Goal: Task Accomplishment & Management: Manage account settings

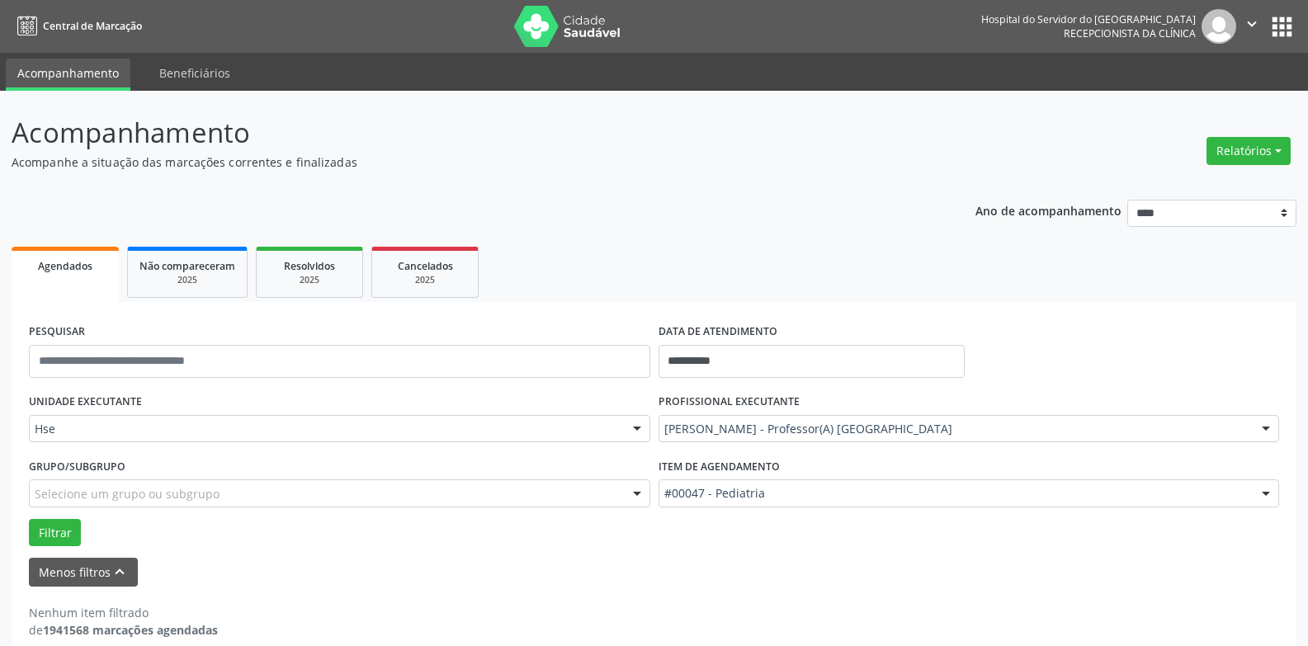
scroll to position [21, 0]
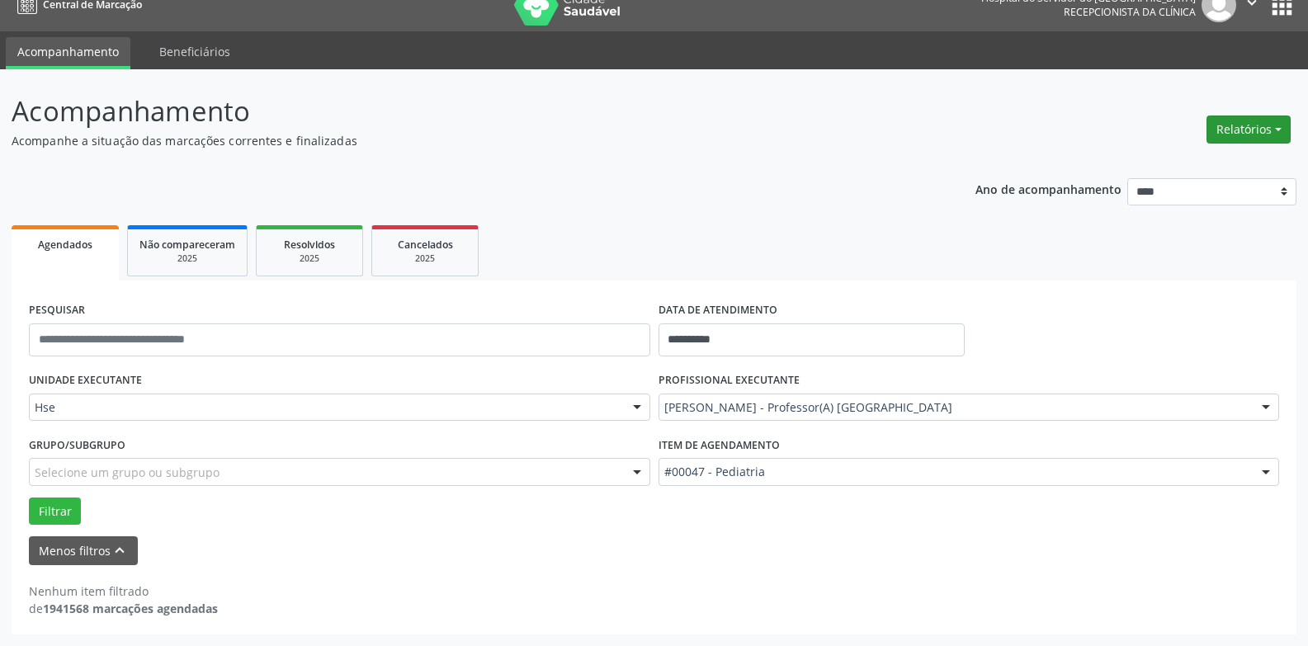
click at [1231, 126] on button "Relatórios" at bounding box center [1249, 130] width 84 height 28
click at [1174, 166] on link "Agendamentos" at bounding box center [1202, 165] width 177 height 23
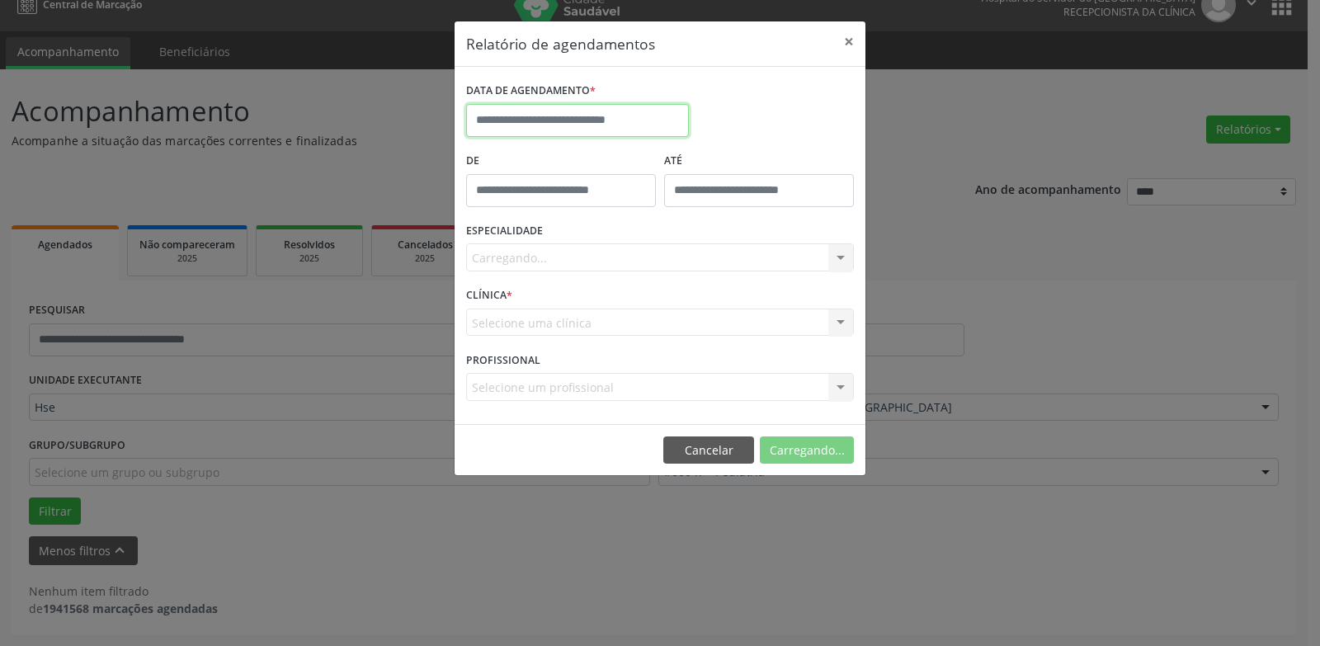
click at [559, 125] on input "text" at bounding box center [577, 120] width 223 height 33
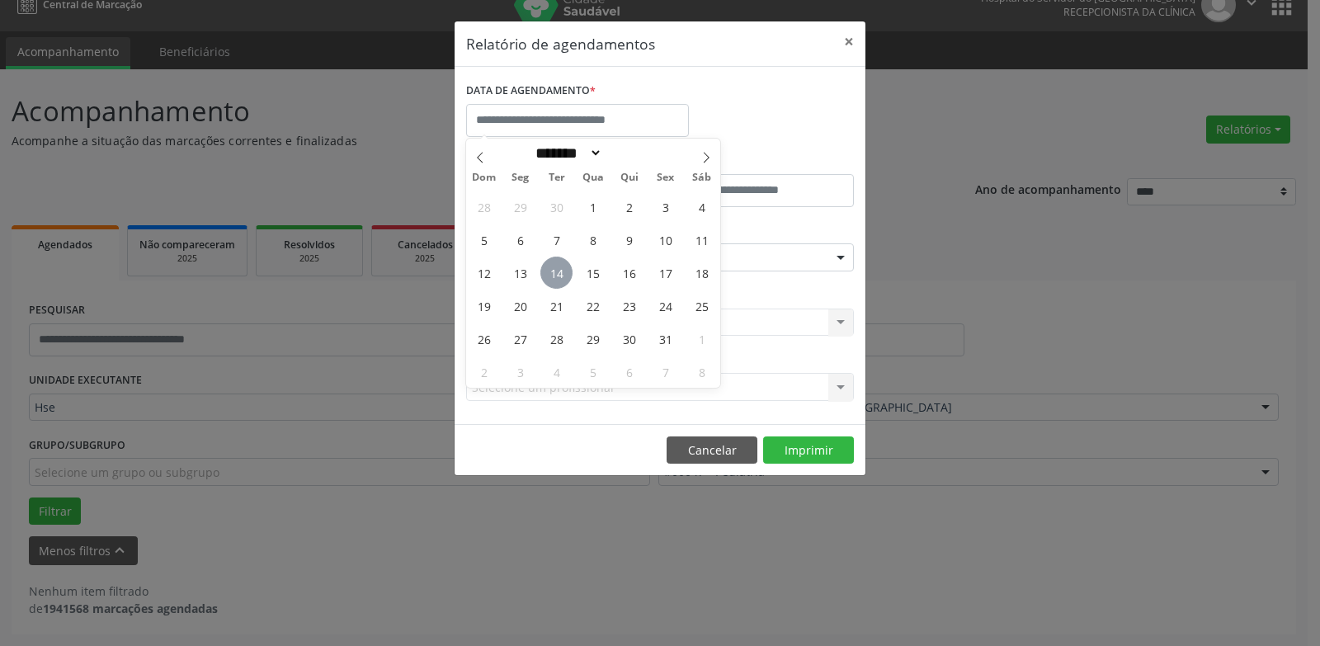
click at [546, 273] on span "14" at bounding box center [557, 273] width 32 height 32
type input "**********"
click at [546, 273] on span "14" at bounding box center [557, 273] width 32 height 32
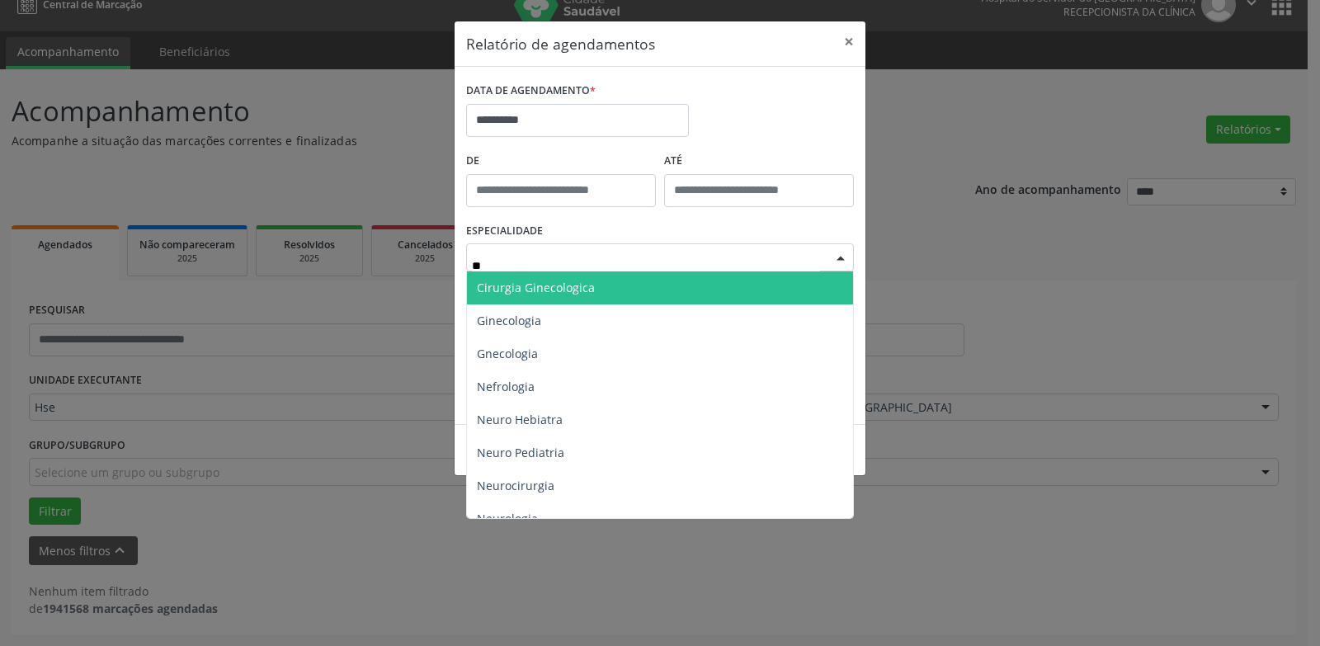
type input "***"
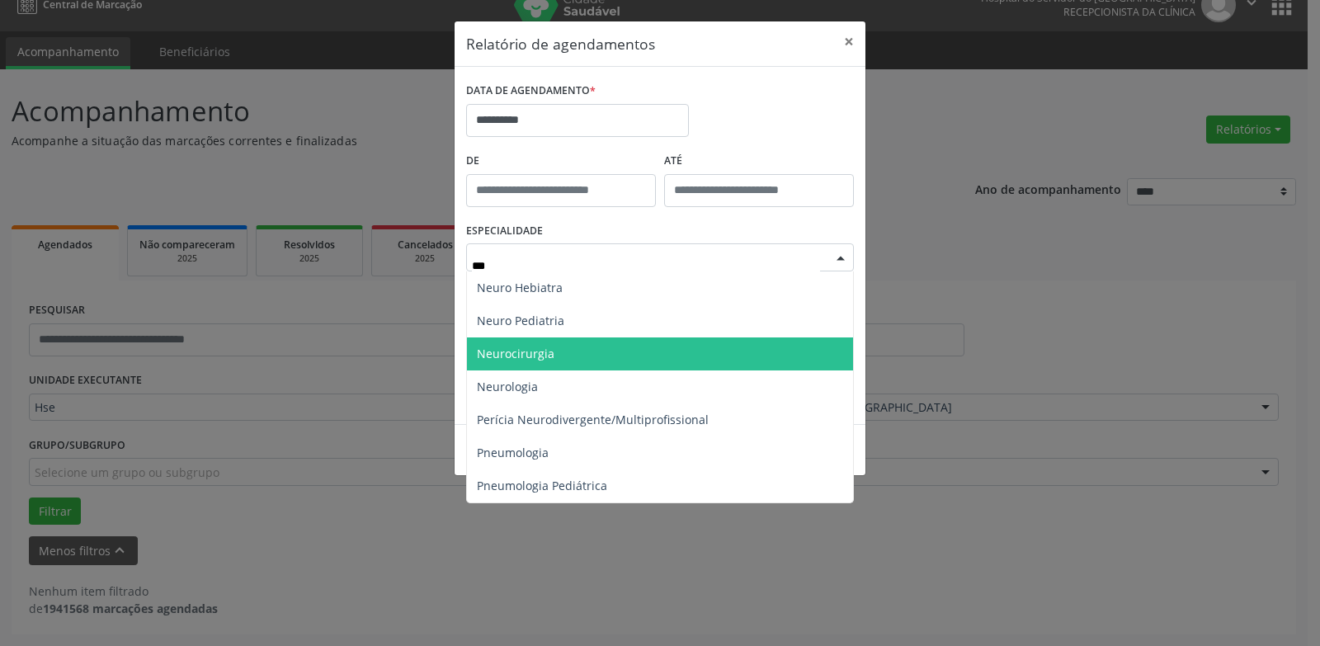
click at [513, 359] on span "Neurocirurgia" at bounding box center [516, 354] width 78 height 16
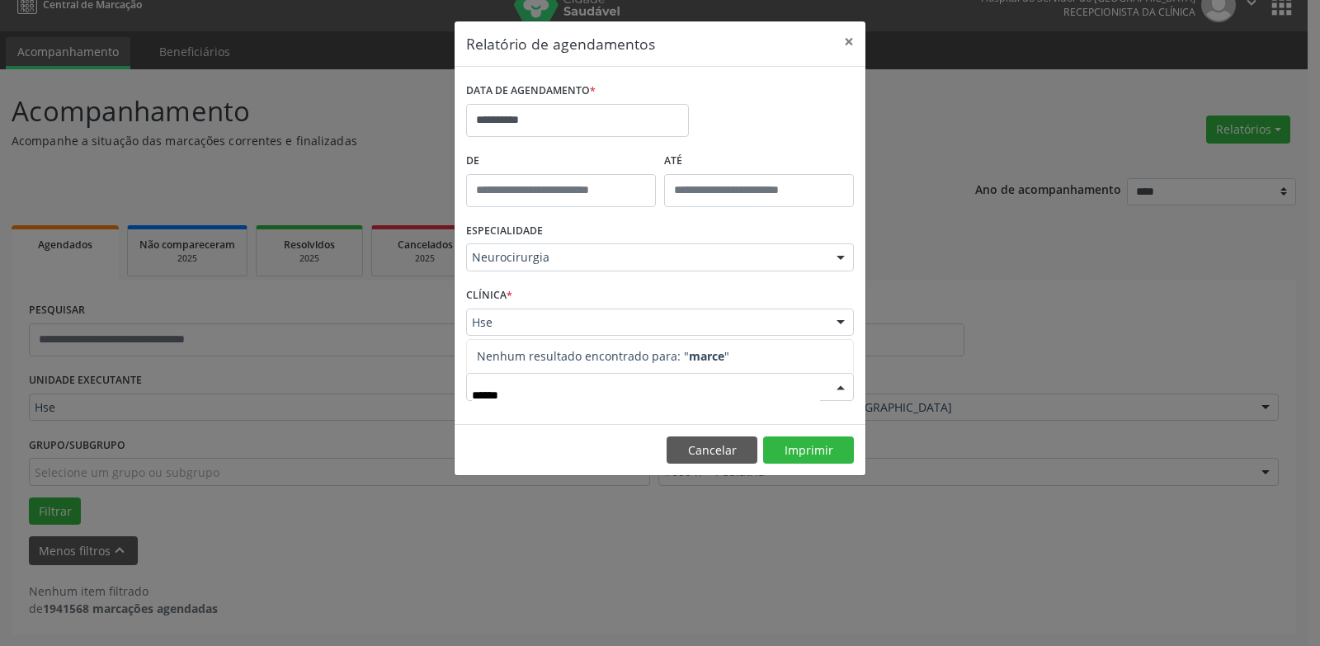
type input "*******"
click at [833, 447] on button "Imprimir" at bounding box center [808, 451] width 91 height 28
click at [855, 41] on button "×" at bounding box center [849, 41] width 33 height 40
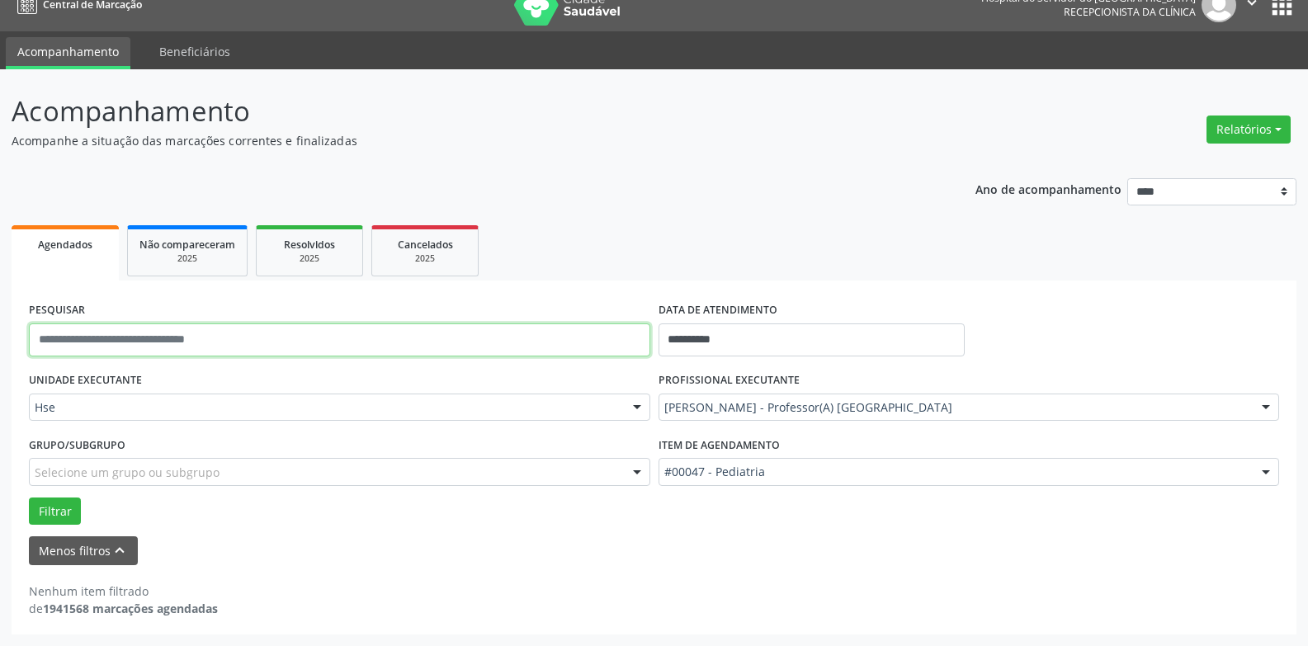
click at [139, 341] on input "text" at bounding box center [339, 340] width 621 height 33
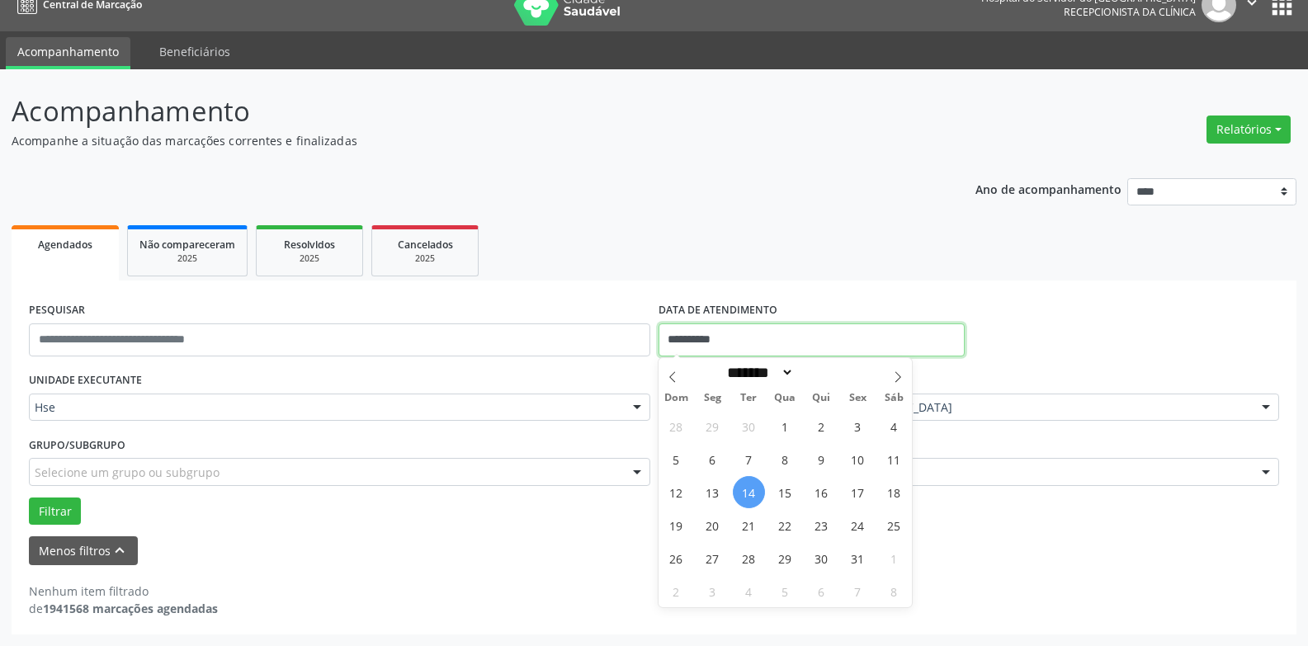
click at [772, 338] on input "**********" at bounding box center [812, 340] width 306 height 33
click at [1143, 534] on form "PESQUISAR DATA DE ATENDIMENTO UNIDADE EXECUTANTE Hse Todos as unidades Hse Nenh…" at bounding box center [654, 431] width 1250 height 267
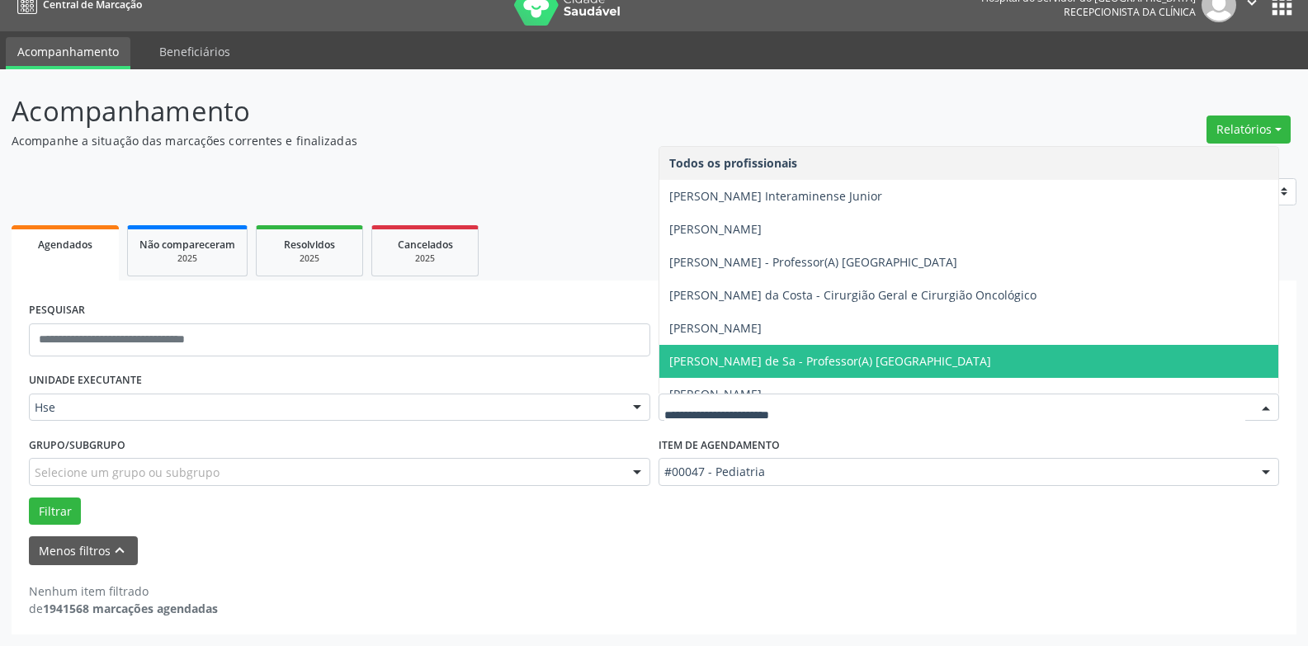
click at [822, 483] on div "#00047 - Pediatria" at bounding box center [969, 472] width 621 height 28
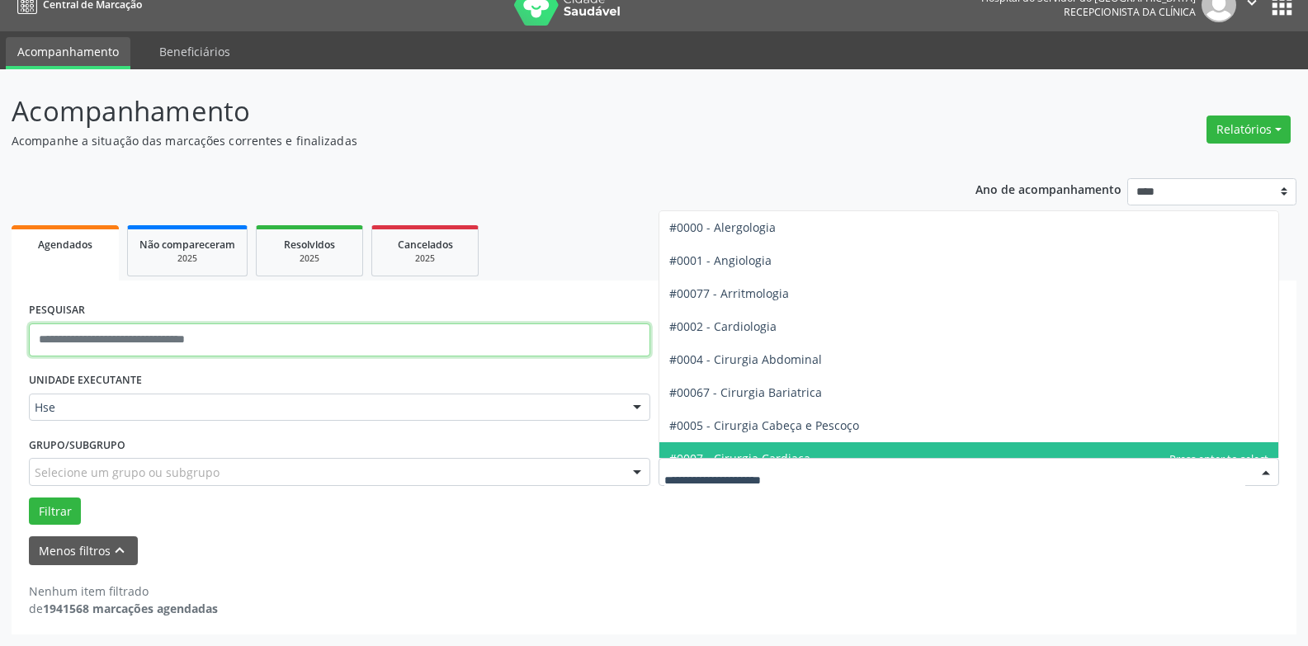
click at [116, 345] on input "text" at bounding box center [339, 340] width 621 height 33
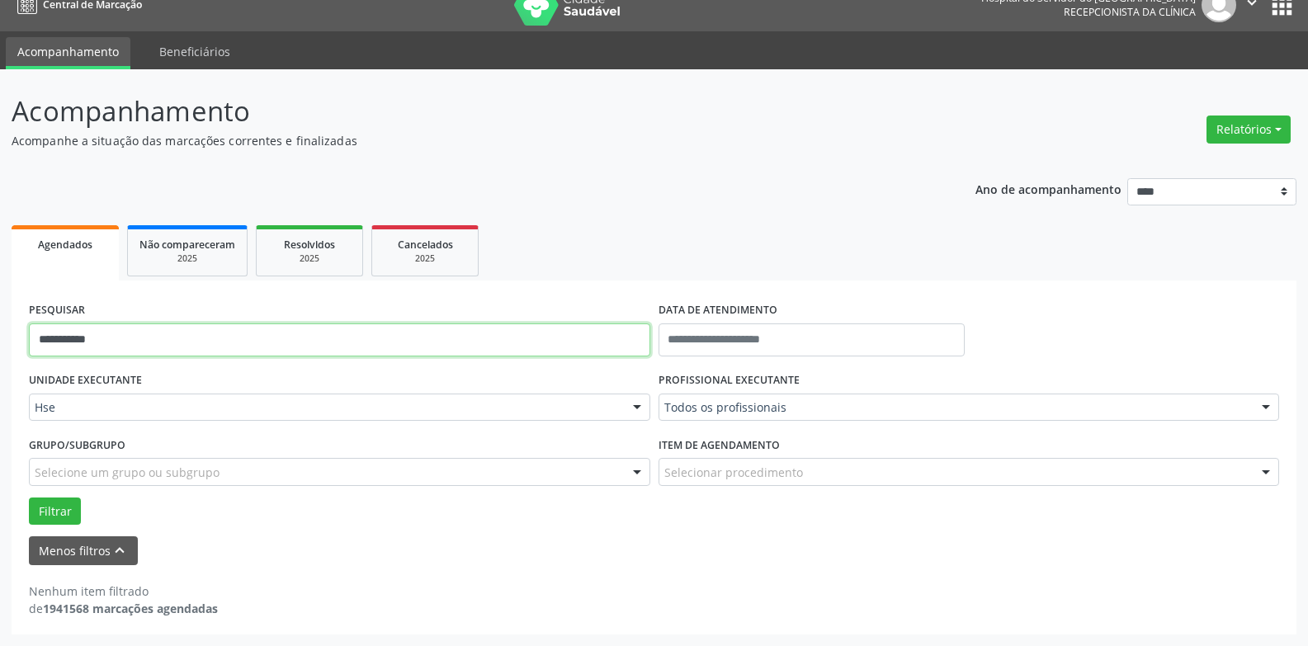
click at [85, 340] on input "**********" at bounding box center [339, 340] width 621 height 33
click at [29, 498] on button "Filtrar" at bounding box center [55, 512] width 52 height 28
click at [112, 341] on input "**********" at bounding box center [339, 340] width 621 height 33
type input "**********"
click at [29, 498] on button "Filtrar" at bounding box center [55, 512] width 52 height 28
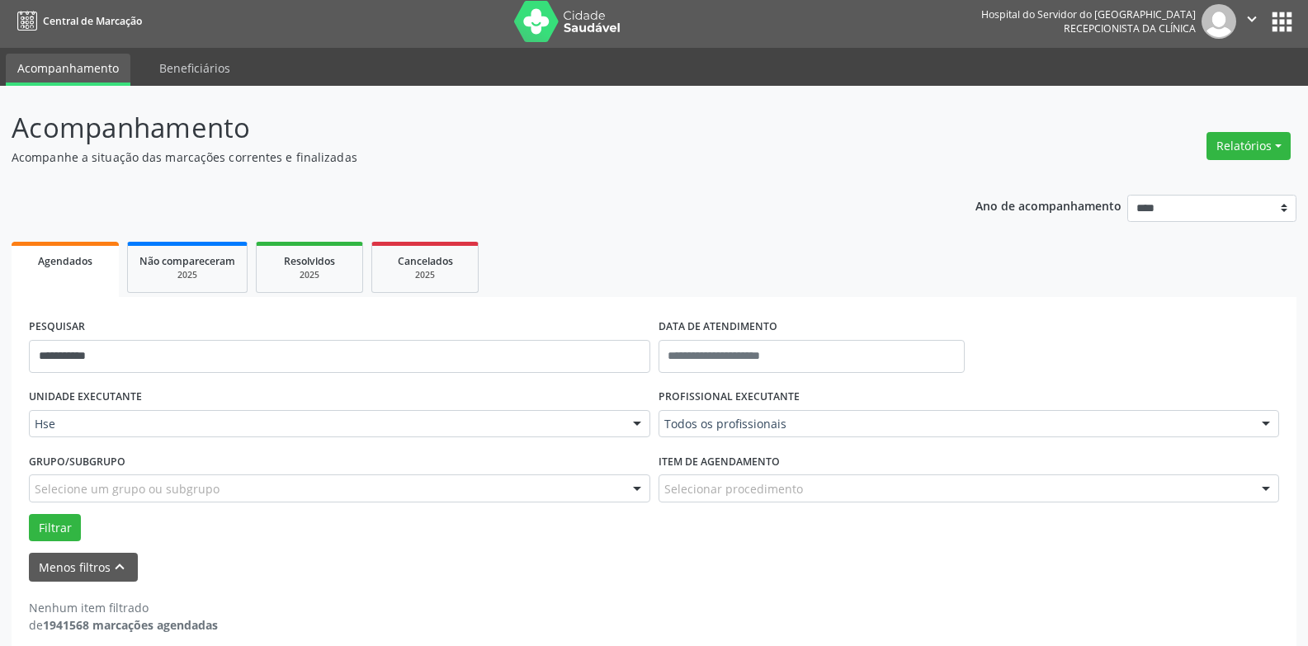
scroll to position [0, 0]
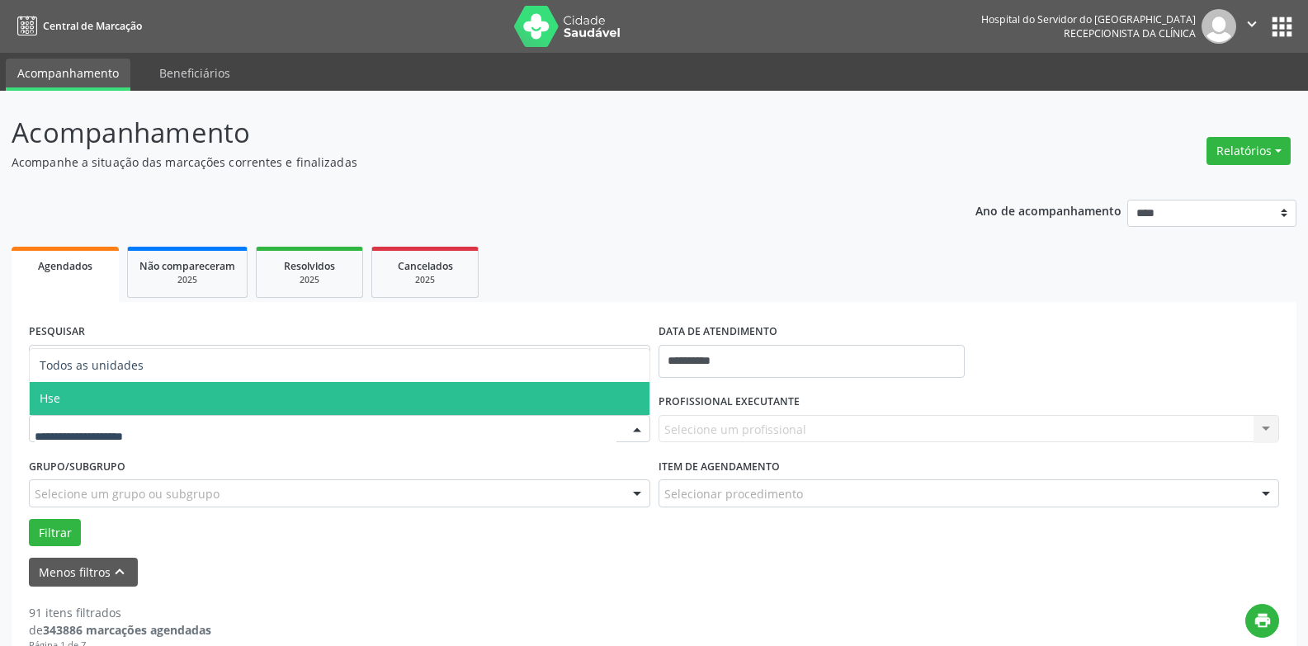
click at [64, 401] on span "Hse" at bounding box center [340, 398] width 620 height 33
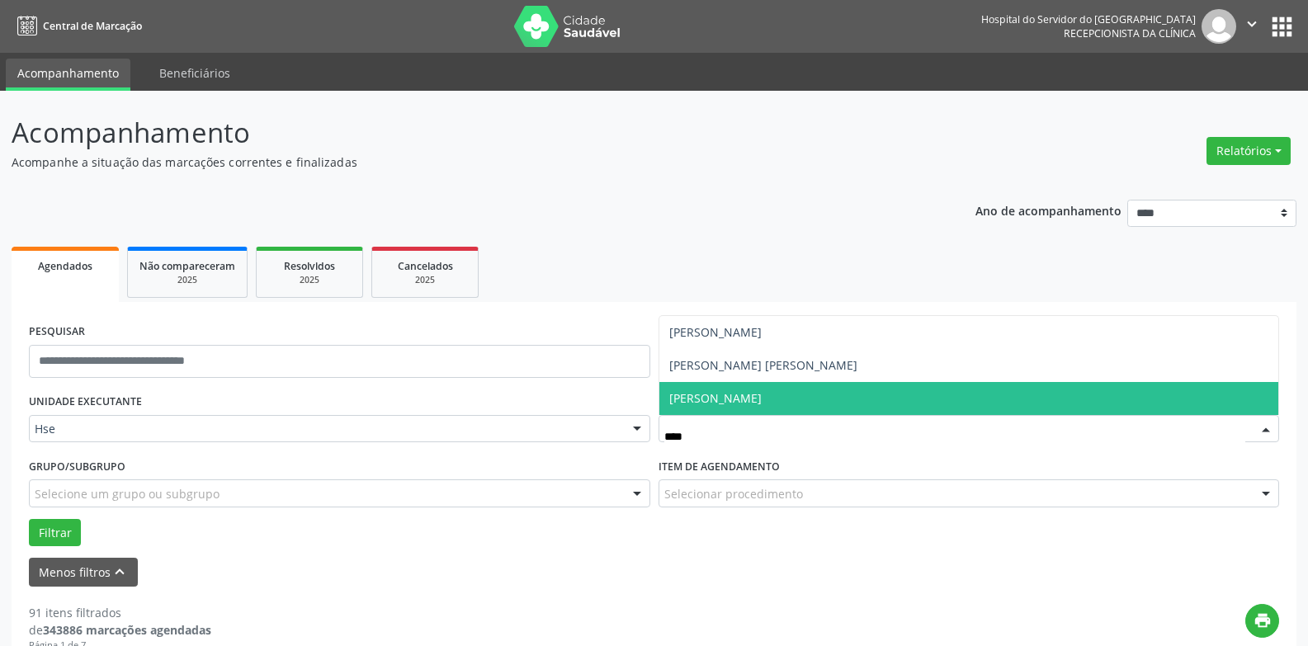
click at [721, 399] on span "[PERSON_NAME]" at bounding box center [715, 398] width 92 height 16
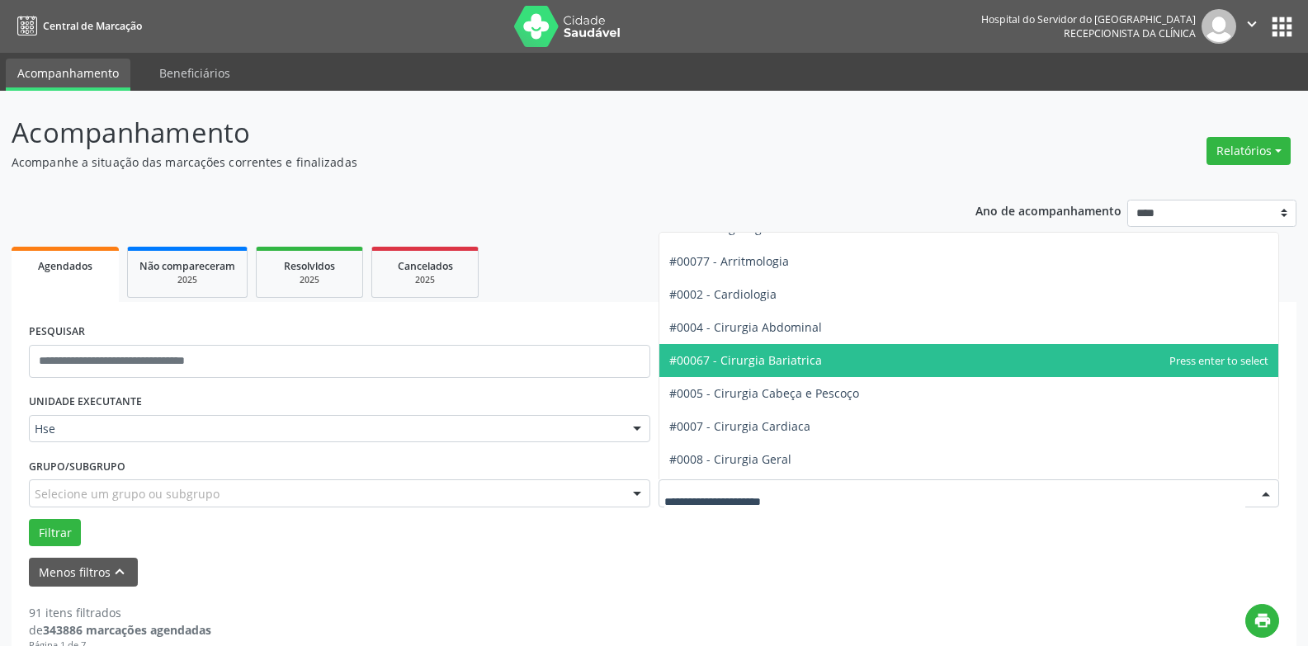
scroll to position [83, 0]
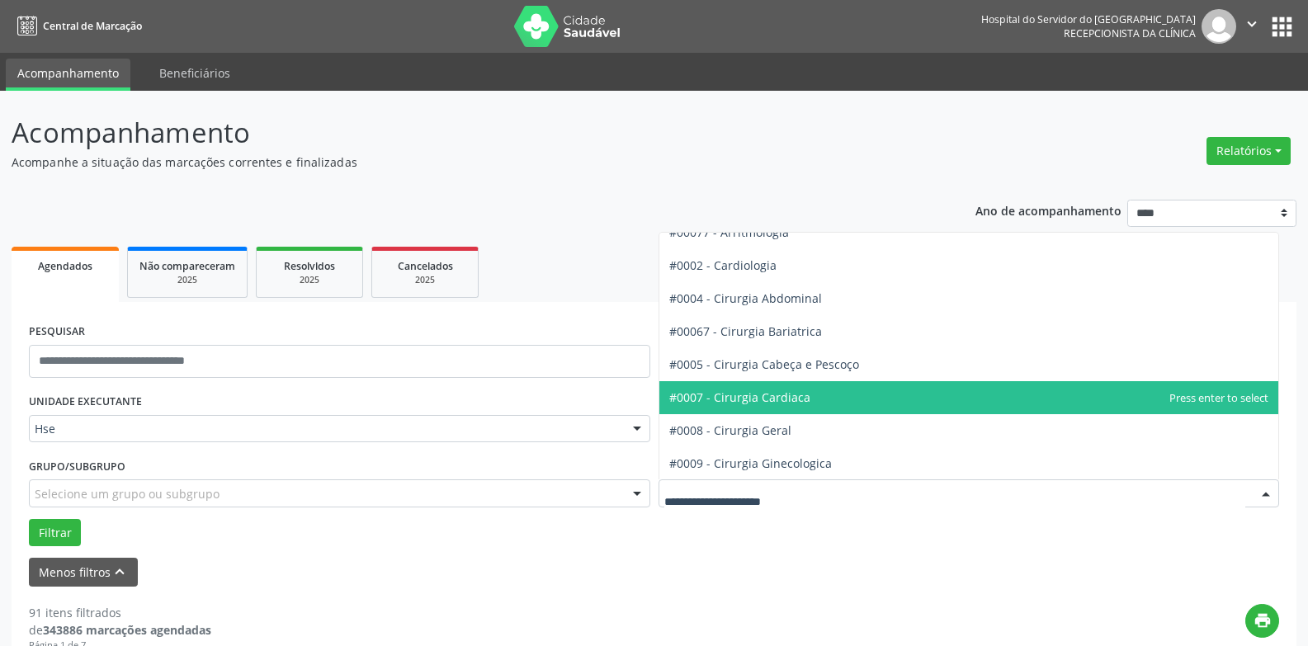
click at [763, 399] on span "#0007 - Cirurgia Cardiaca" at bounding box center [739, 398] width 141 height 16
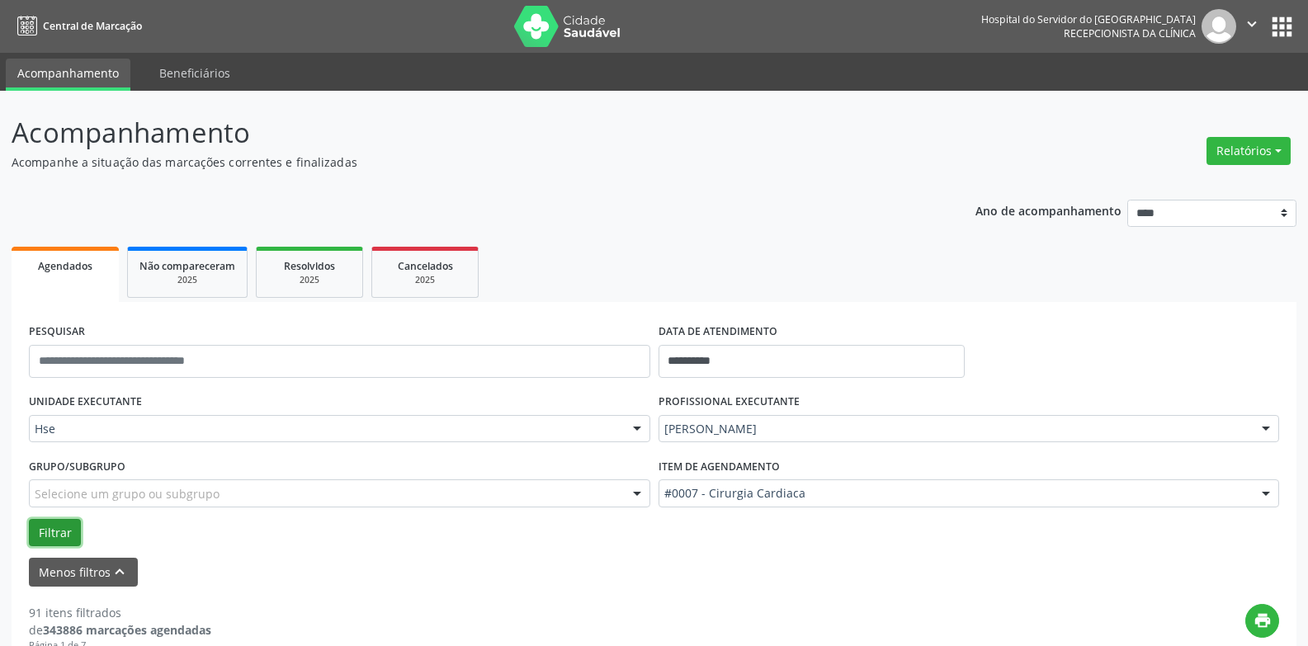
click at [59, 536] on button "Filtrar" at bounding box center [55, 533] width 52 height 28
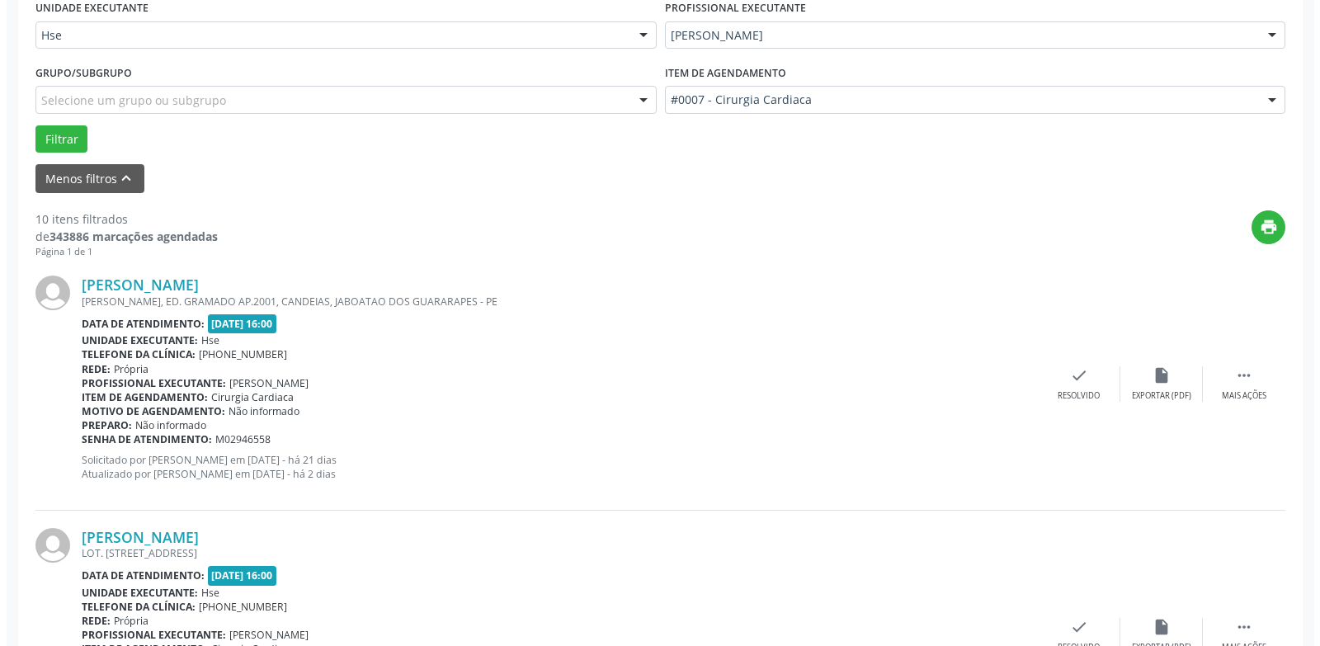
scroll to position [413, 0]
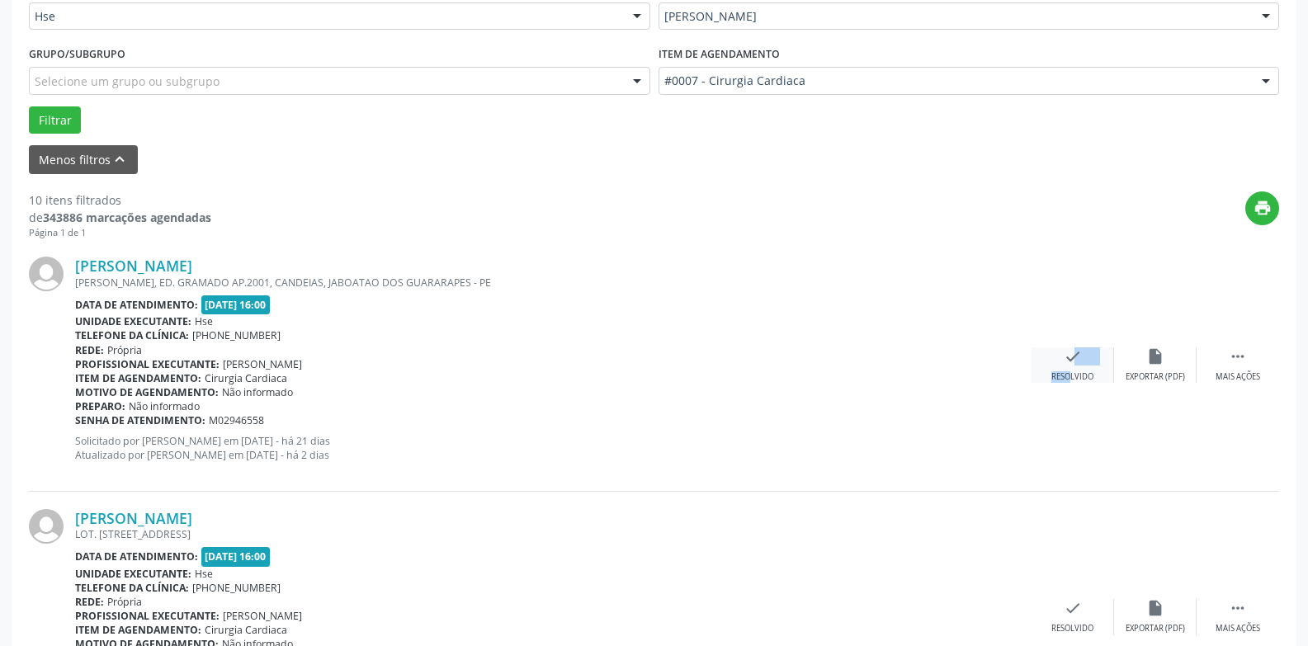
click at [1058, 366] on div "check Resolvido" at bounding box center [1073, 364] width 83 height 35
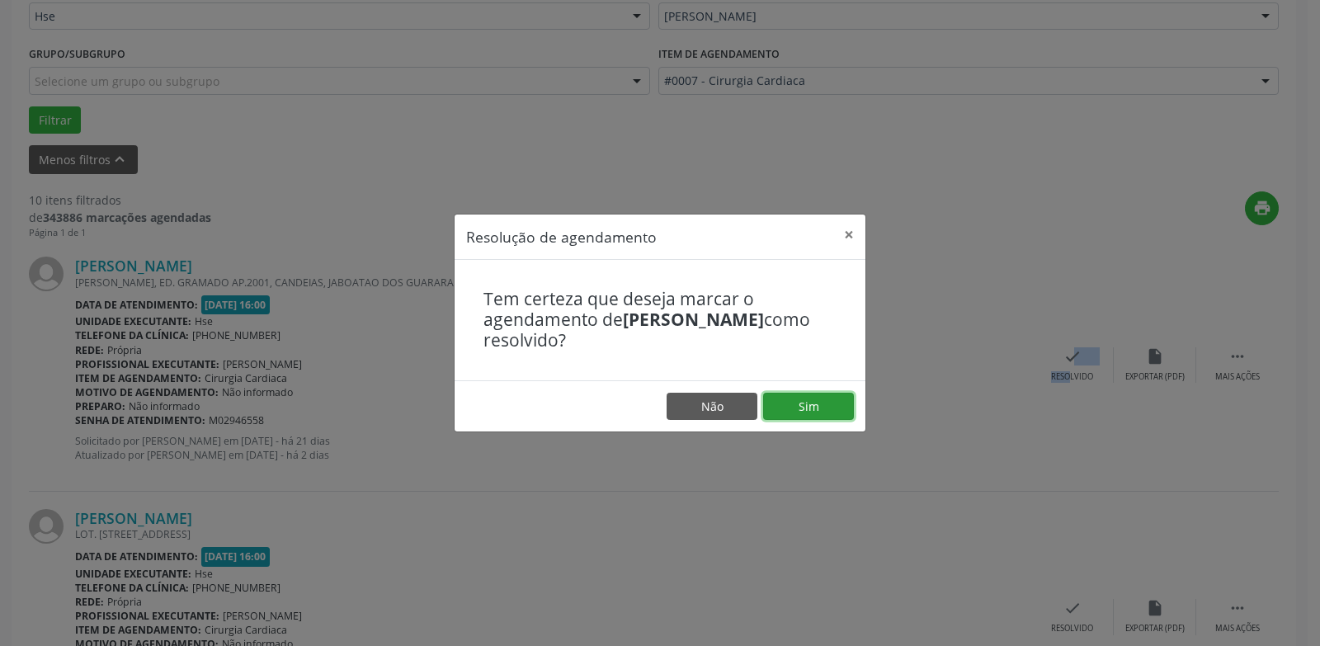
click at [817, 407] on button "Sim" at bounding box center [808, 407] width 91 height 28
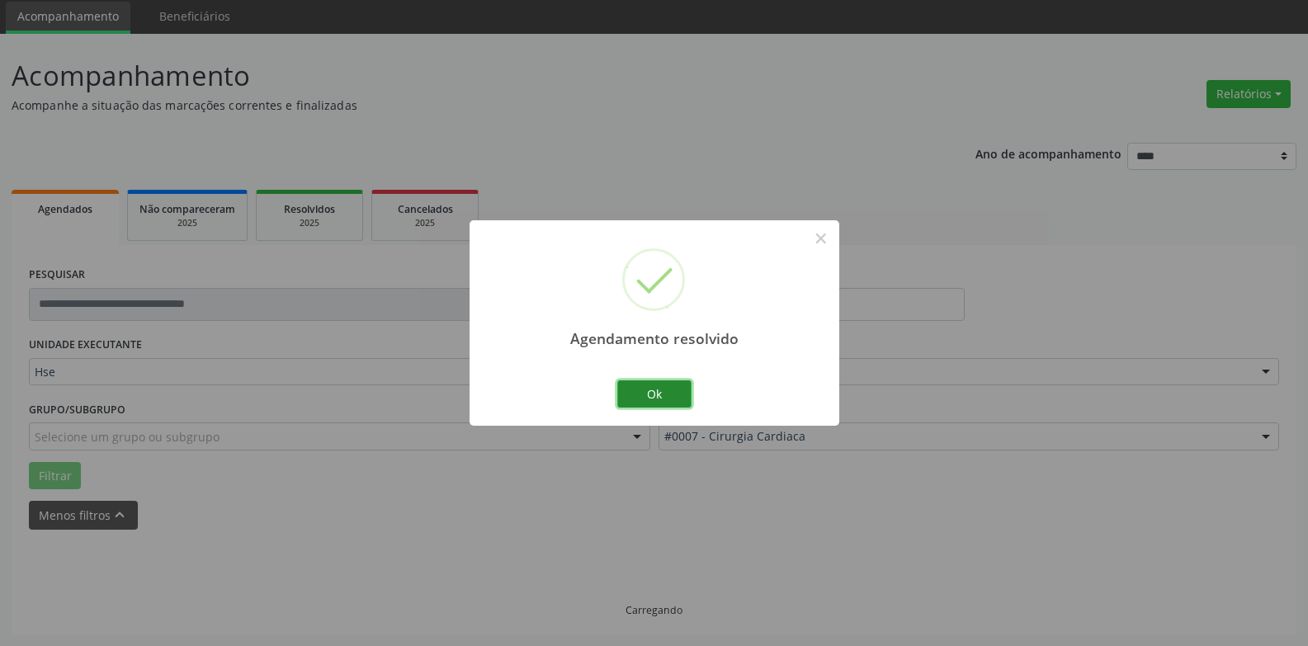
click at [664, 394] on button "Ok" at bounding box center [654, 394] width 74 height 28
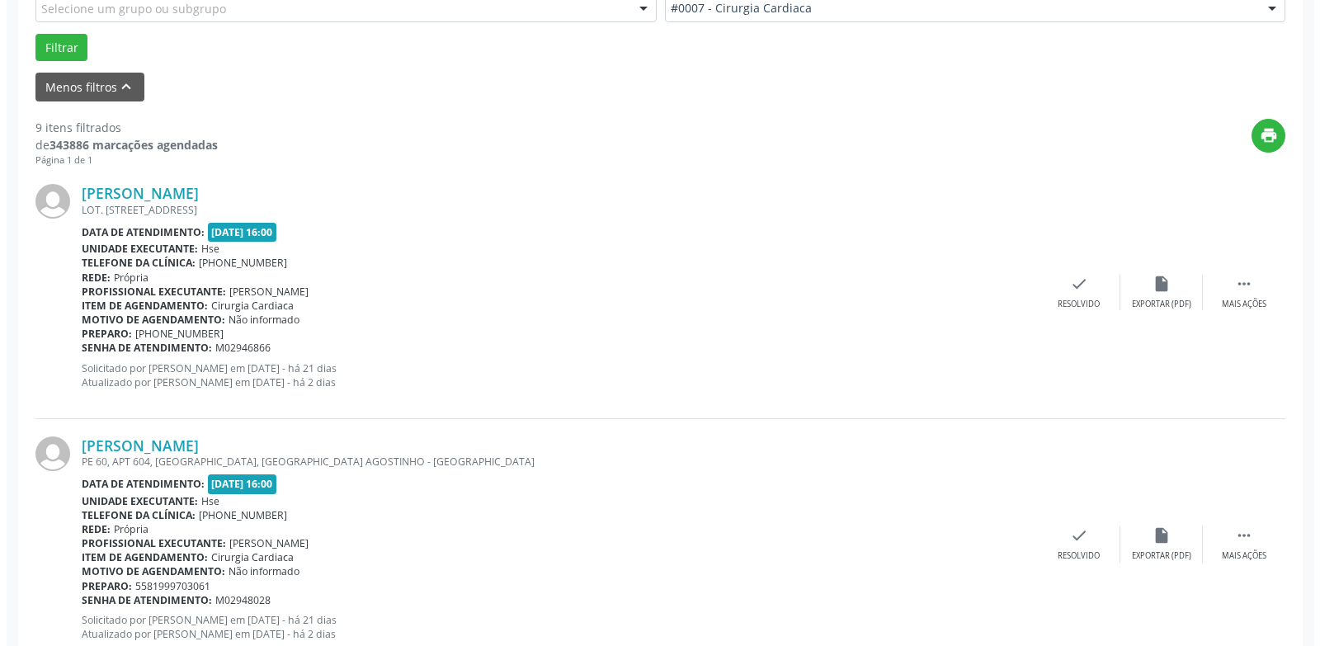
scroll to position [487, 0]
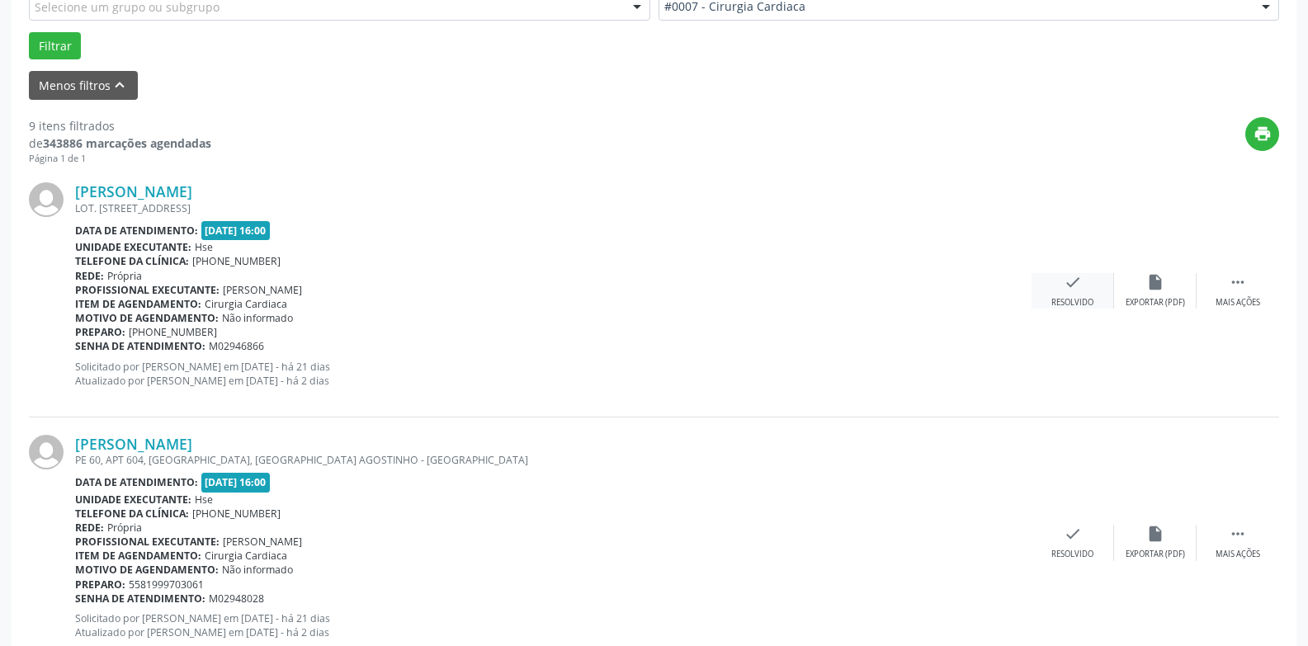
click at [1073, 290] on icon "check" at bounding box center [1073, 282] width 18 height 18
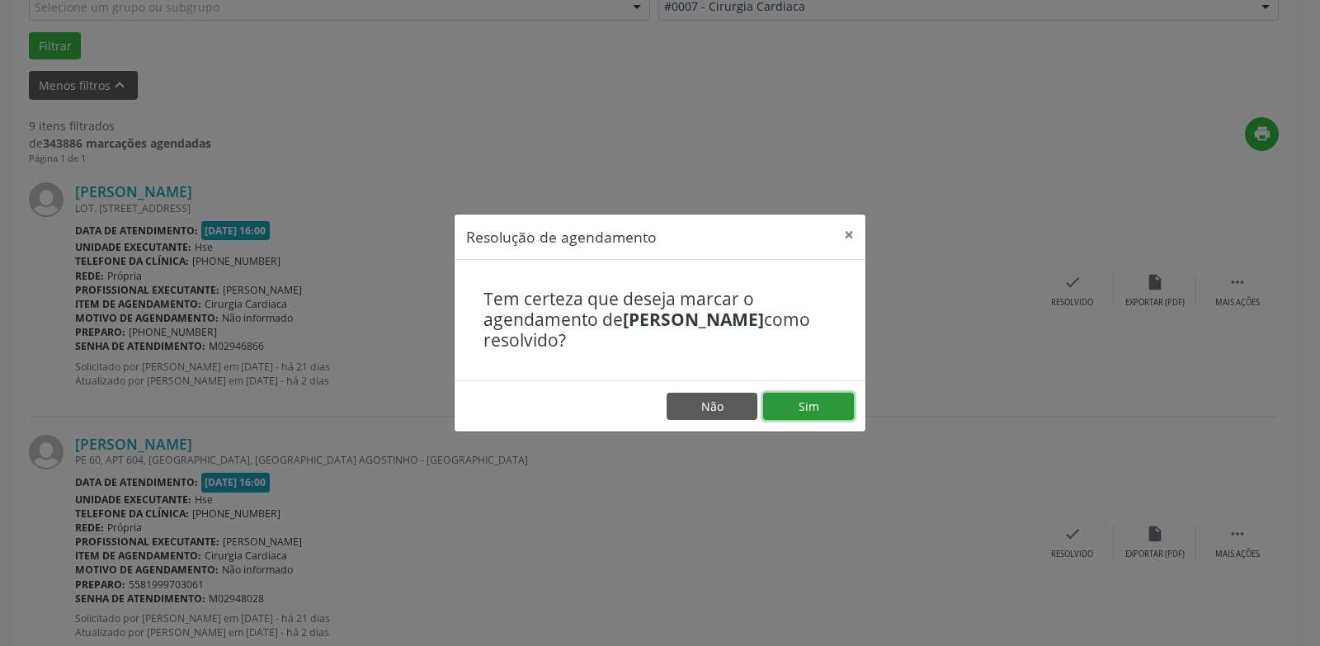
click at [809, 409] on button "Sim" at bounding box center [808, 407] width 91 height 28
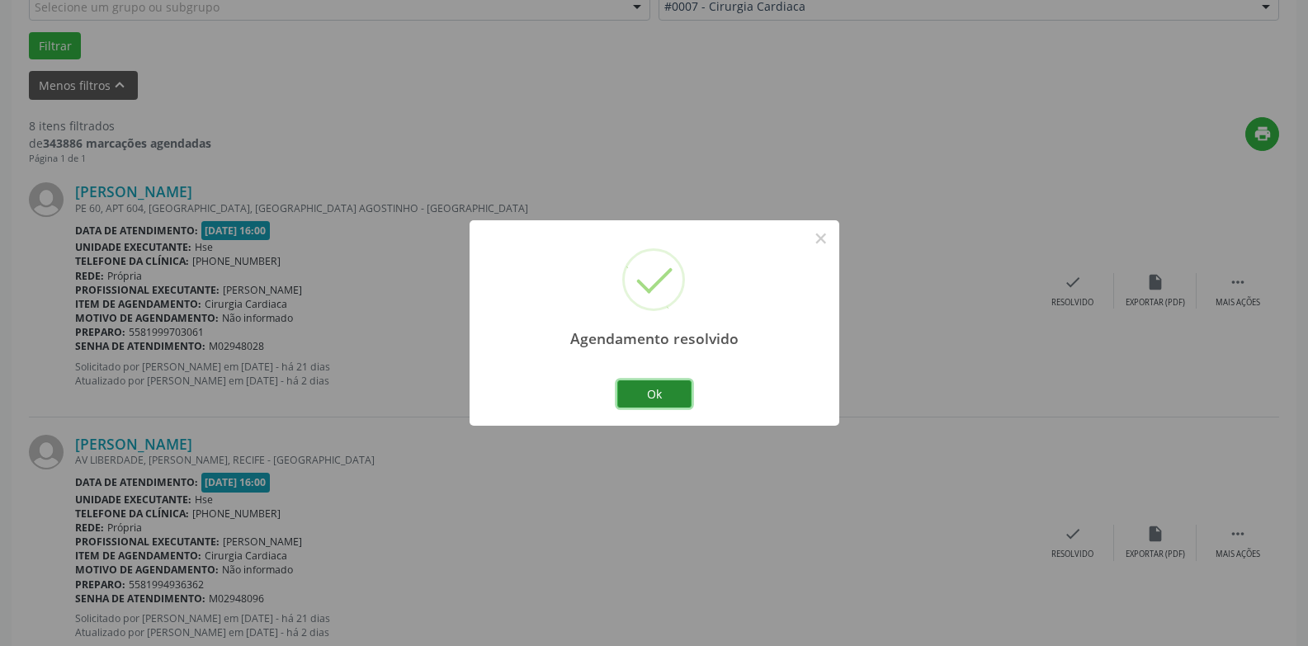
click at [673, 398] on button "Ok" at bounding box center [654, 394] width 74 height 28
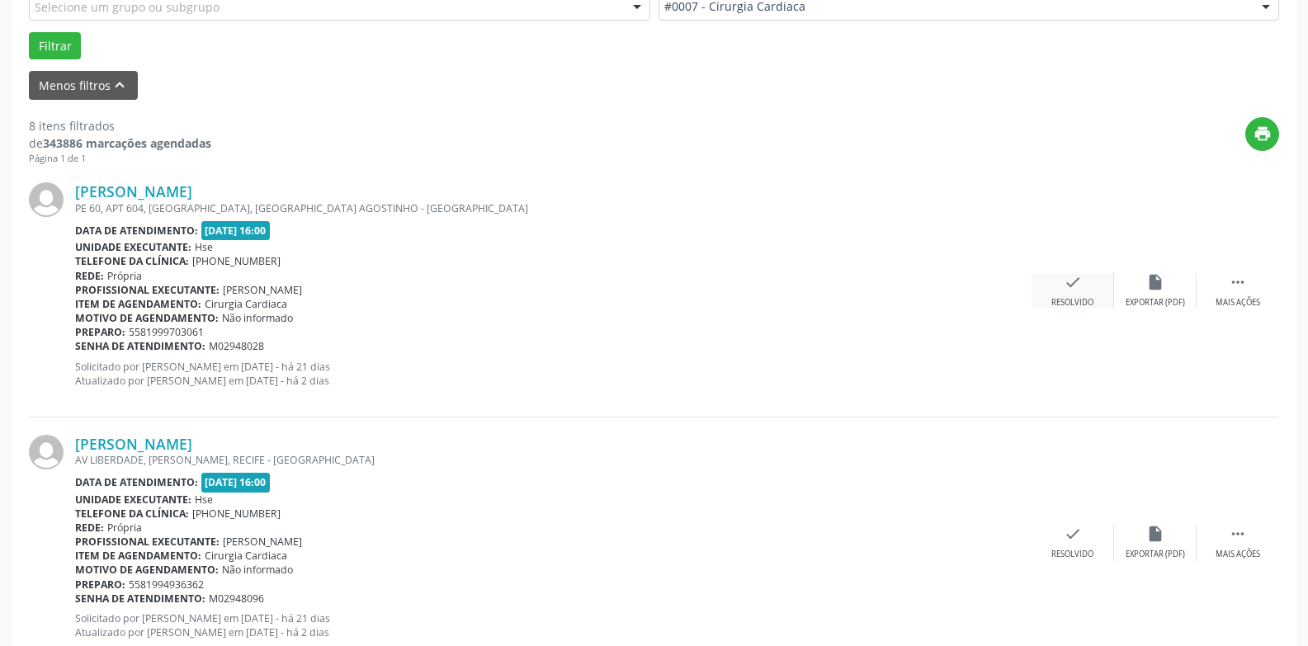
click at [1075, 294] on div "check Resolvido" at bounding box center [1073, 290] width 83 height 35
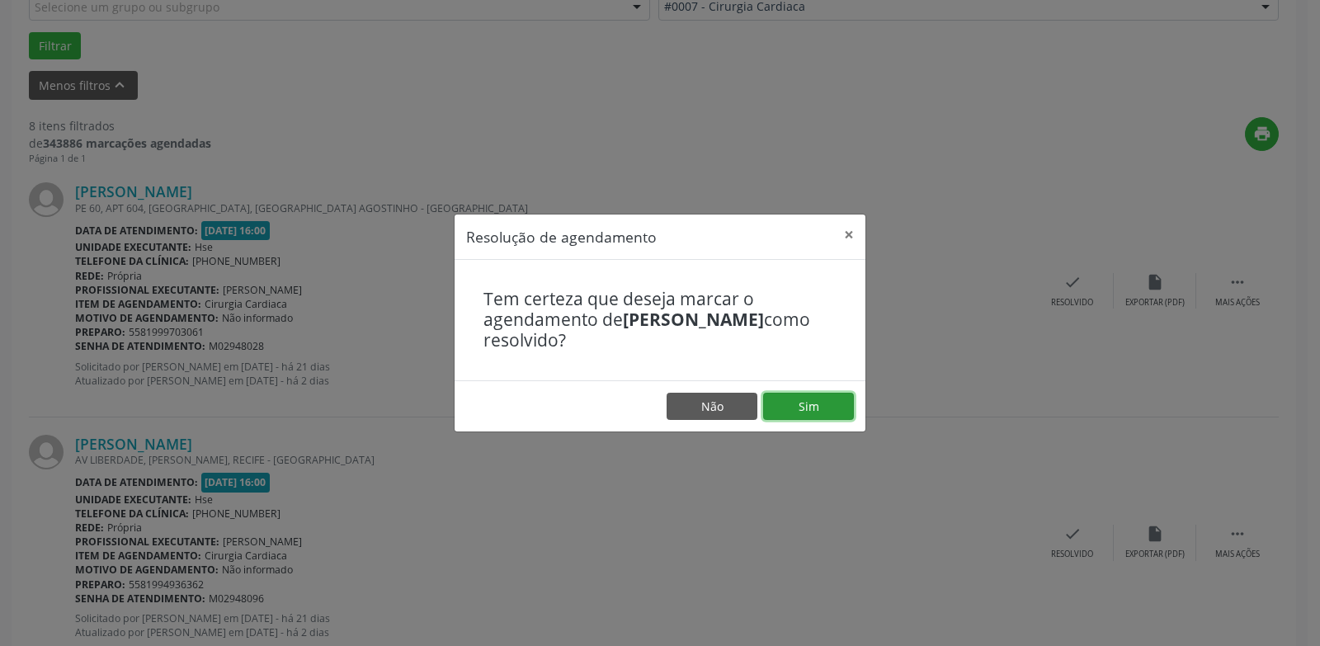
click at [831, 402] on button "Sim" at bounding box center [808, 407] width 91 height 28
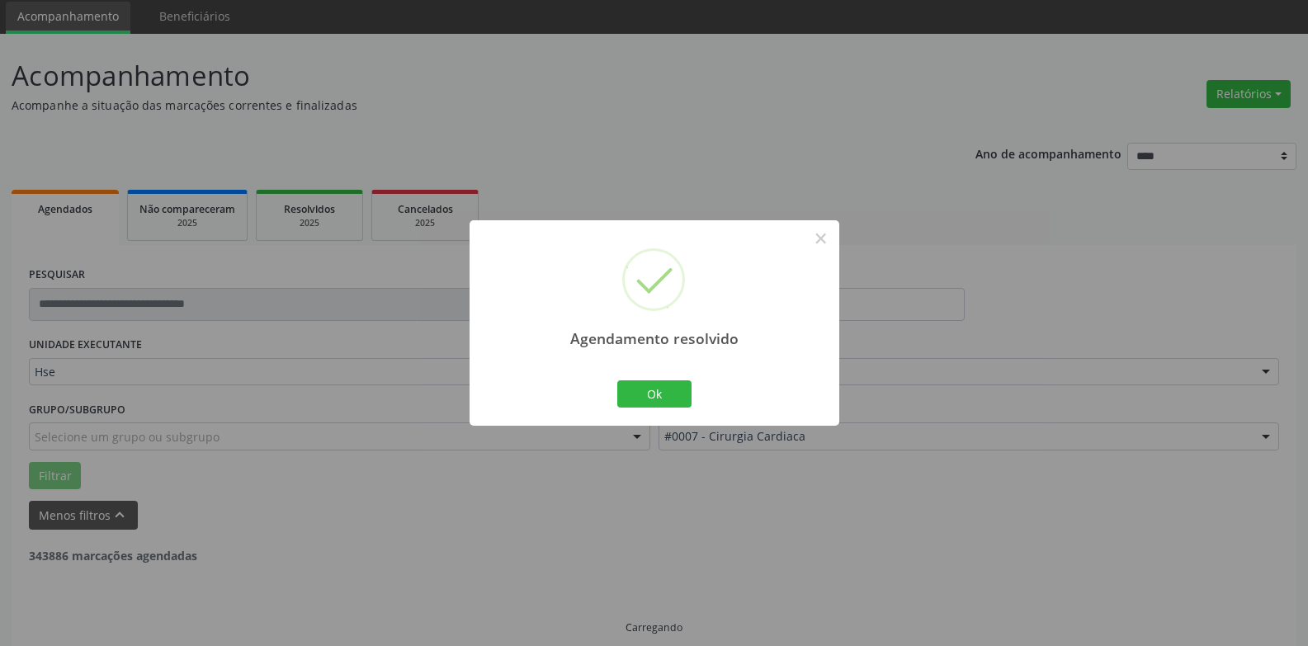
scroll to position [74, 0]
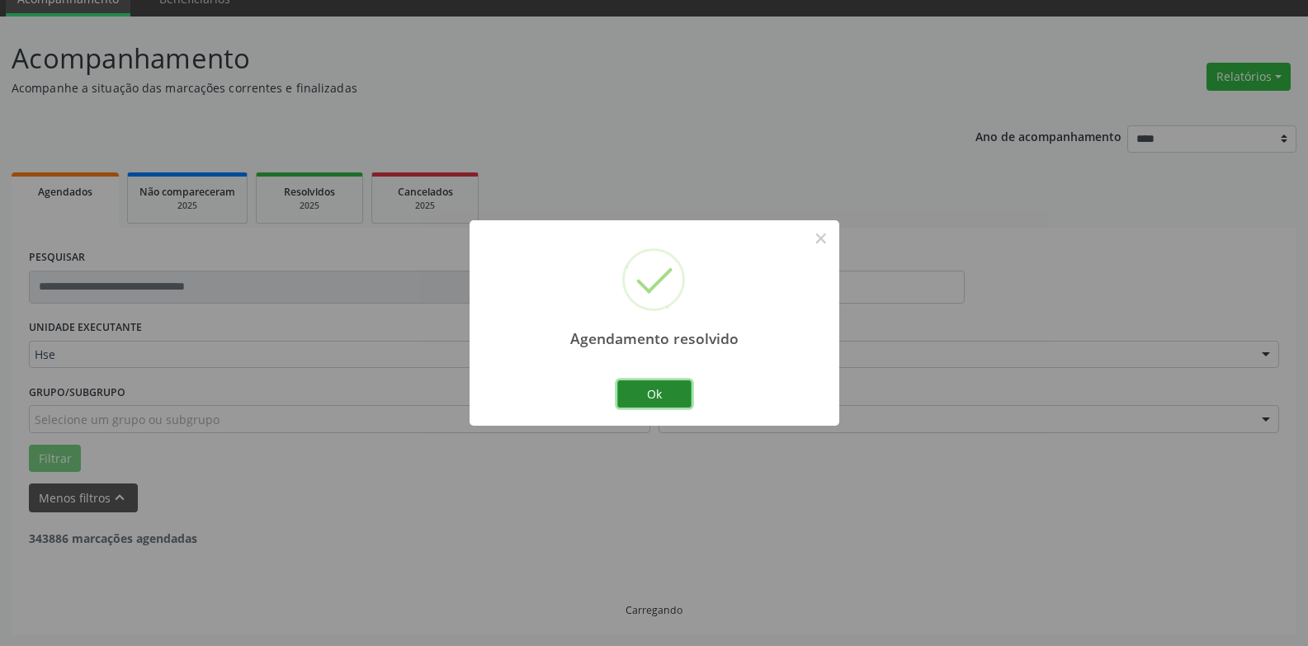
click at [673, 393] on button "Ok" at bounding box center [654, 394] width 74 height 28
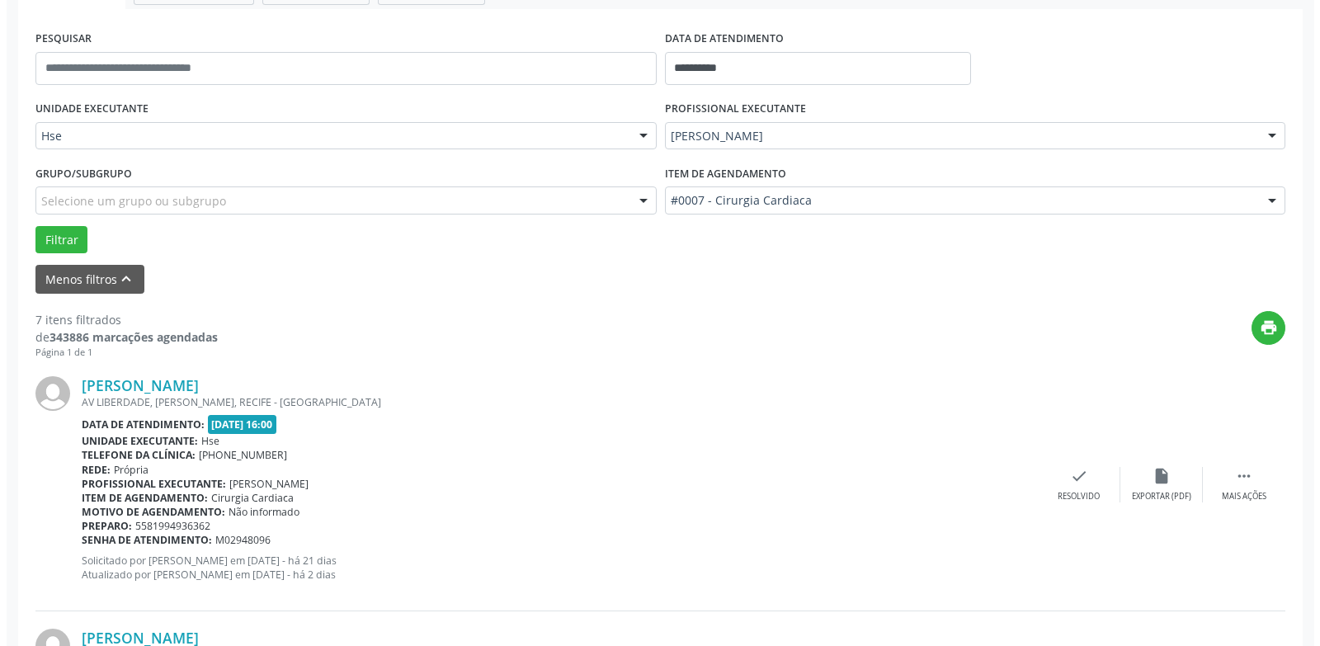
scroll to position [487, 0]
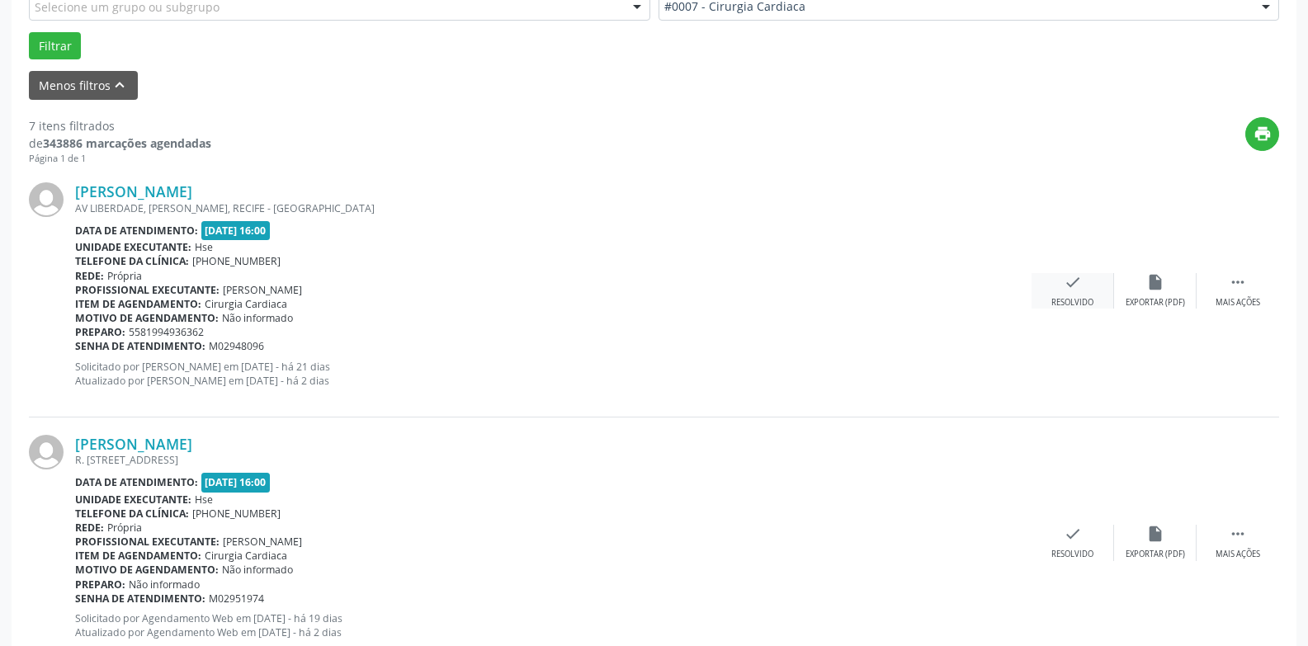
click at [1073, 286] on icon "check" at bounding box center [1073, 282] width 18 height 18
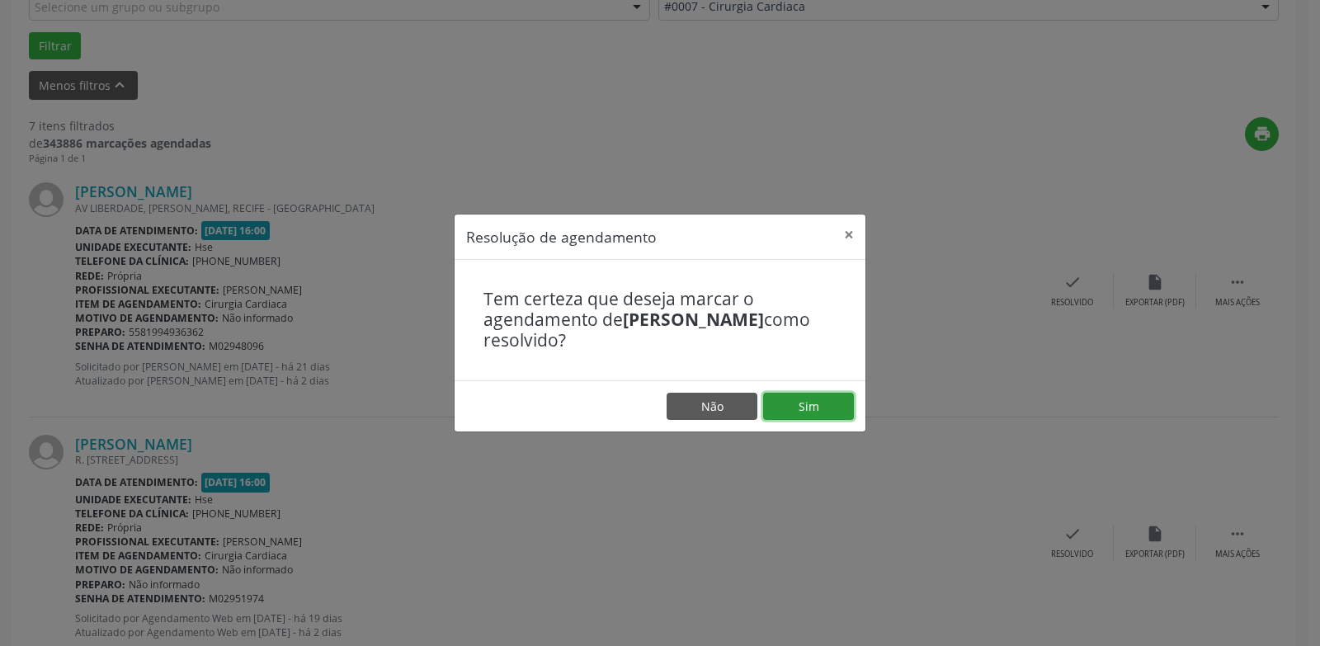
click at [831, 404] on button "Sim" at bounding box center [808, 407] width 91 height 28
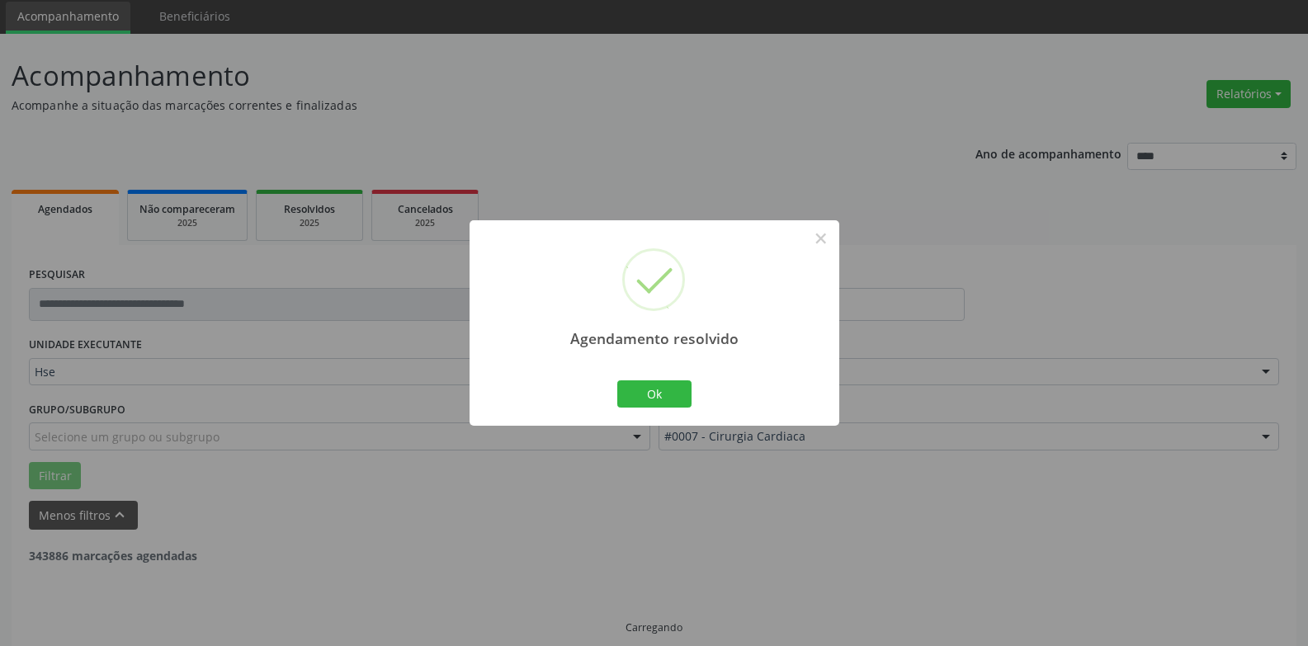
scroll to position [74, 0]
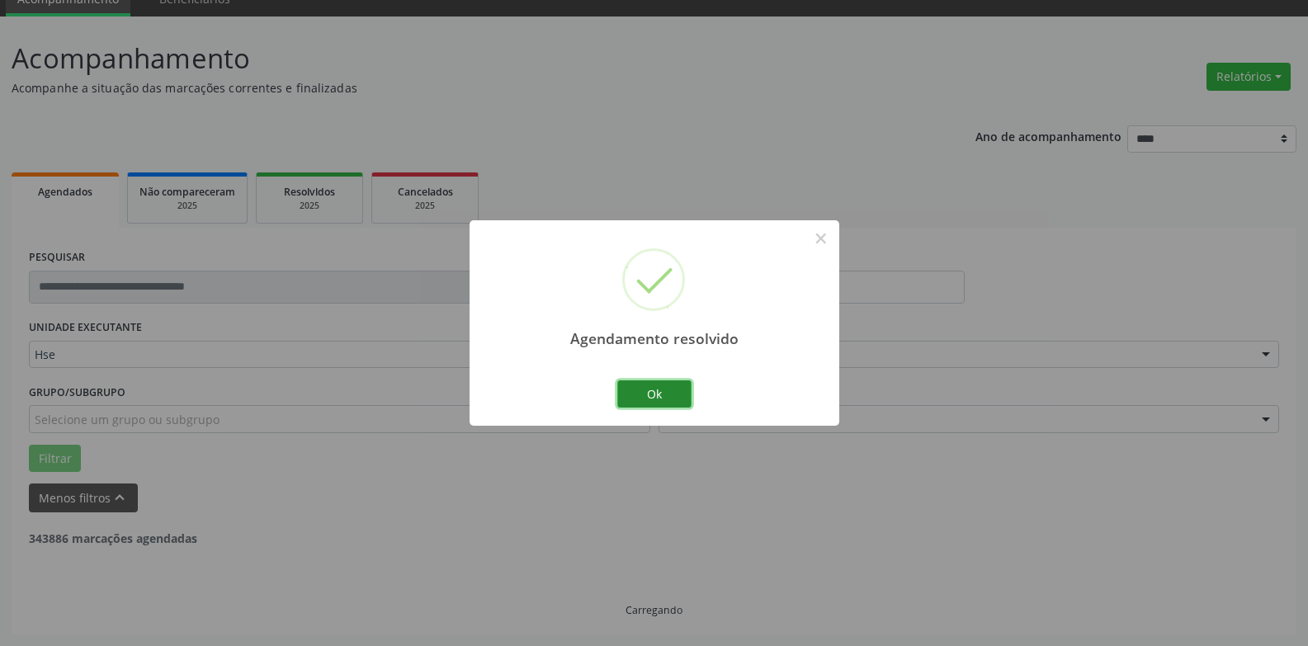
click at [664, 390] on button "Ok" at bounding box center [654, 394] width 74 height 28
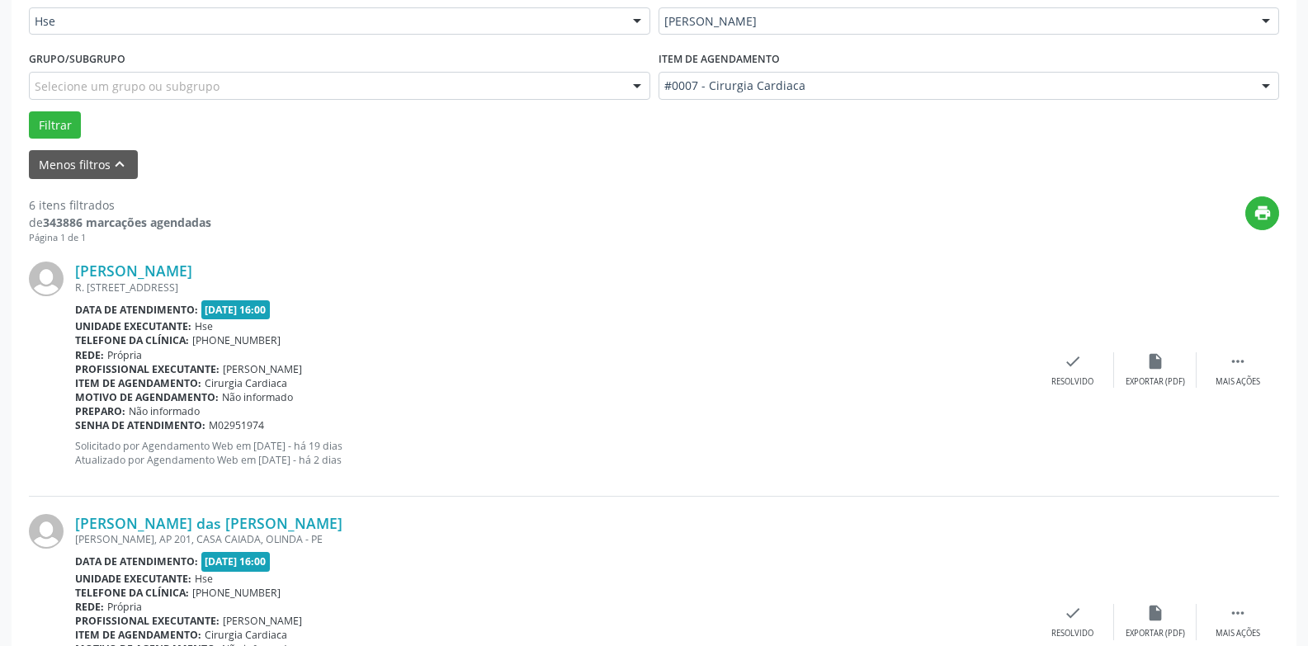
scroll to position [569, 0]
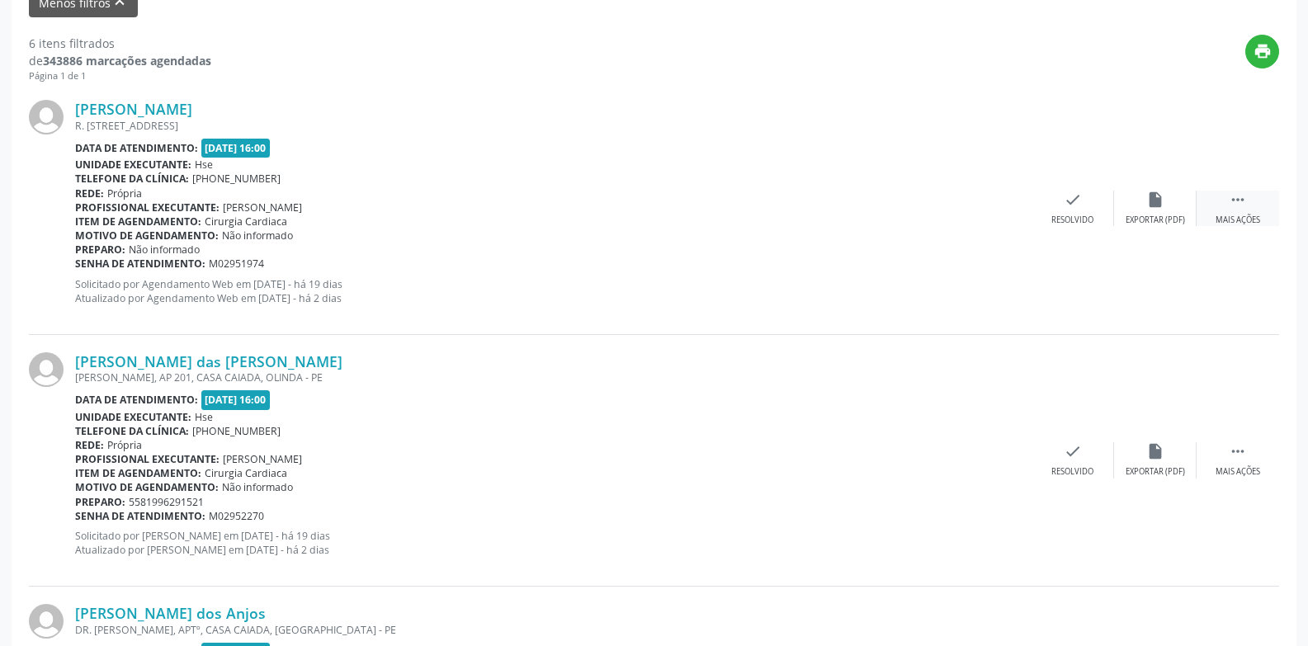
click at [1235, 214] on div " Mais ações" at bounding box center [1238, 208] width 83 height 35
click at [1160, 217] on div "Não compareceu" at bounding box center [1155, 221] width 70 height 12
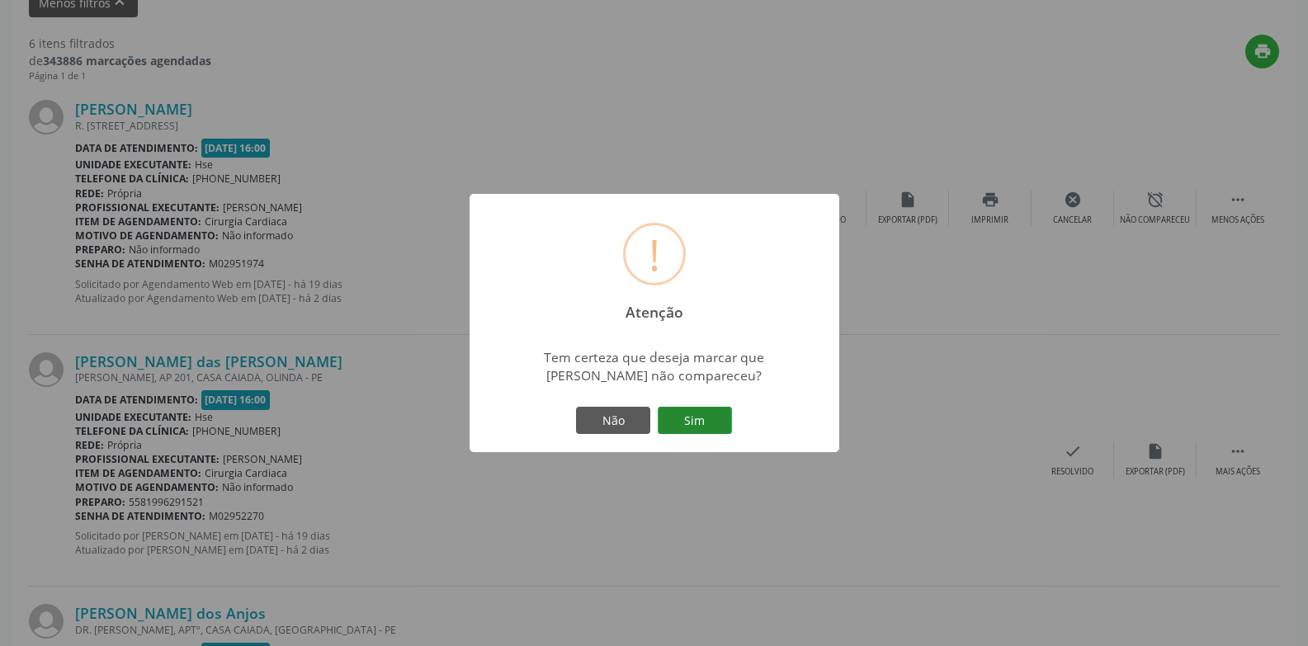
click at [709, 413] on button "Sim" at bounding box center [695, 421] width 74 height 28
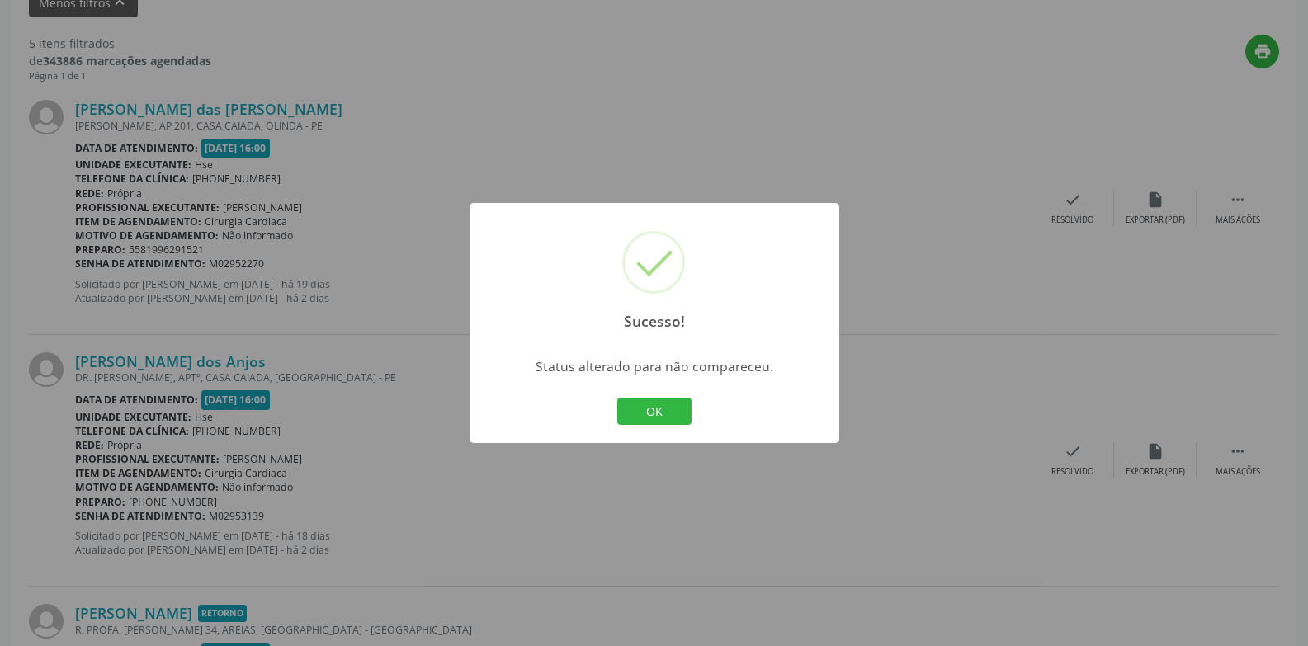
drag, startPoint x: 645, startPoint y: 402, endPoint x: 645, endPoint y: 392, distance: 9.9
click at [645, 402] on button "OK" at bounding box center [654, 412] width 74 height 28
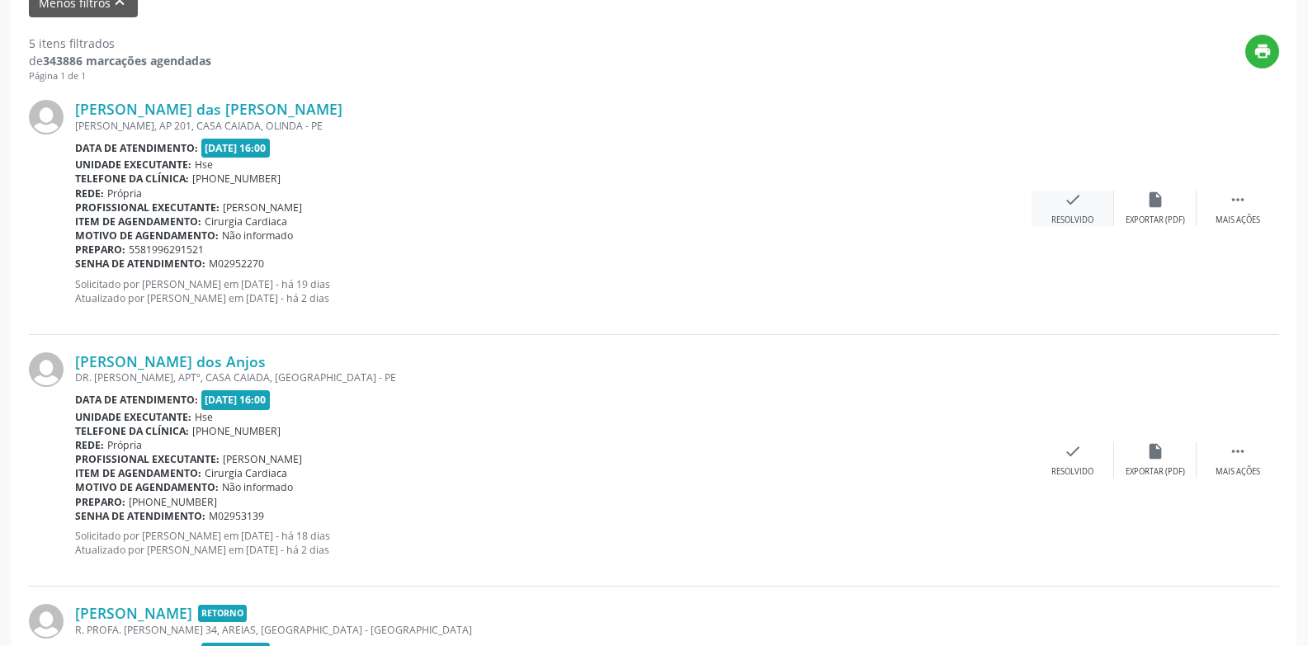
click at [1087, 210] on div "check Resolvido" at bounding box center [1073, 208] width 83 height 35
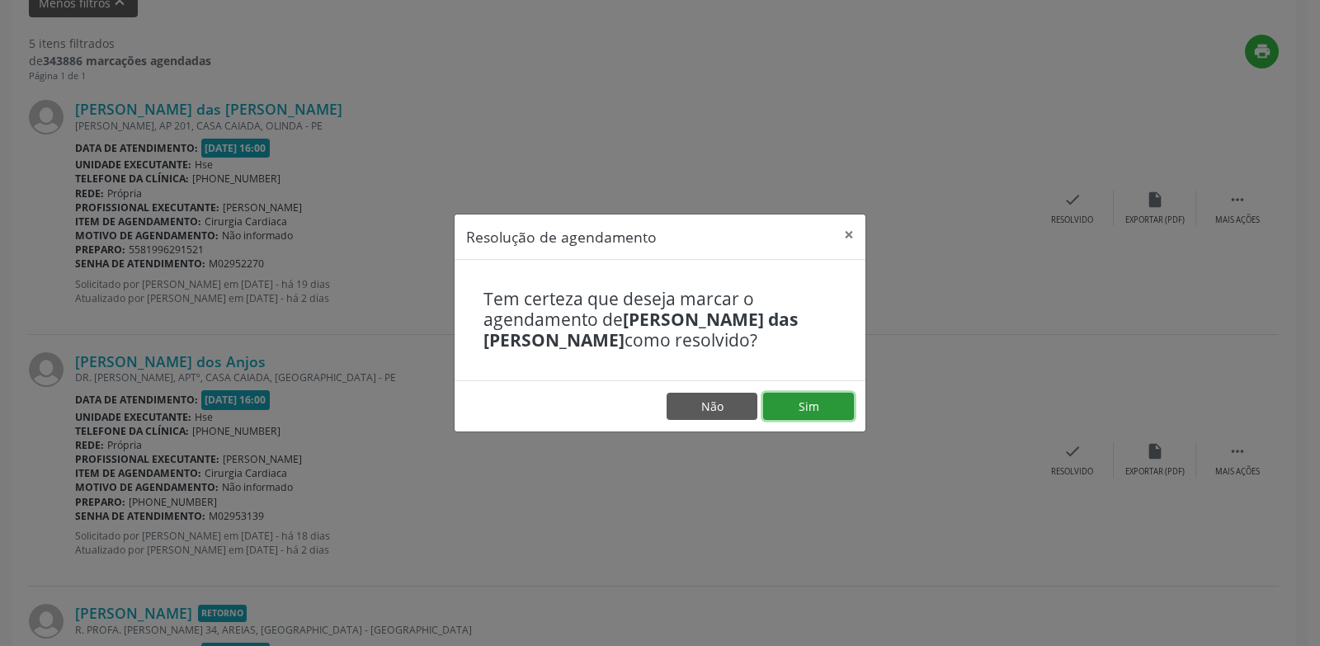
click at [810, 411] on button "Sim" at bounding box center [808, 407] width 91 height 28
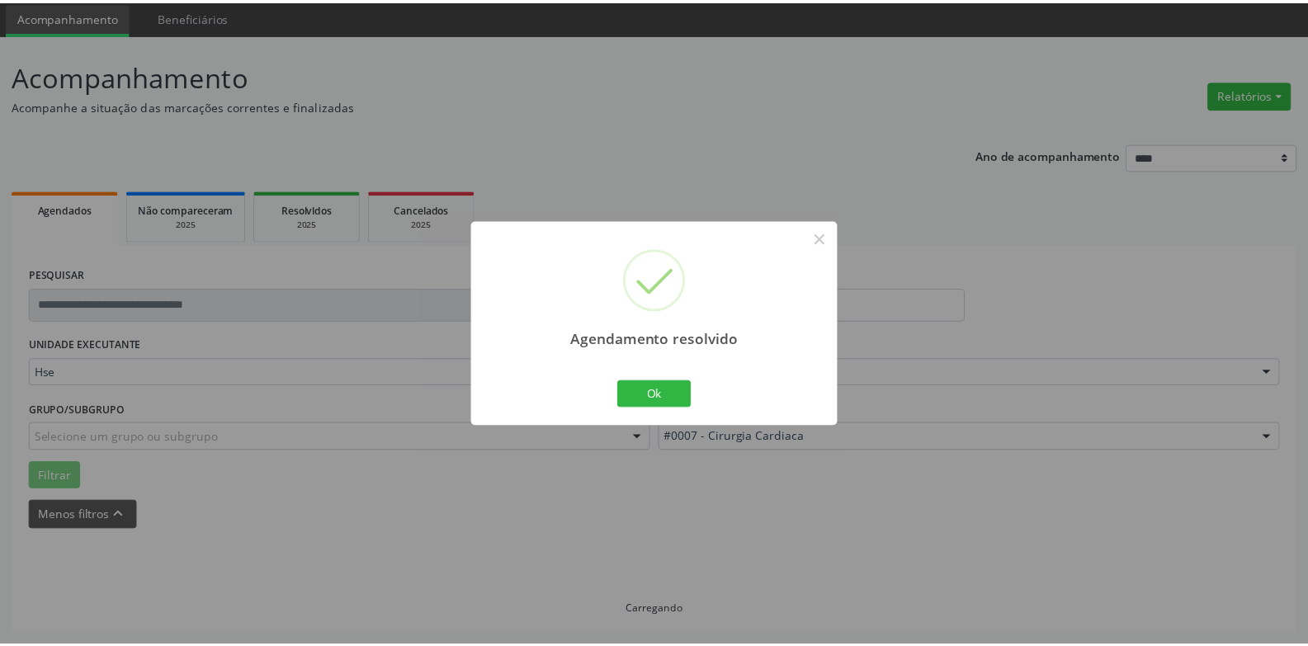
scroll to position [57, 0]
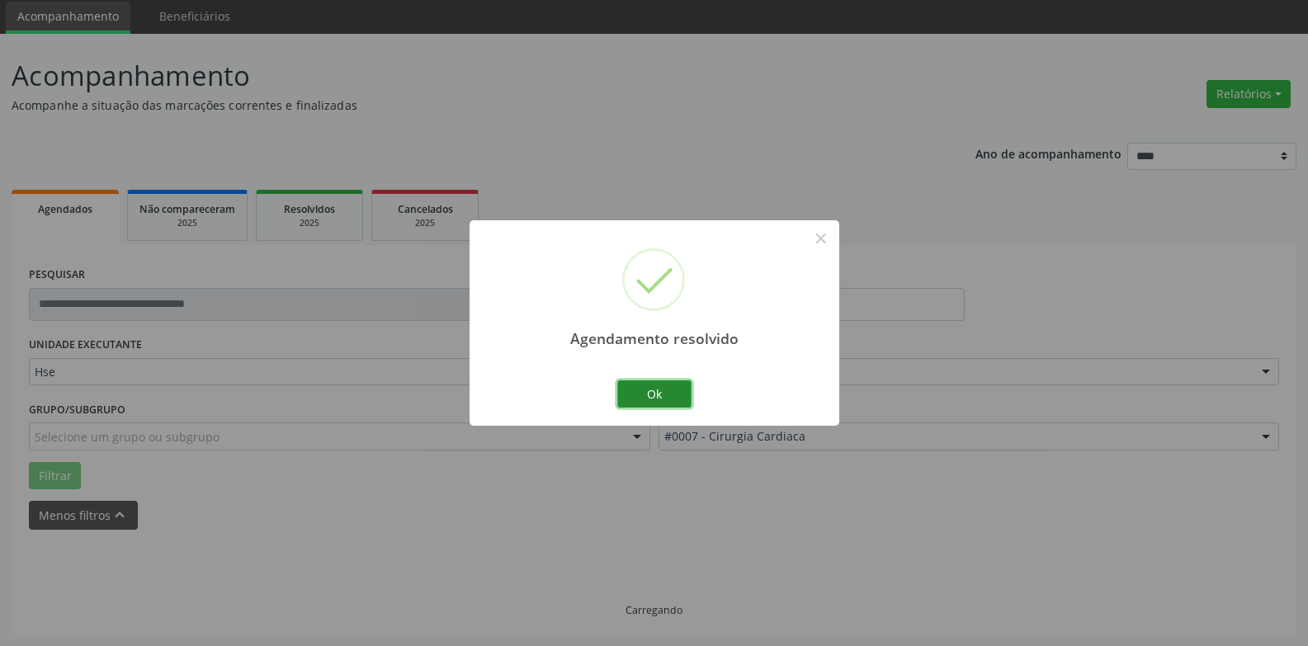
click at [654, 392] on button "Ok" at bounding box center [654, 394] width 74 height 28
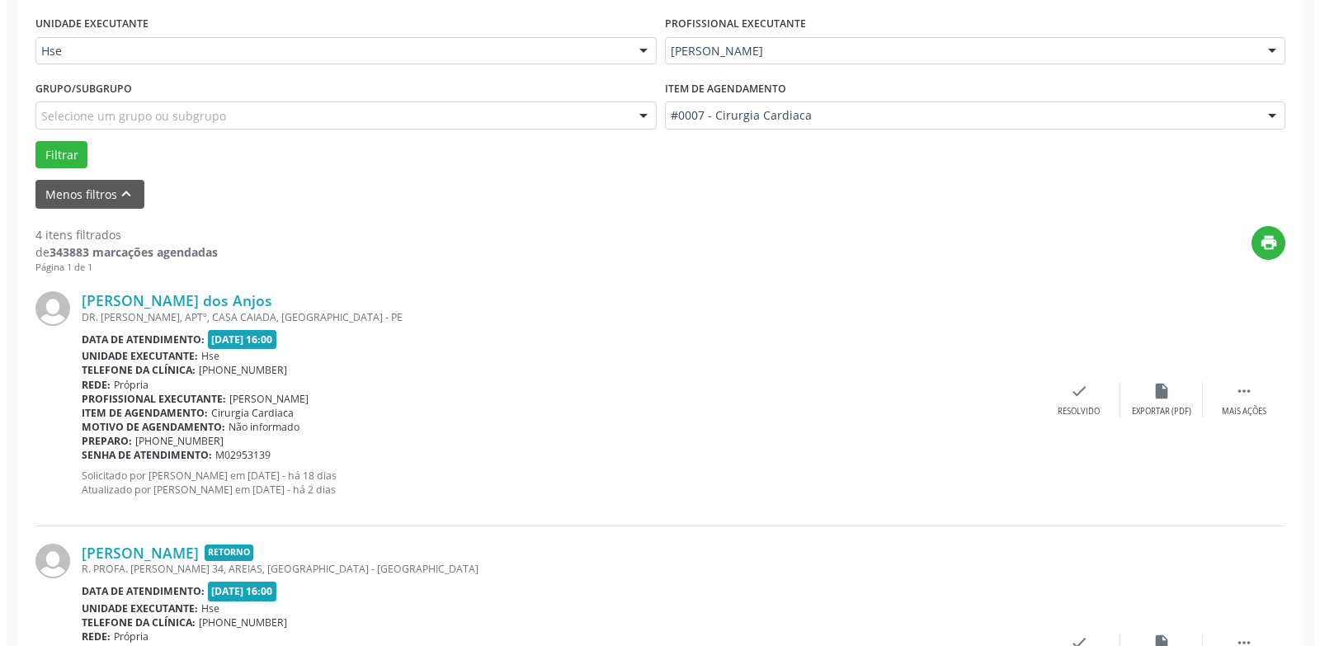
scroll to position [470, 0]
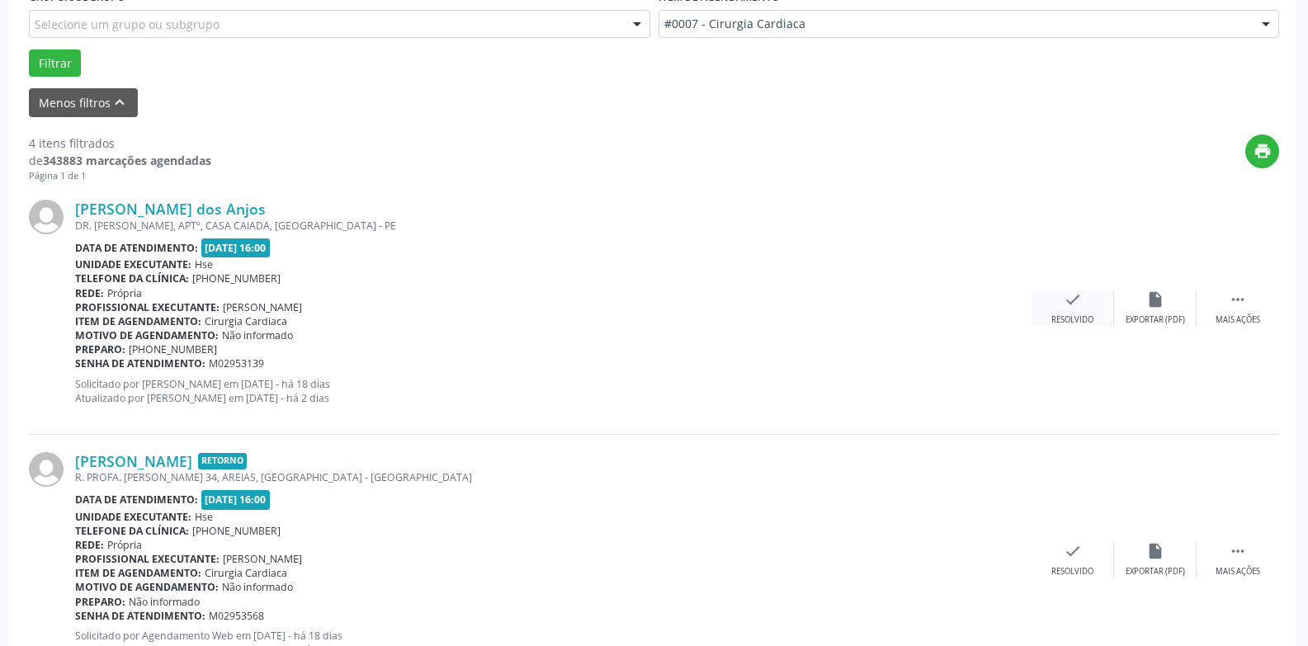
click at [1085, 309] on div "check Resolvido" at bounding box center [1073, 308] width 83 height 35
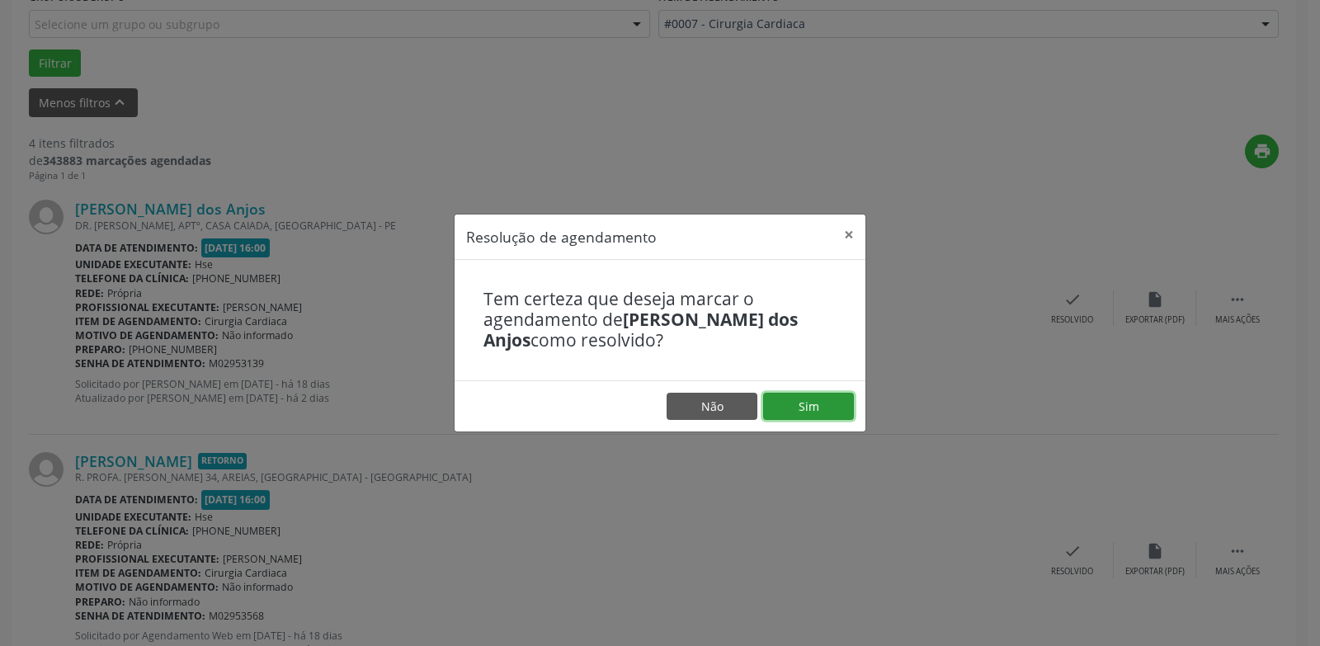
click at [828, 409] on button "Sim" at bounding box center [808, 407] width 91 height 28
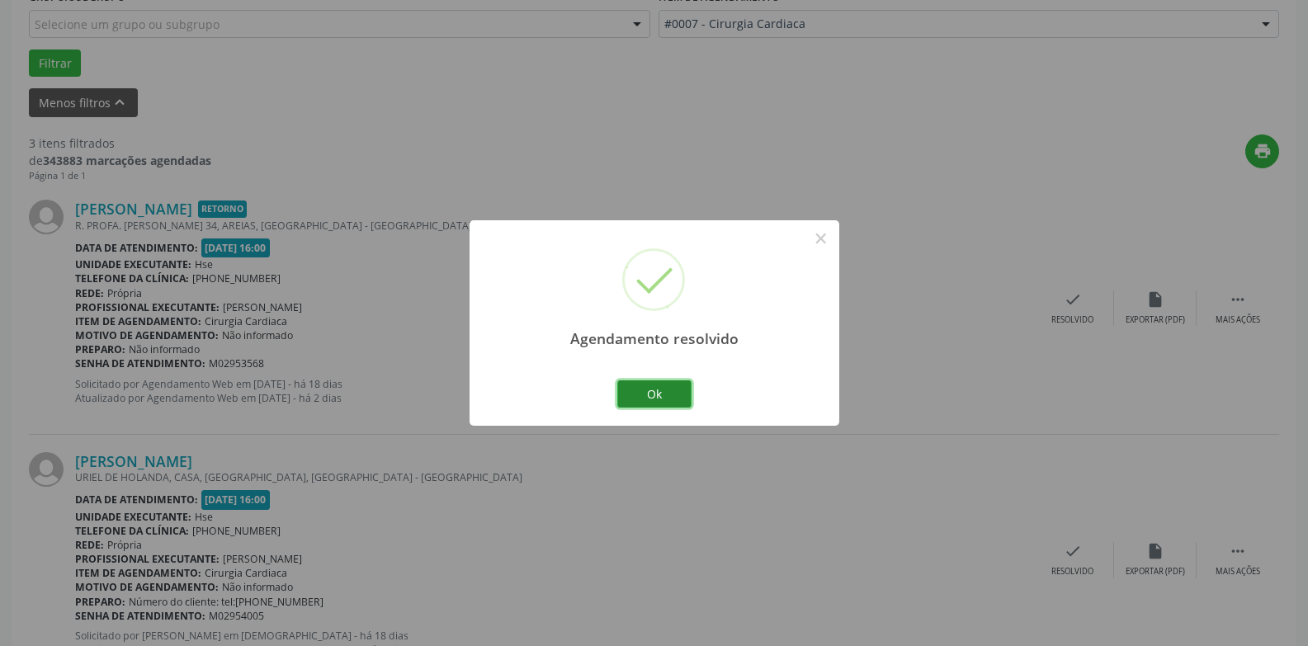
click at [672, 394] on button "Ok" at bounding box center [654, 394] width 74 height 28
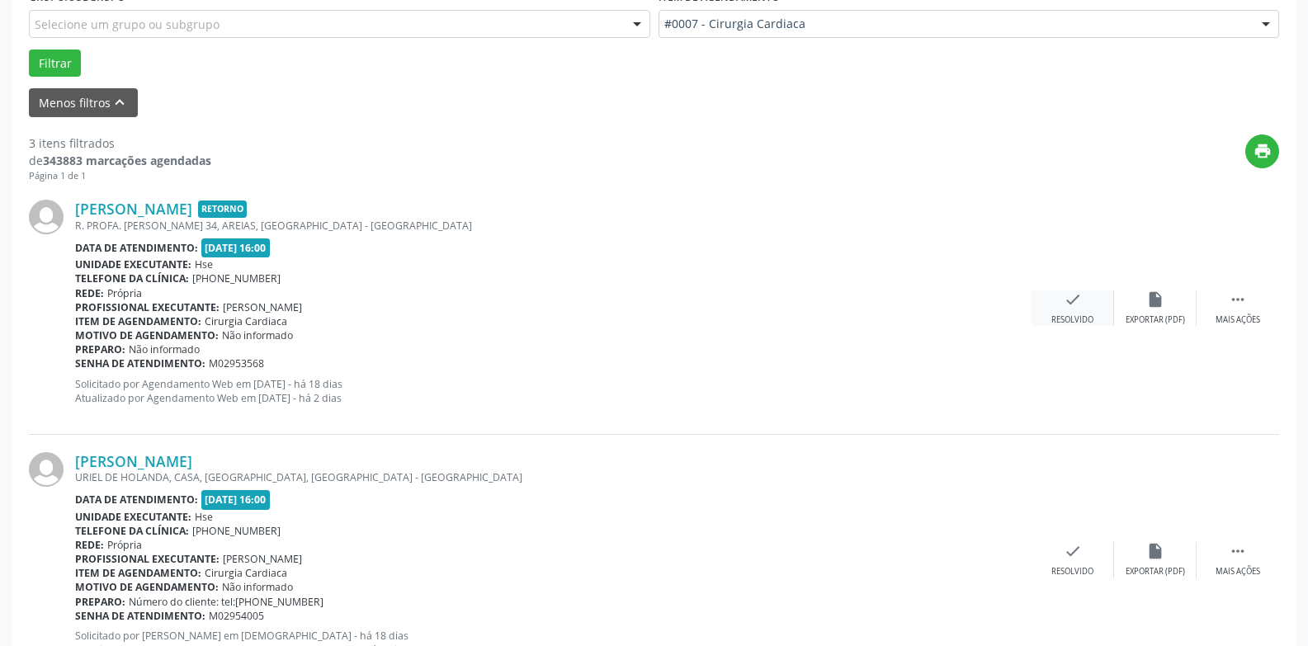
click at [1073, 318] on div "Resolvido" at bounding box center [1072, 320] width 42 height 12
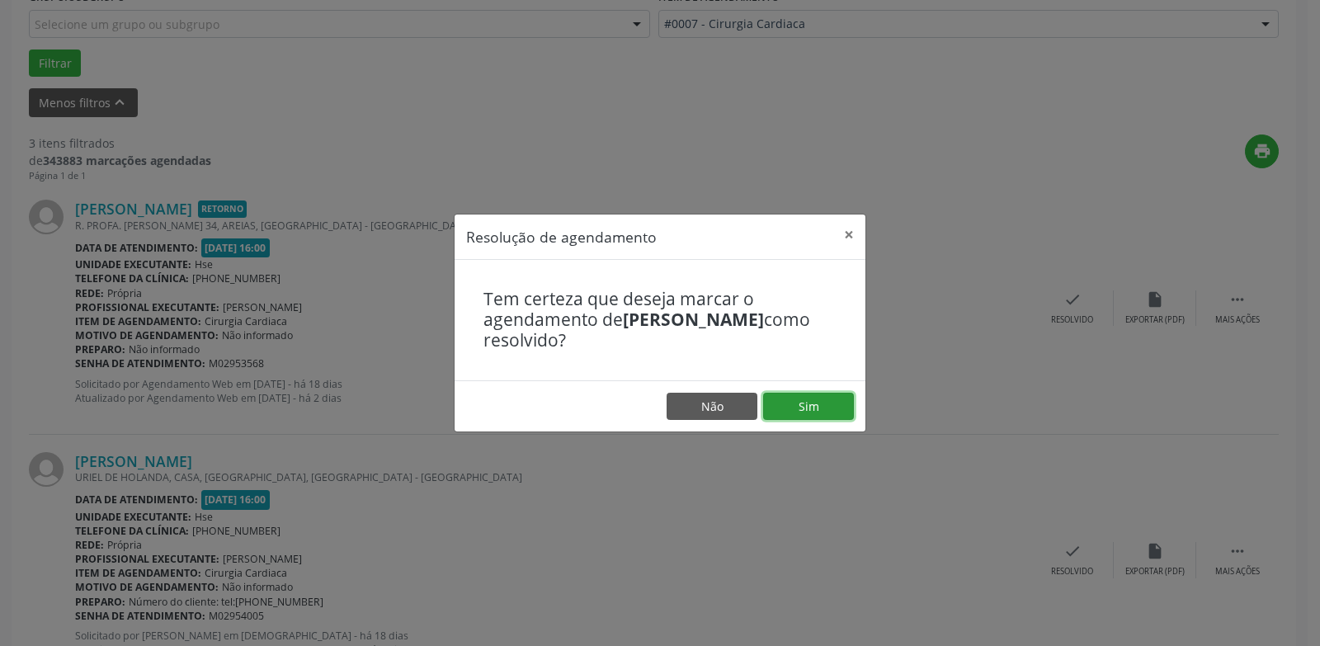
click at [816, 405] on button "Sim" at bounding box center [808, 407] width 91 height 28
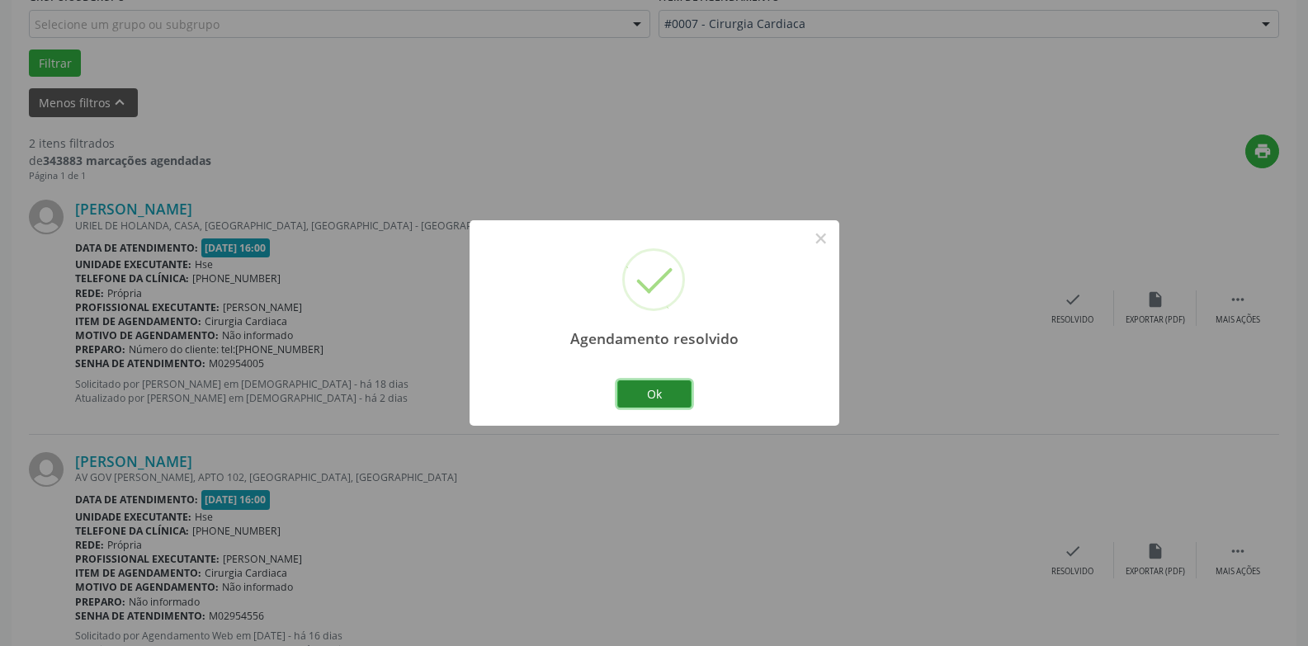
click at [673, 399] on button "Ok" at bounding box center [654, 394] width 74 height 28
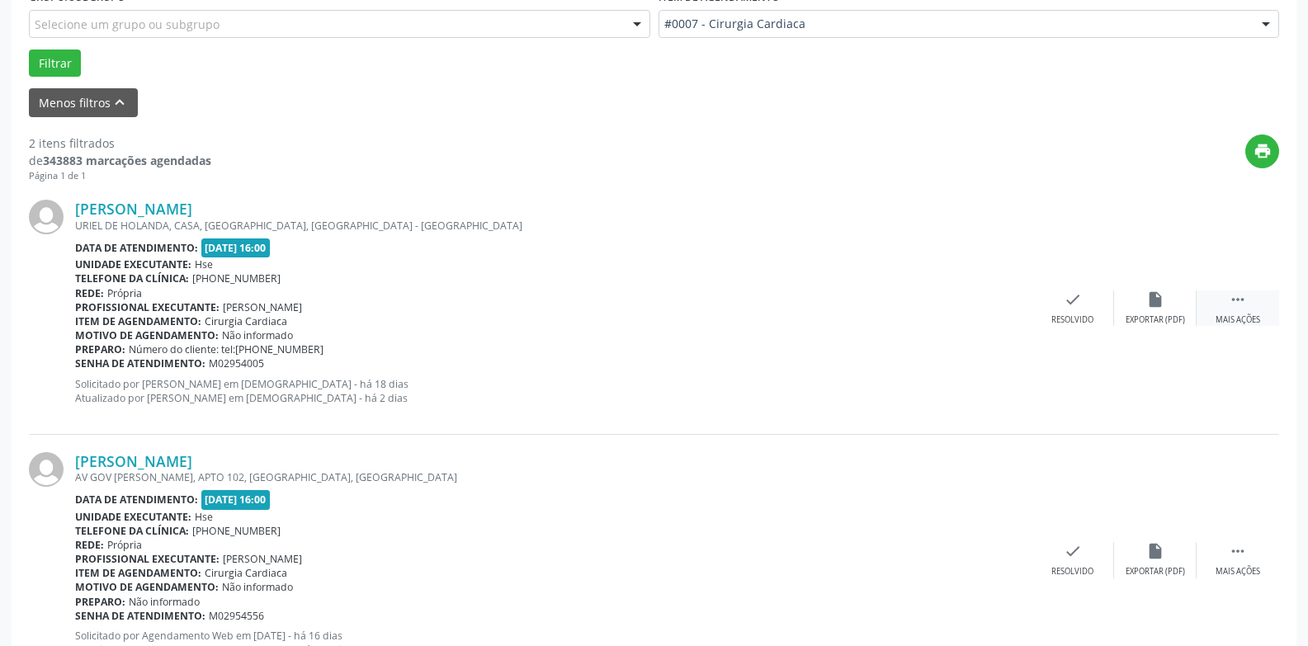
click at [1240, 314] on div " Mais ações" at bounding box center [1238, 308] width 83 height 35
click at [1170, 313] on div "alarm_off Não compareceu" at bounding box center [1155, 308] width 83 height 35
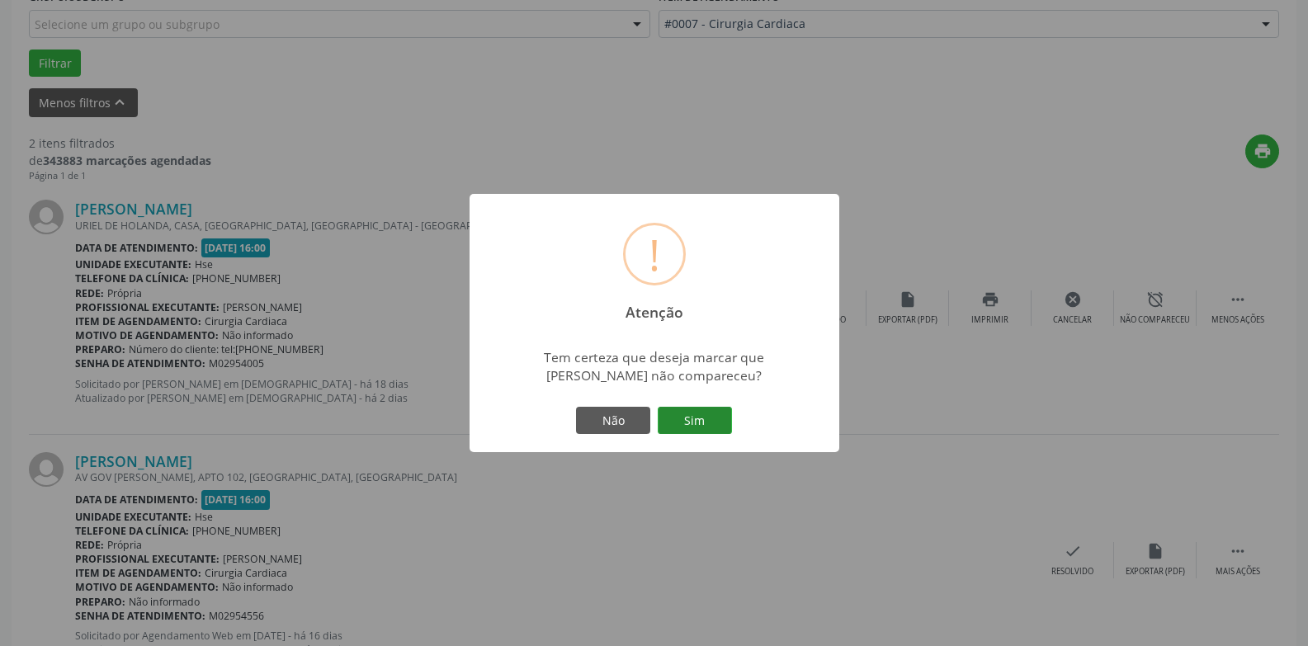
click at [706, 420] on button "Sim" at bounding box center [695, 421] width 74 height 28
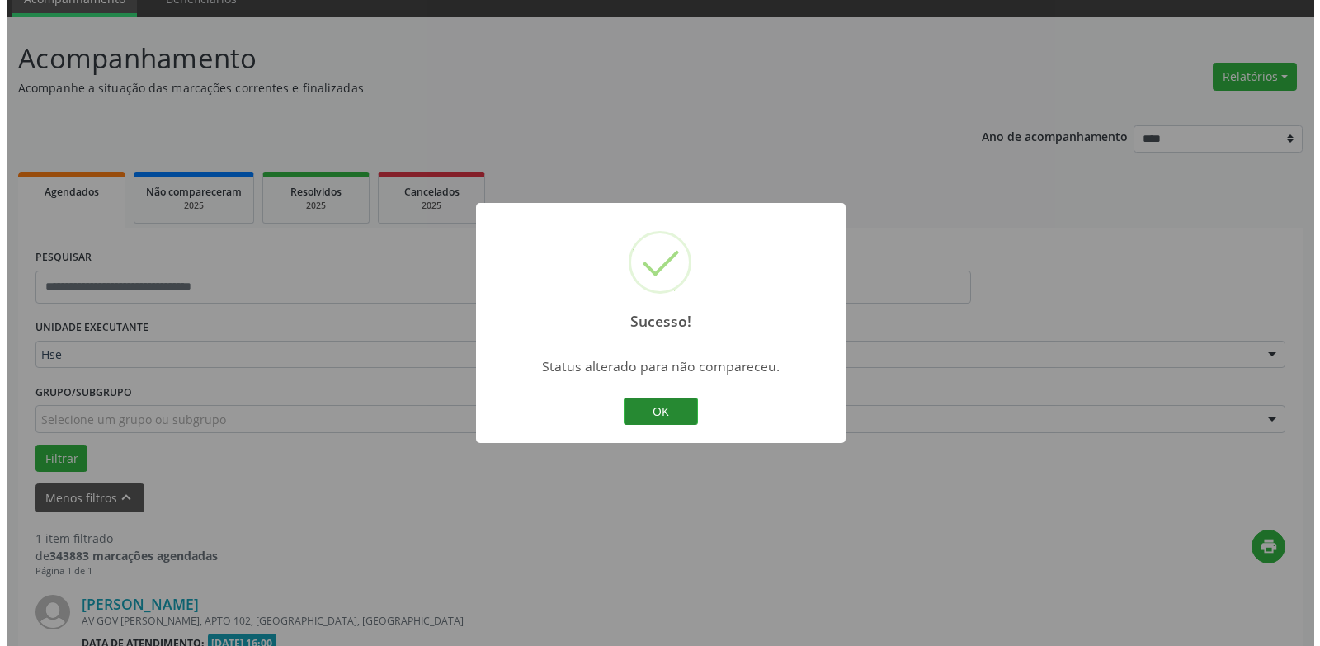
scroll to position [286, 0]
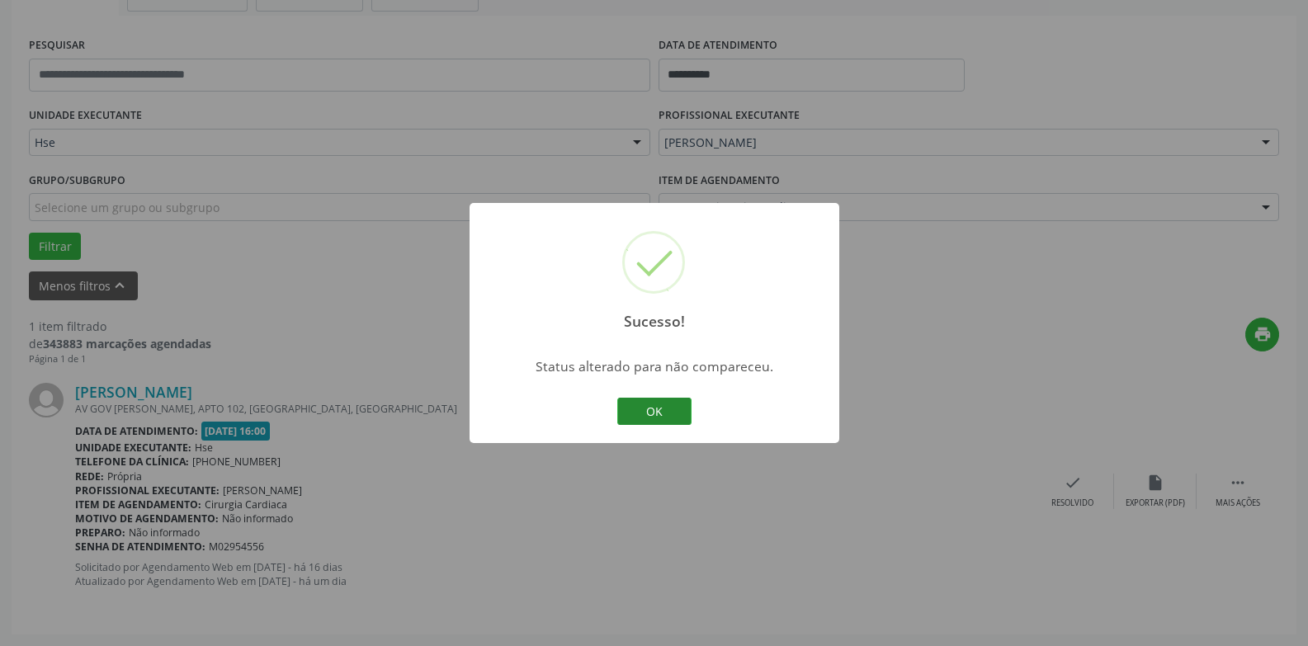
click at [658, 400] on button "OK" at bounding box center [654, 412] width 74 height 28
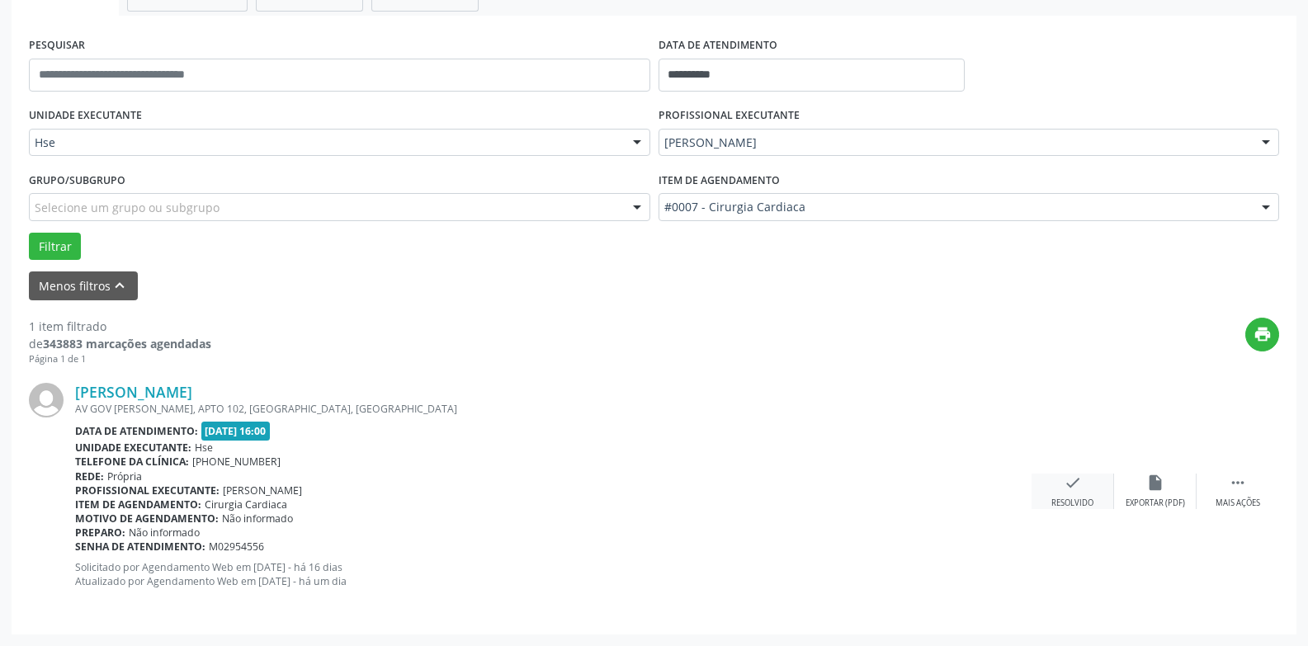
click at [1081, 498] on div "Resolvido" at bounding box center [1072, 504] width 42 height 12
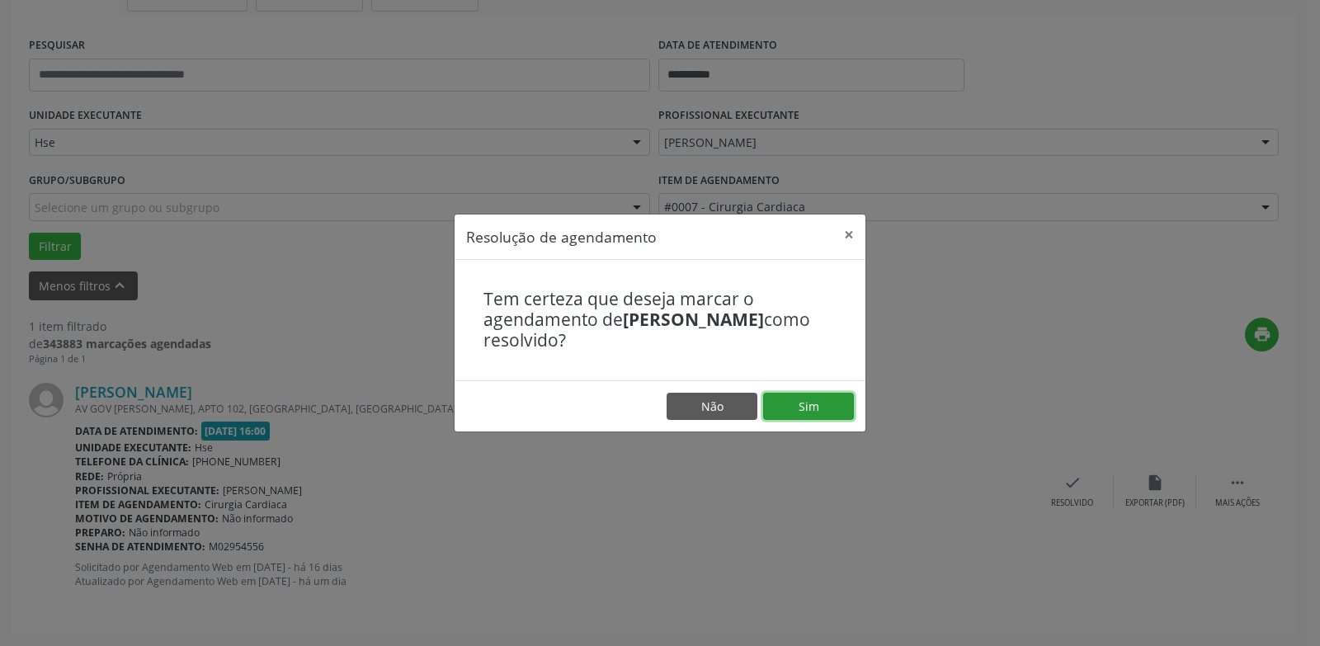
click at [820, 413] on button "Sim" at bounding box center [808, 407] width 91 height 28
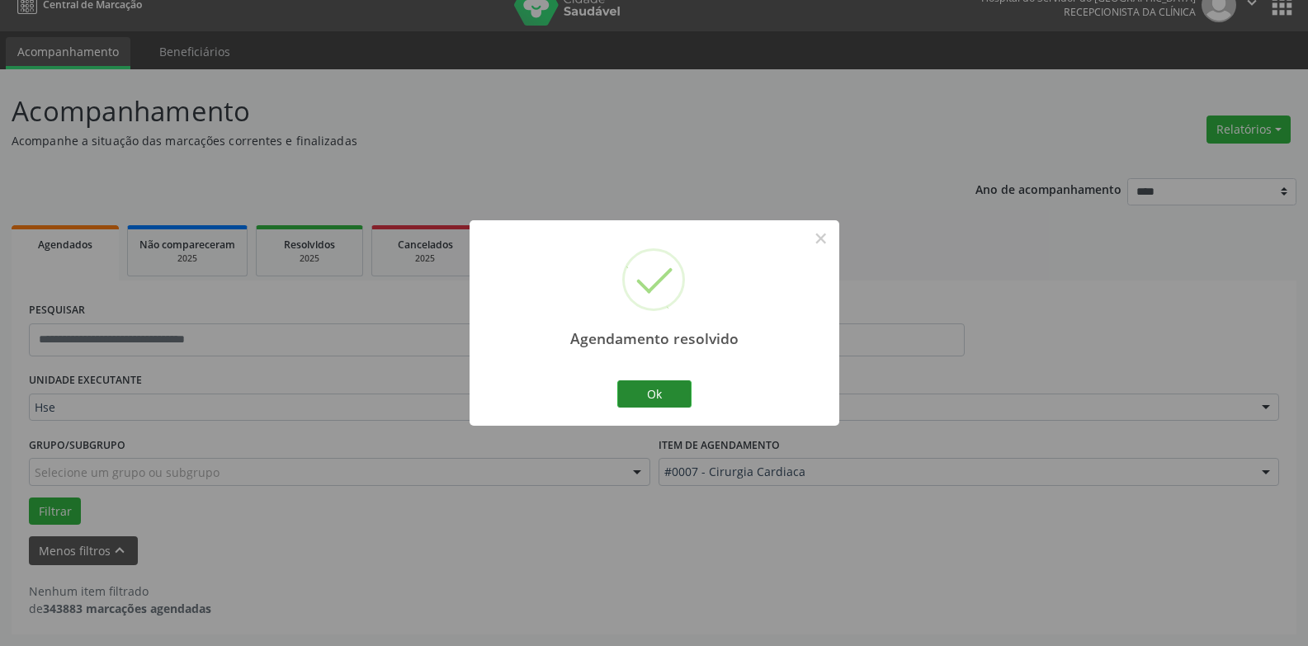
scroll to position [21, 0]
click at [659, 395] on button "Ok" at bounding box center [654, 394] width 74 height 28
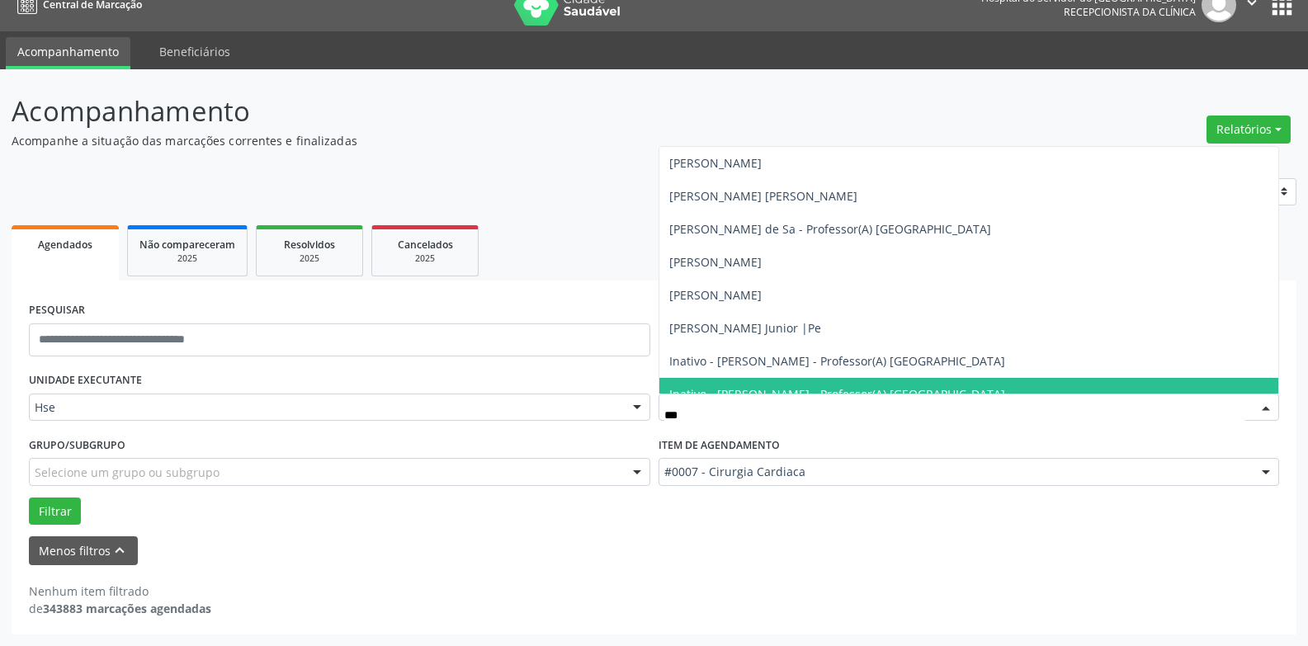
type input "****"
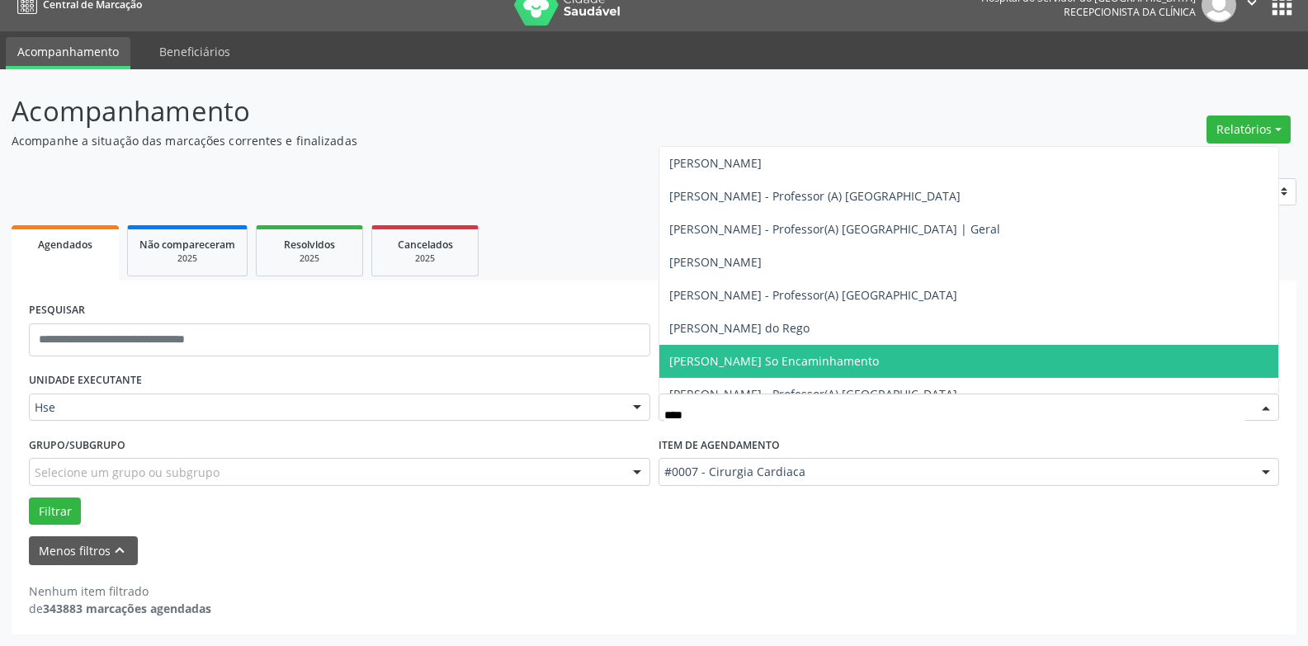
click at [738, 366] on span "[PERSON_NAME] So Encaminhamento" at bounding box center [774, 361] width 210 height 16
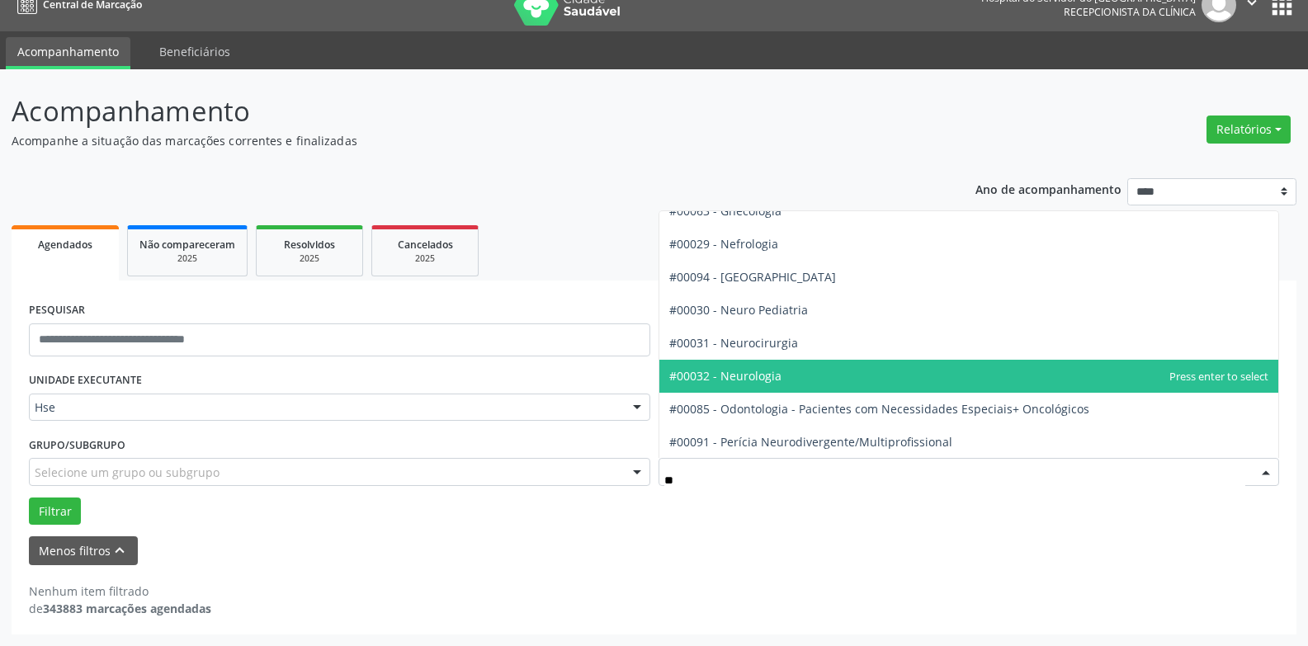
type input "***"
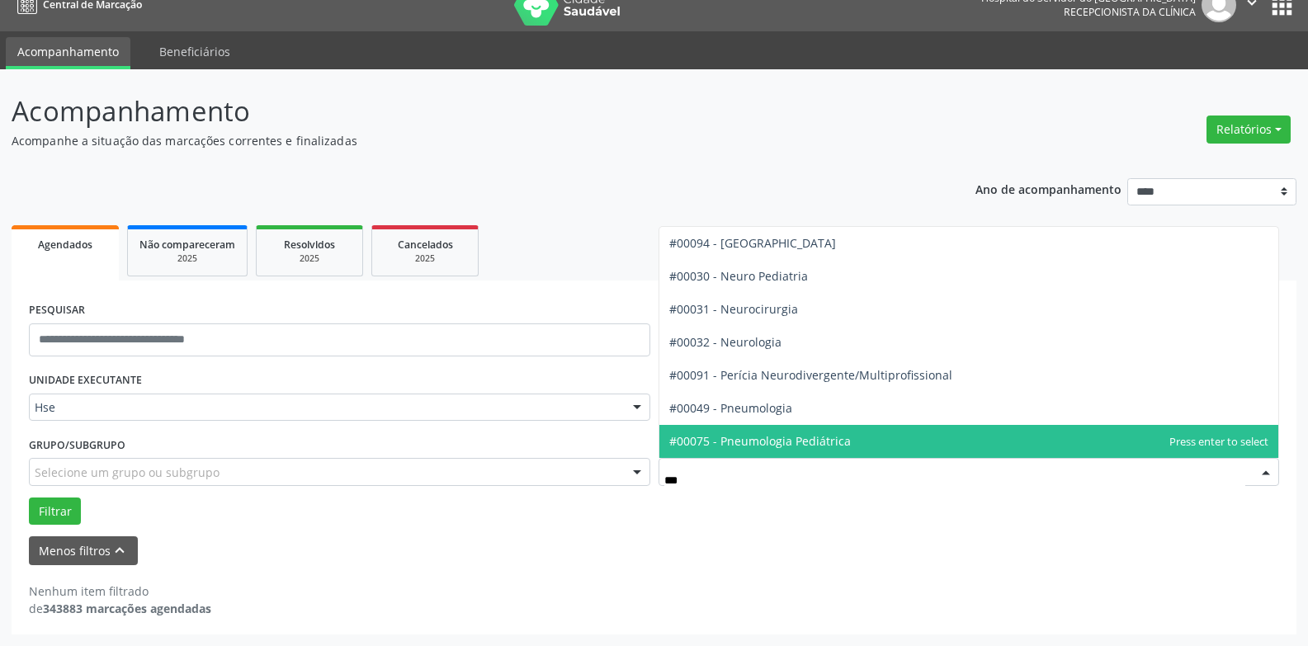
scroll to position [0, 0]
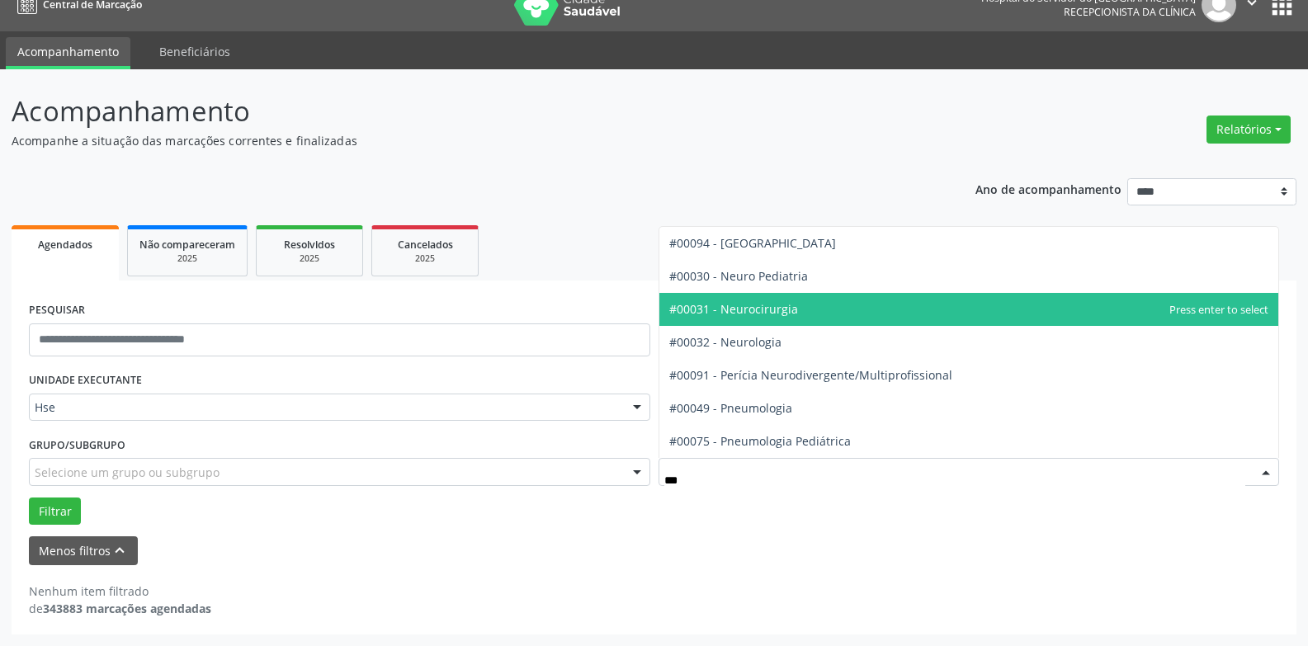
click at [761, 310] on span "#00031 - Neurocirurgia" at bounding box center [733, 309] width 129 height 16
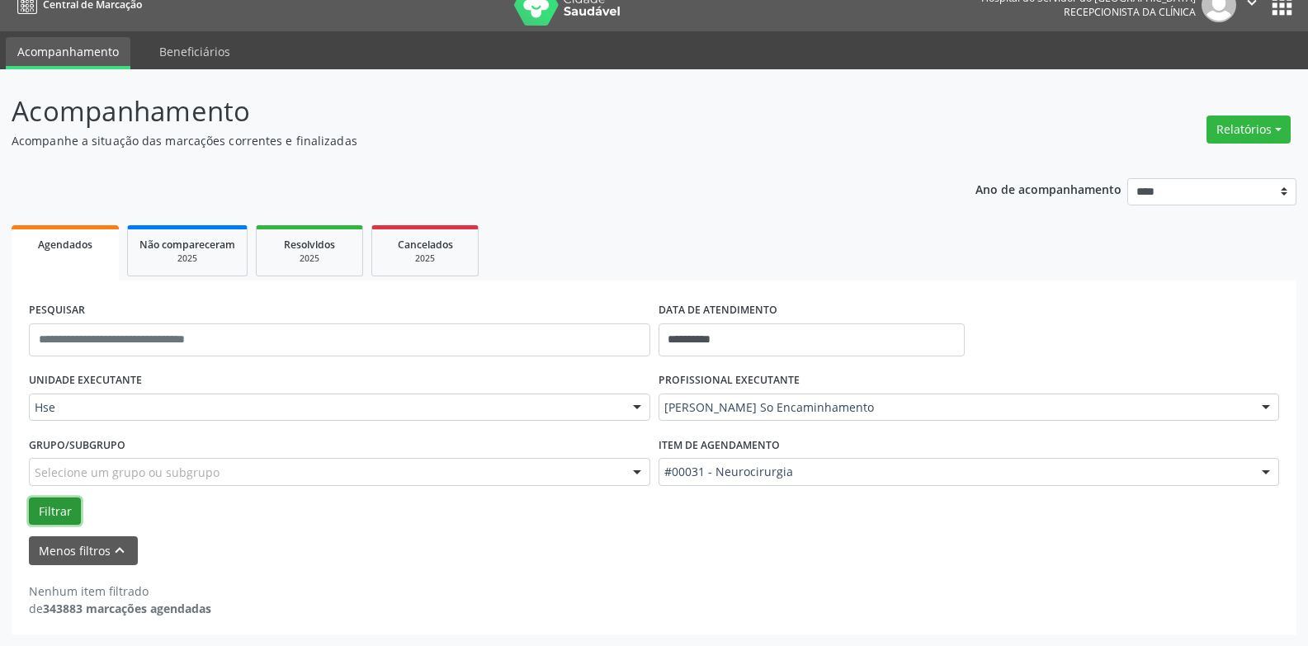
click at [51, 506] on button "Filtrar" at bounding box center [55, 512] width 52 height 28
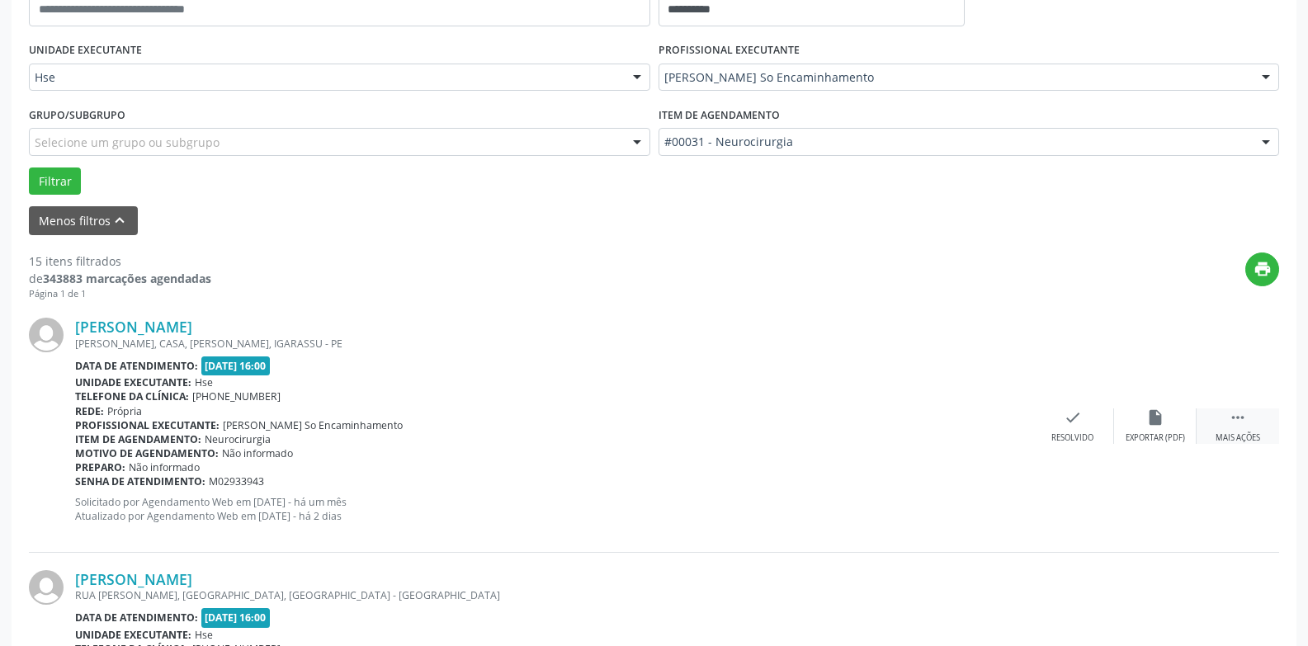
click at [1238, 430] on div " Mais ações" at bounding box center [1238, 426] width 83 height 35
click at [1150, 430] on div "alarm_off Não compareceu" at bounding box center [1155, 426] width 83 height 35
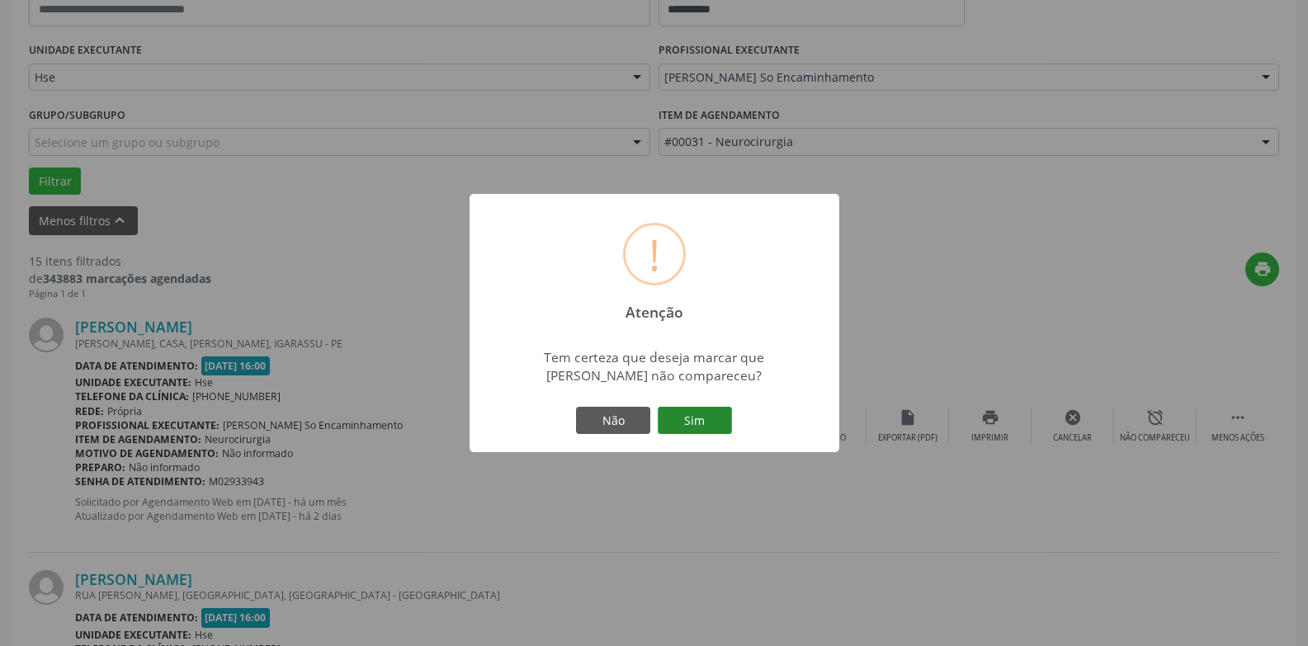
click at [688, 415] on button "Sim" at bounding box center [695, 421] width 74 height 28
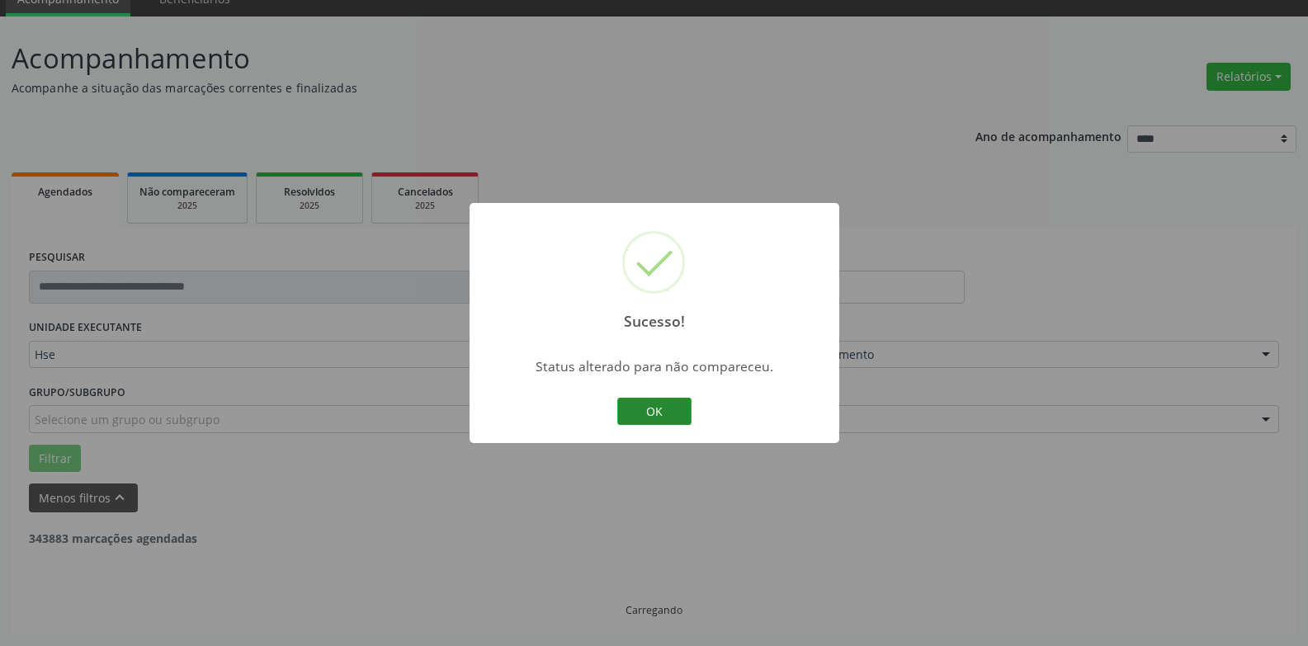
click at [650, 408] on button "OK" at bounding box center [654, 412] width 74 height 28
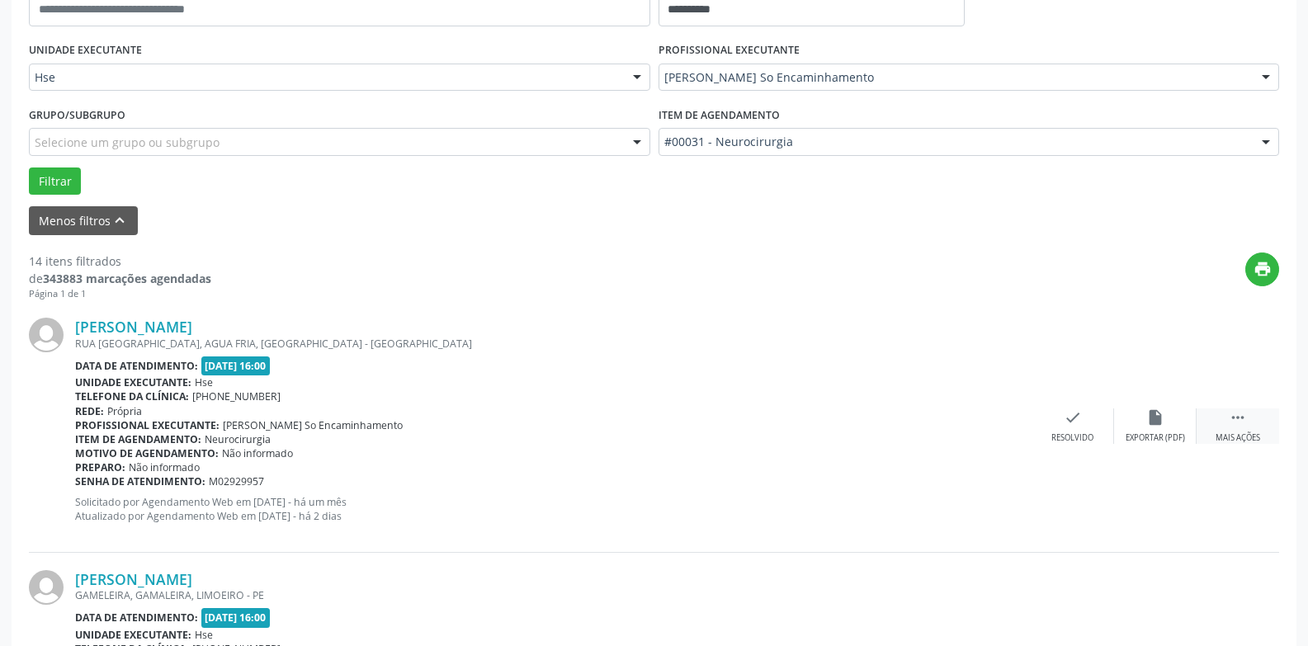
click at [1236, 426] on icon "" at bounding box center [1238, 418] width 18 height 18
click at [1141, 426] on div "alarm_off Não compareceu" at bounding box center [1155, 426] width 83 height 35
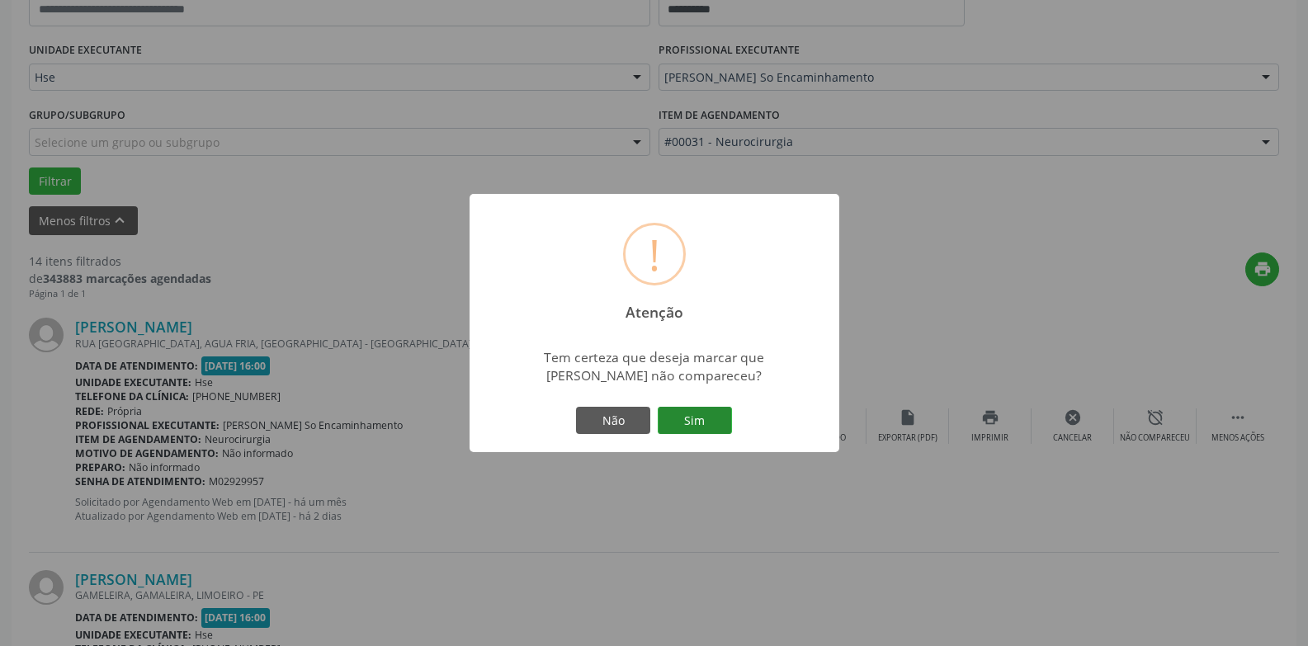
click at [703, 418] on button "Sim" at bounding box center [695, 421] width 74 height 28
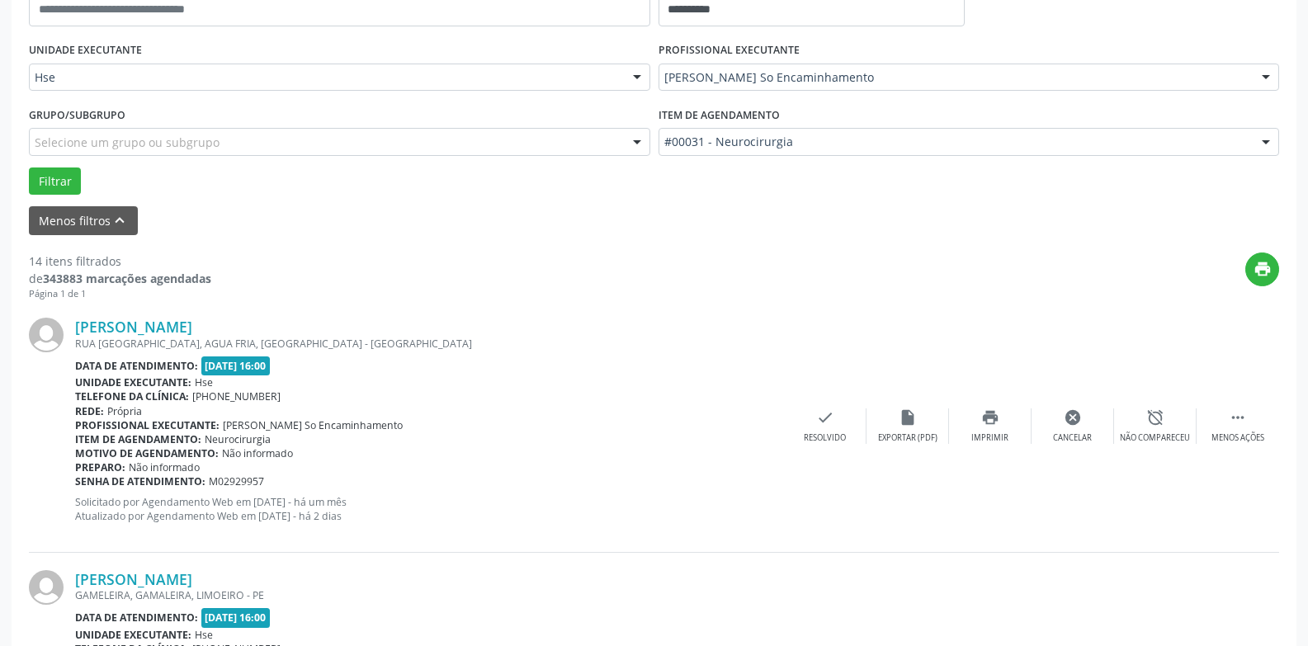
scroll to position [74, 0]
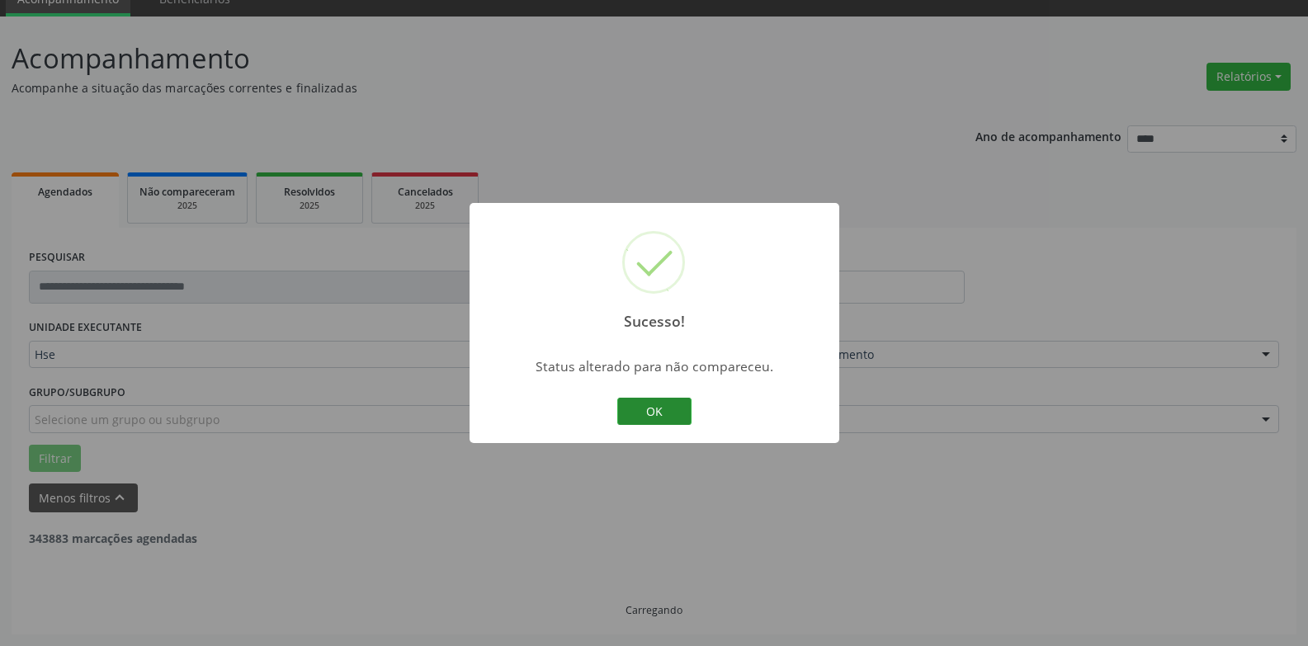
click at [654, 411] on button "OK" at bounding box center [654, 412] width 74 height 28
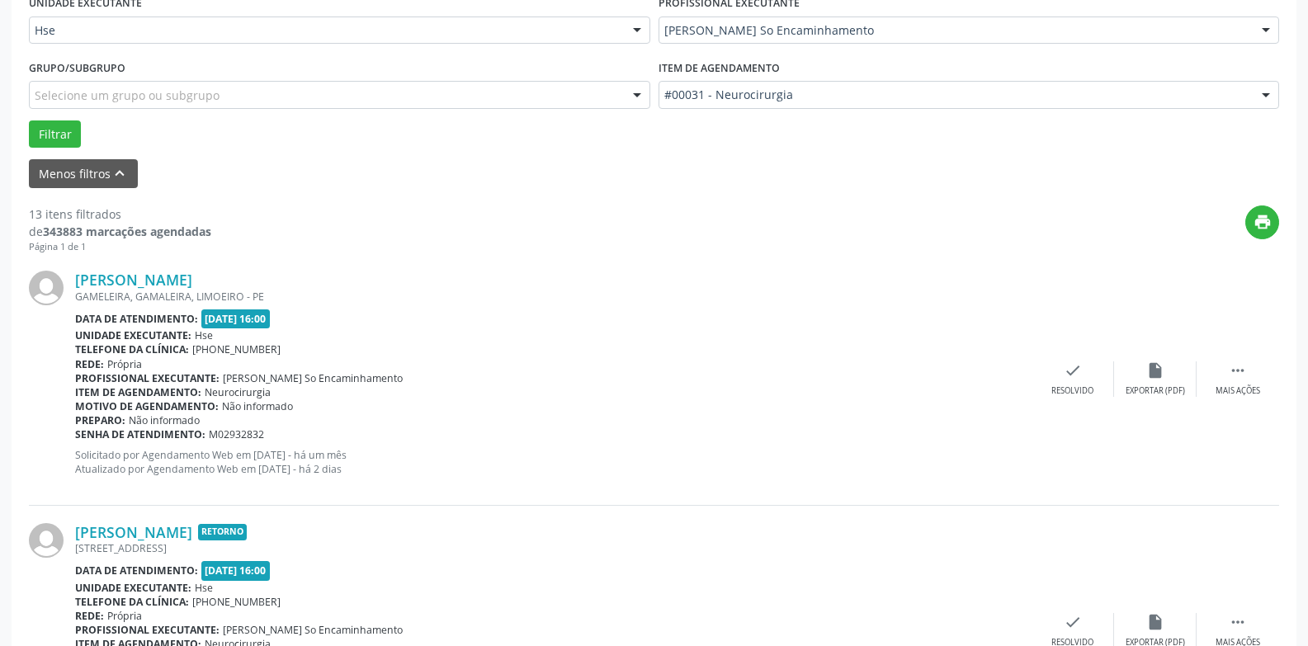
scroll to position [404, 0]
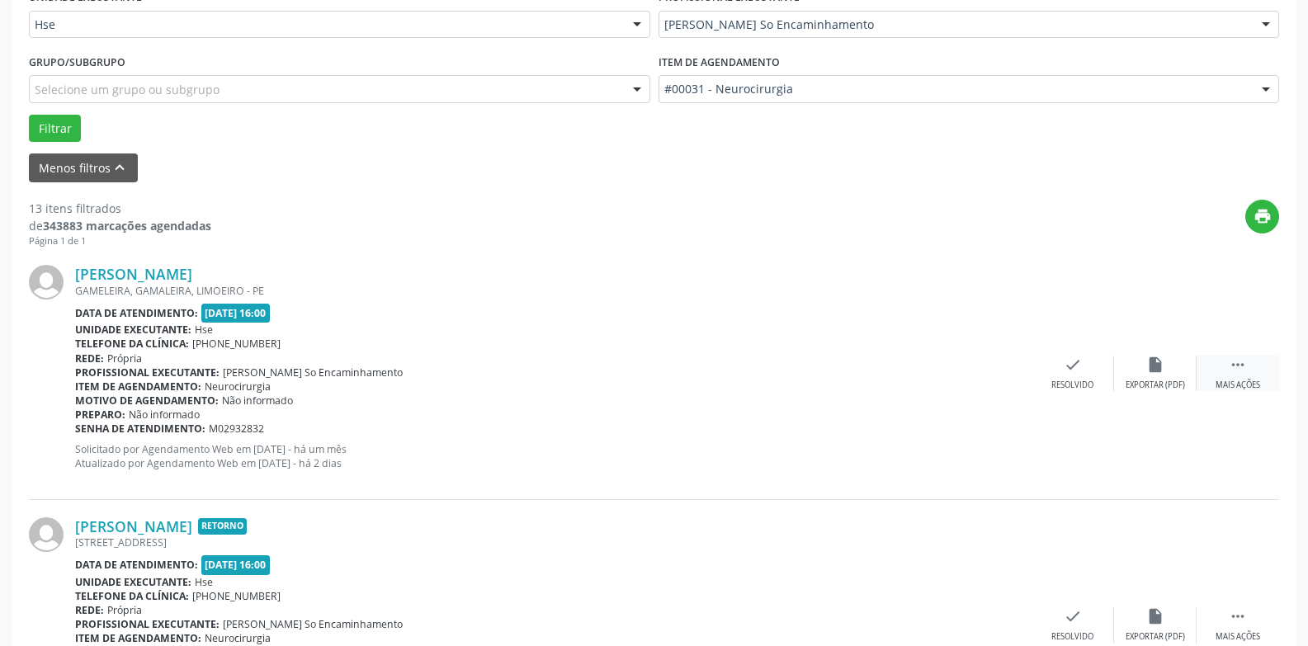
click at [1242, 386] on div "Mais ações" at bounding box center [1238, 386] width 45 height 12
click at [1137, 371] on div "alarm_off Não compareceu" at bounding box center [1155, 373] width 83 height 35
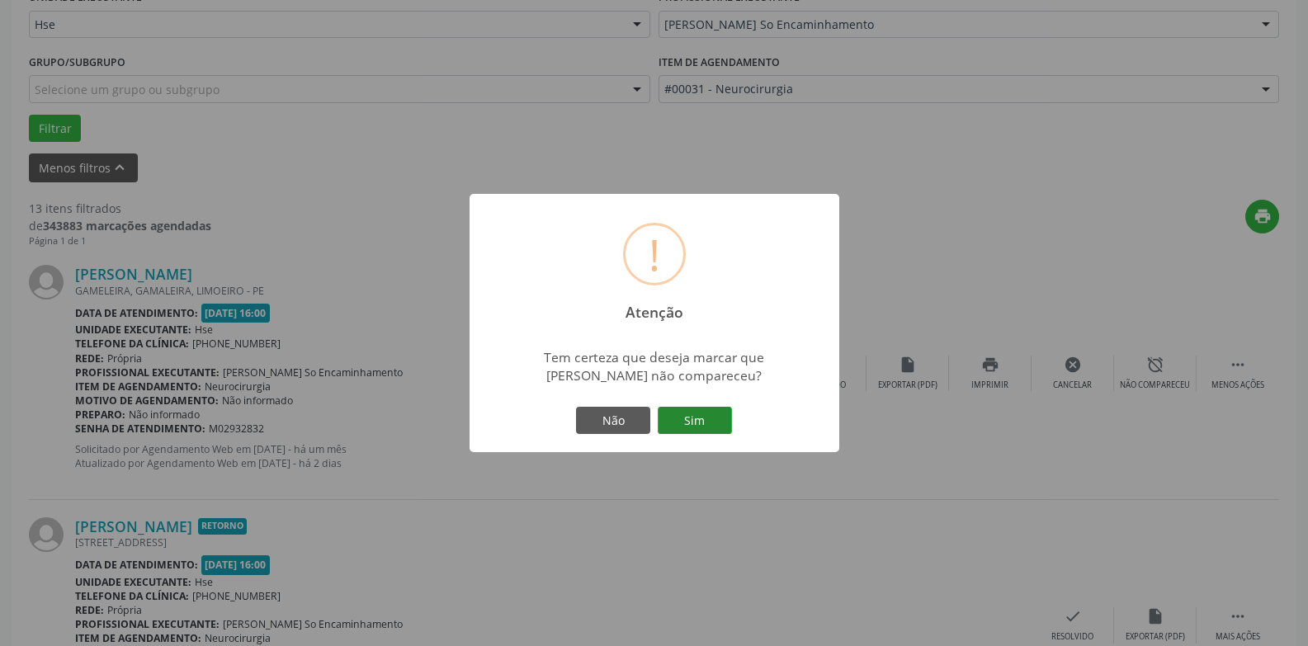
click at [700, 422] on button "Sim" at bounding box center [695, 421] width 74 height 28
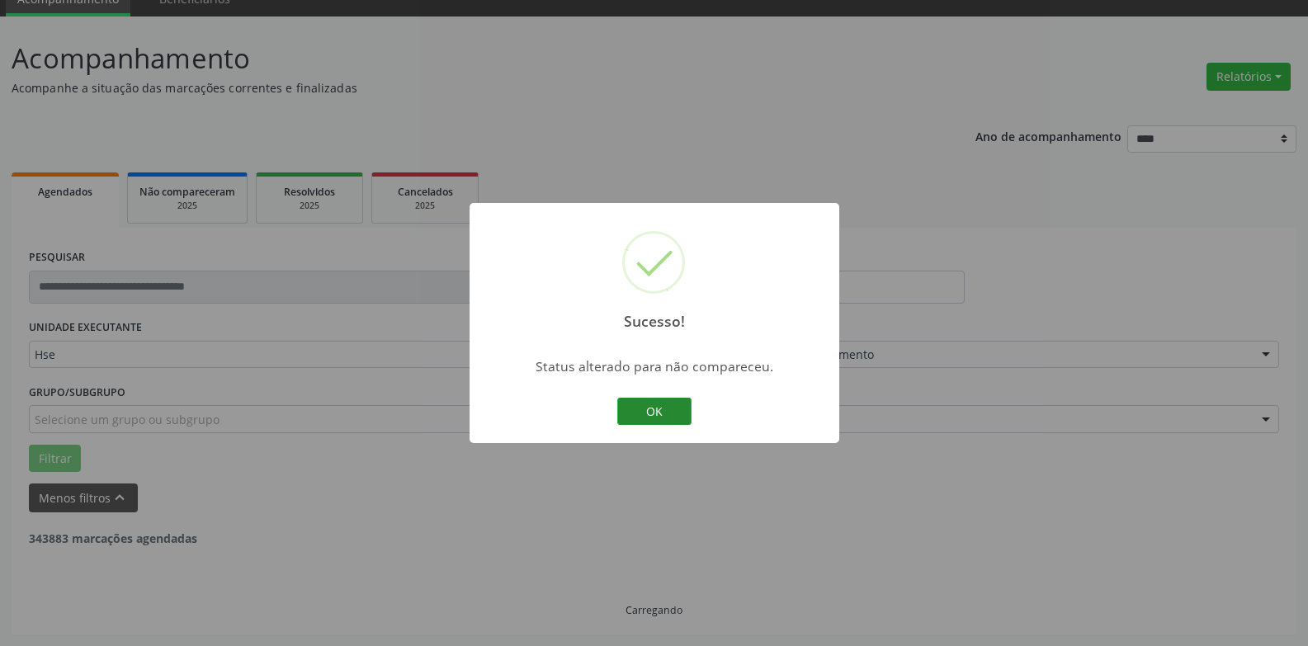
click at [655, 409] on button "OK" at bounding box center [654, 412] width 74 height 28
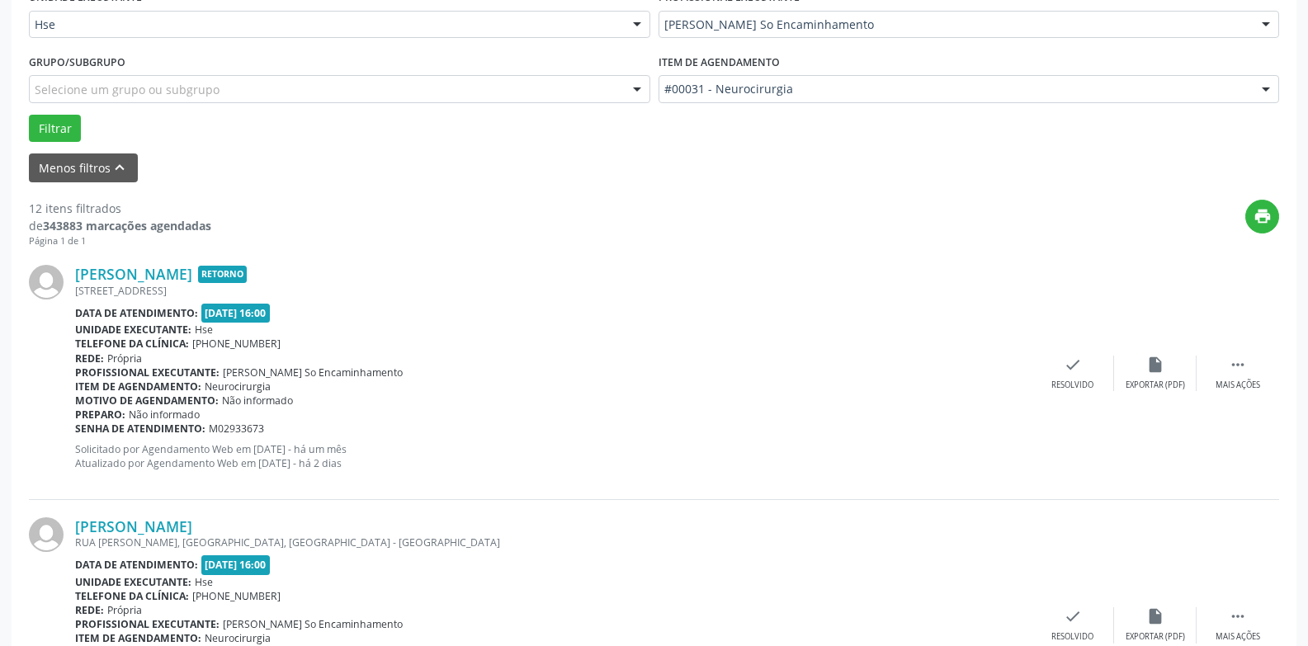
scroll to position [569, 0]
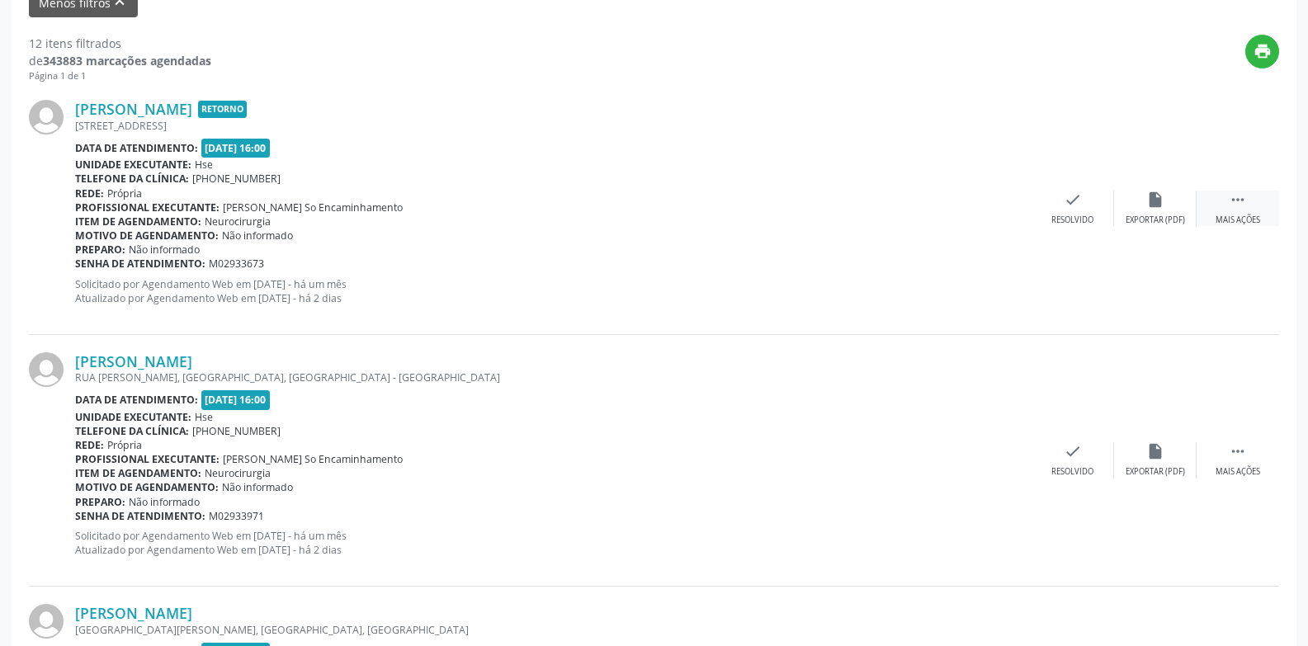
click at [1236, 212] on div " Mais ações" at bounding box center [1238, 208] width 83 height 35
click at [1148, 212] on div "alarm_off Não compareceu" at bounding box center [1155, 208] width 83 height 35
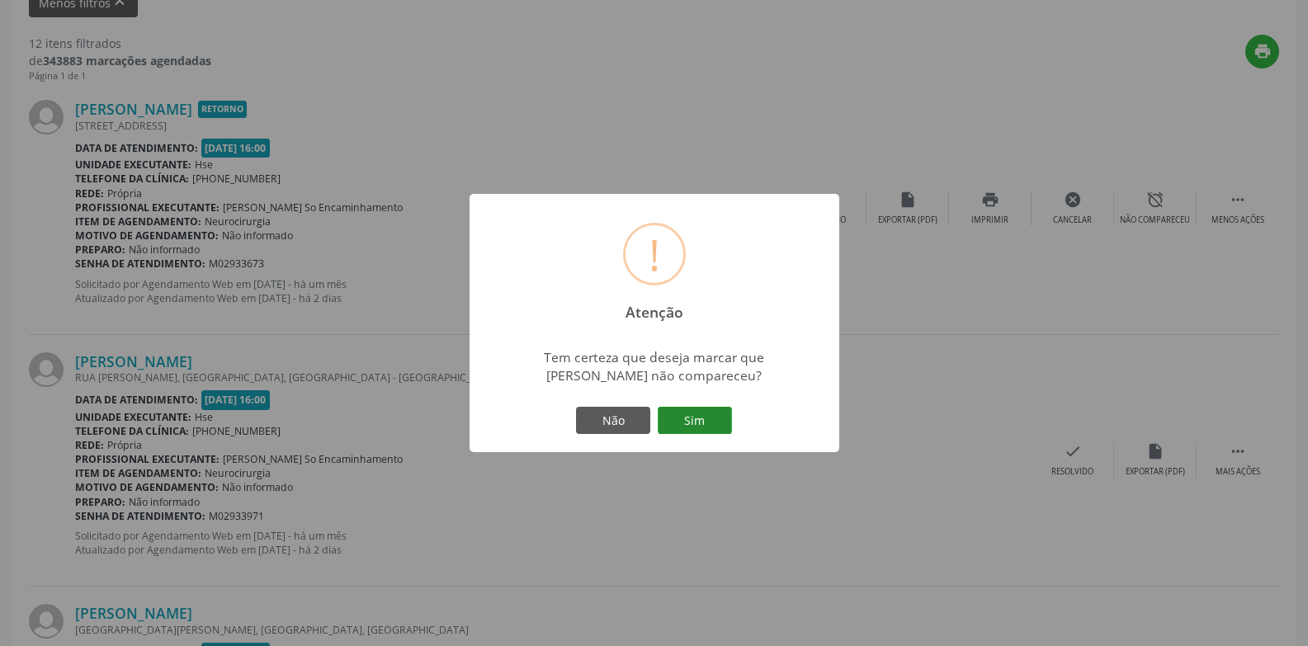
click at [694, 413] on button "Sim" at bounding box center [695, 421] width 74 height 28
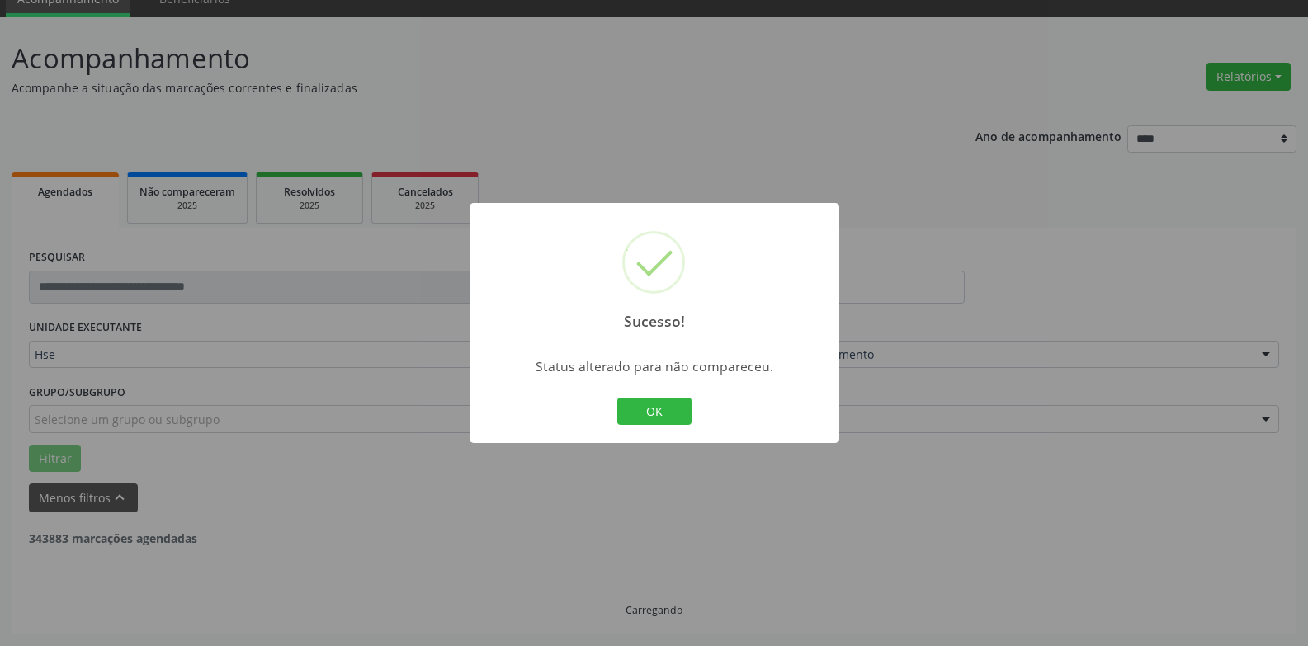
scroll to position [74, 0]
click at [661, 413] on button "OK" at bounding box center [654, 412] width 74 height 28
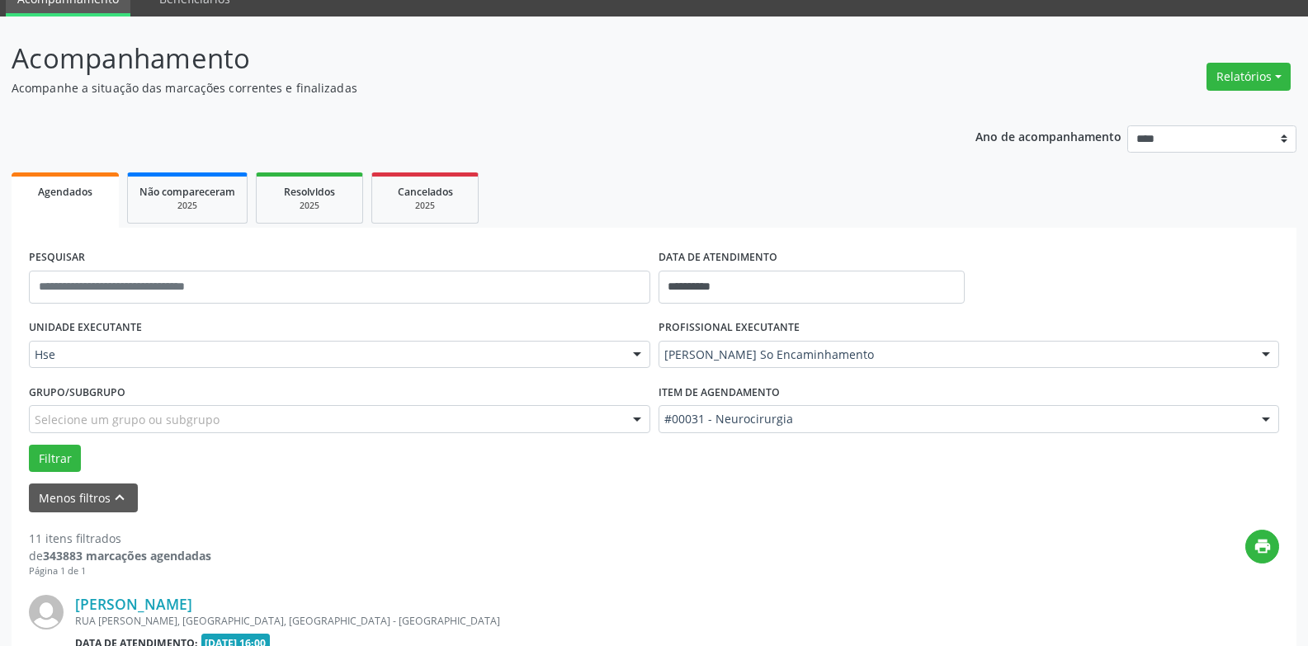
scroll to position [569, 0]
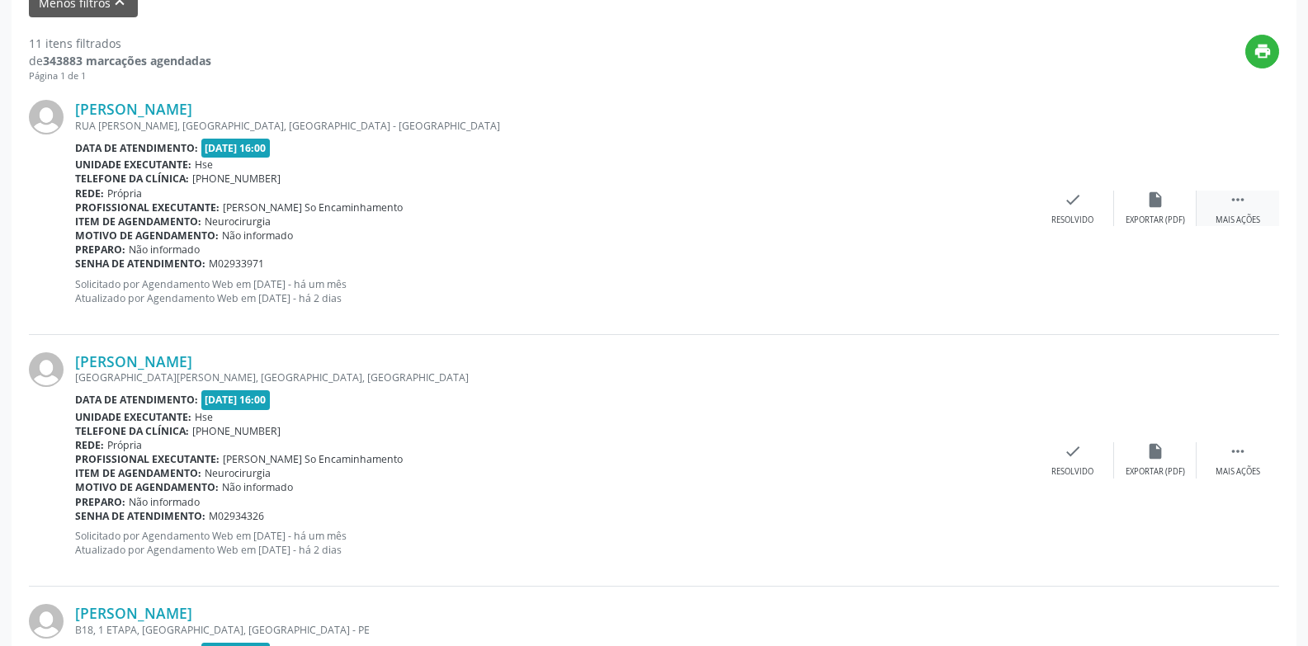
click at [1245, 199] on icon "" at bounding box center [1238, 200] width 18 height 18
click at [1140, 221] on div "Não compareceu" at bounding box center [1155, 221] width 70 height 12
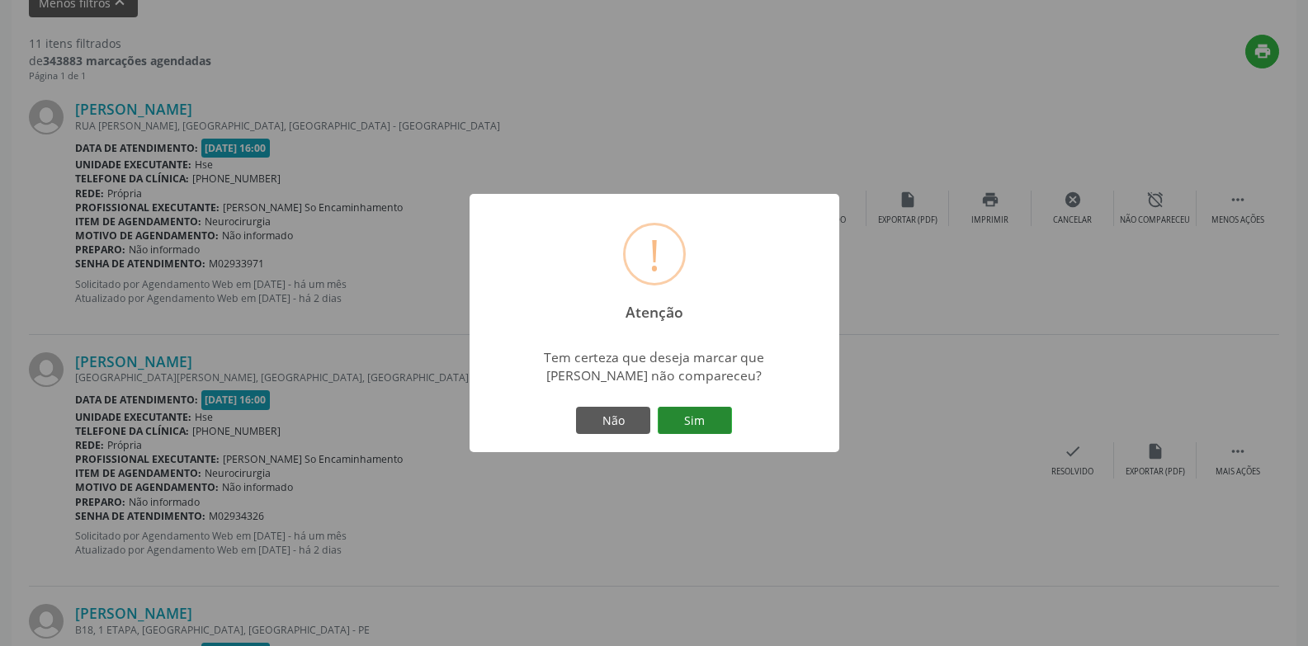
click at [691, 421] on button "Sim" at bounding box center [695, 421] width 74 height 28
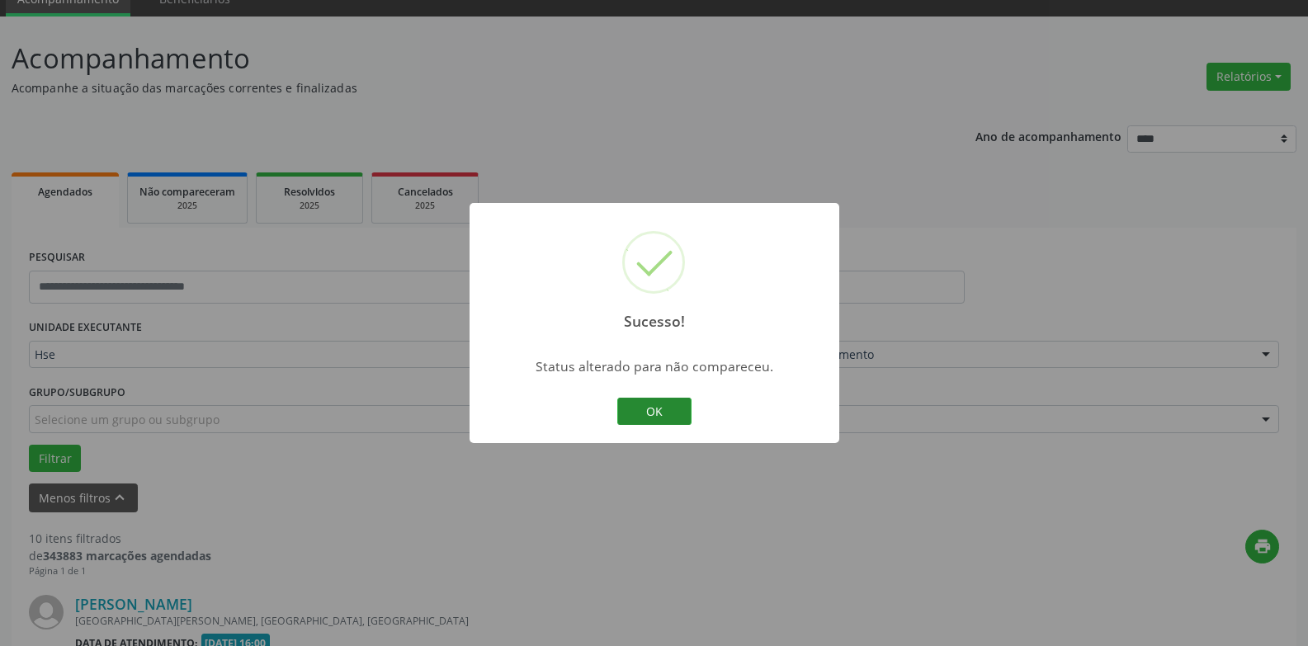
click at [654, 408] on button "OK" at bounding box center [654, 412] width 74 height 28
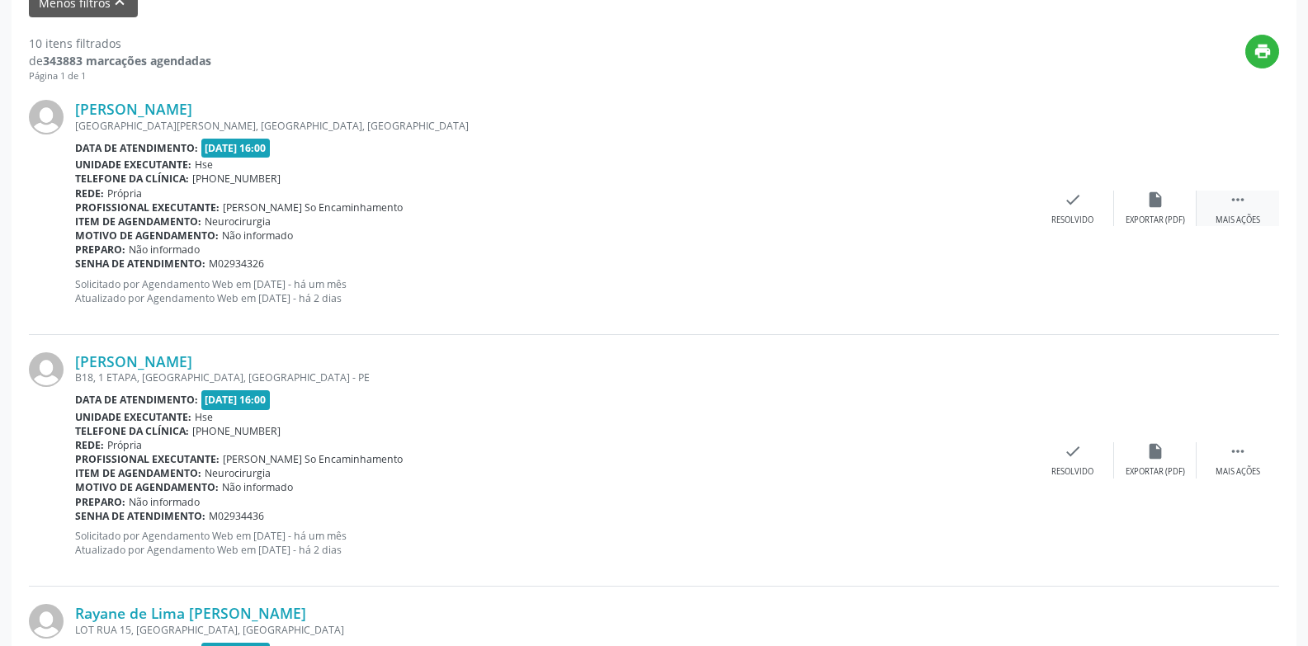
click at [1253, 204] on div " Mais ações" at bounding box center [1238, 208] width 83 height 35
click at [1140, 209] on div "alarm_off Não compareceu" at bounding box center [1155, 208] width 83 height 35
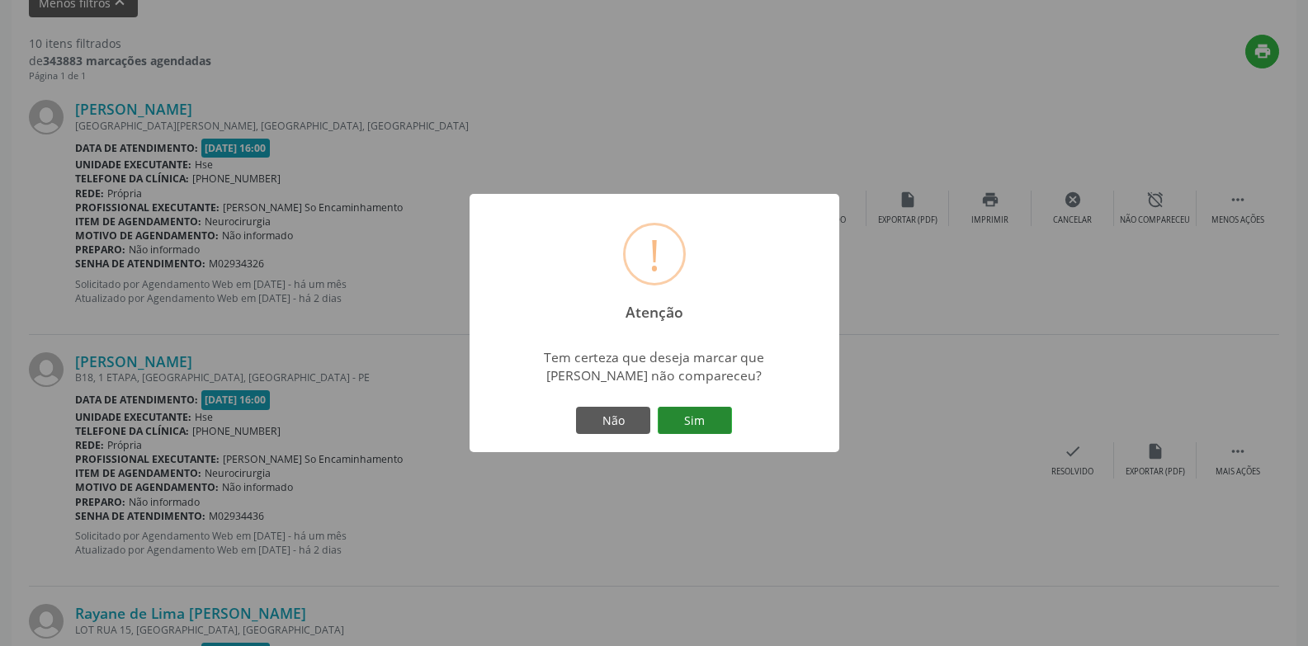
click at [713, 416] on button "Sim" at bounding box center [695, 421] width 74 height 28
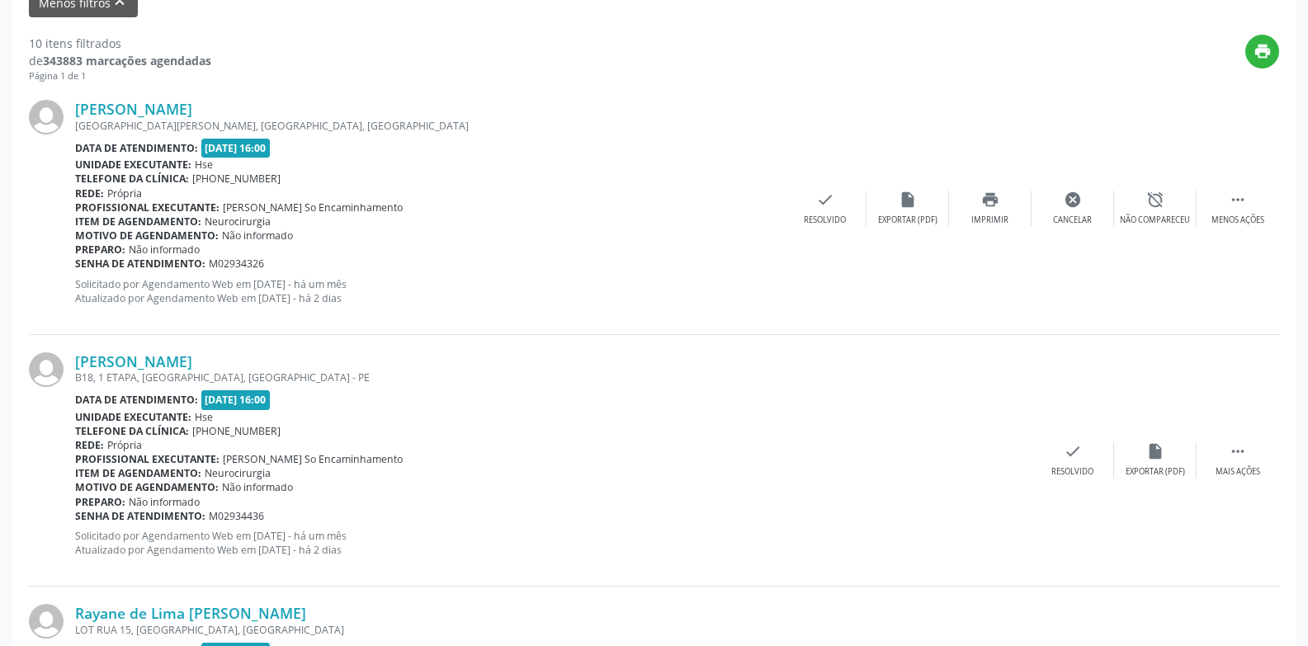
scroll to position [74, 0]
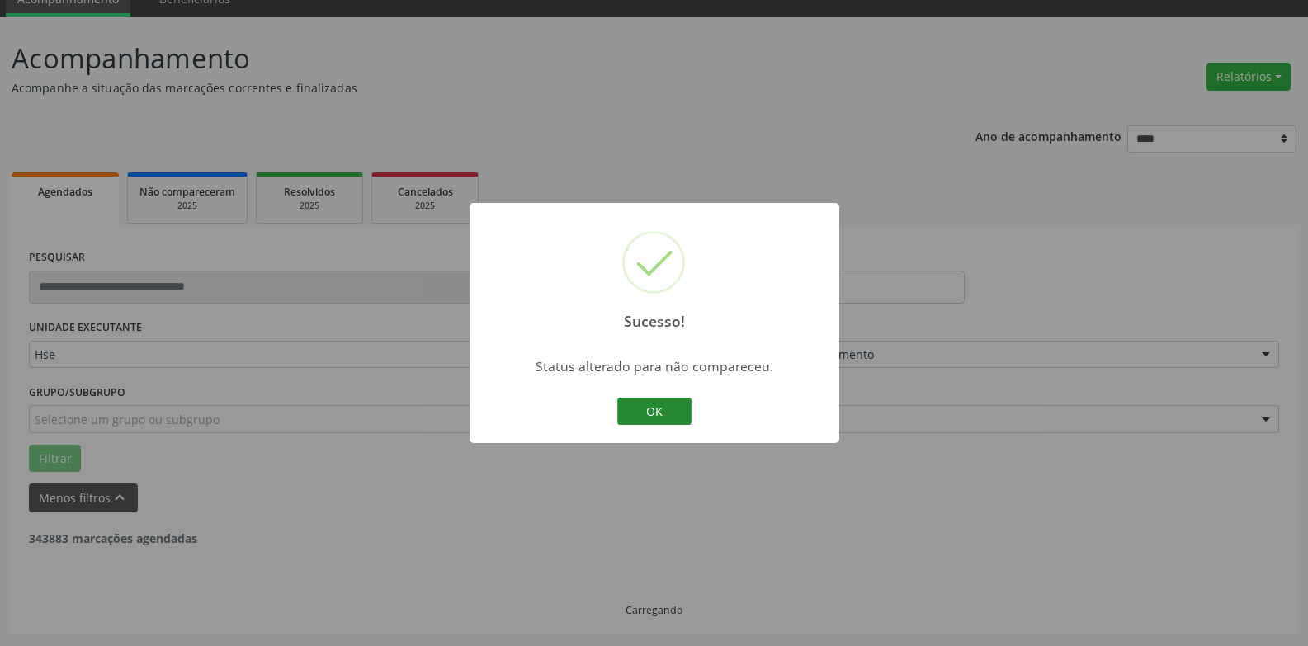
click at [655, 414] on button "OK" at bounding box center [654, 412] width 74 height 28
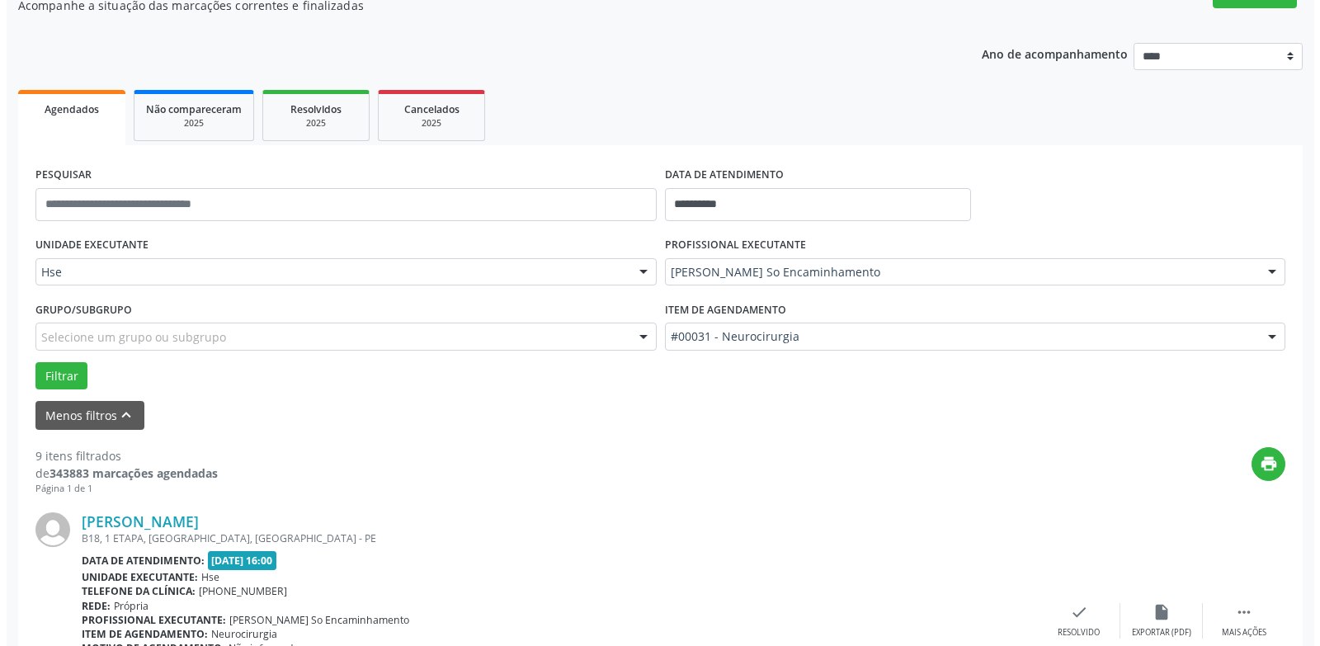
scroll to position [404, 0]
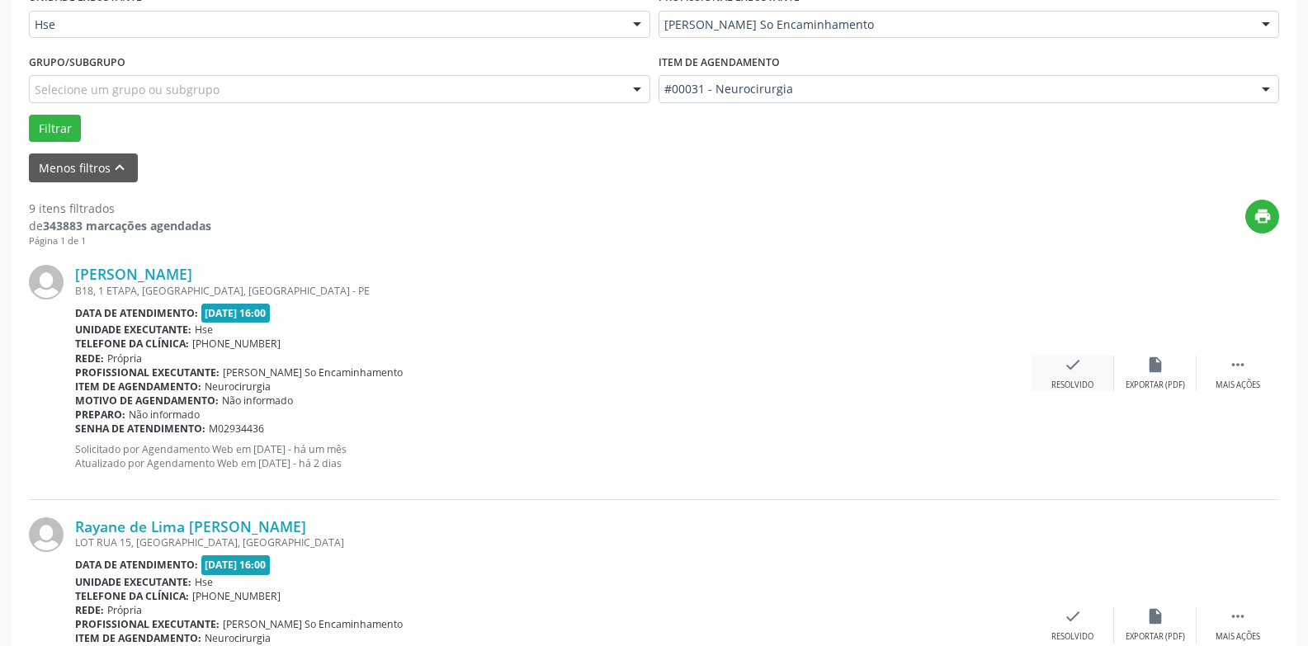
click at [1074, 370] on icon "check" at bounding box center [1073, 365] width 18 height 18
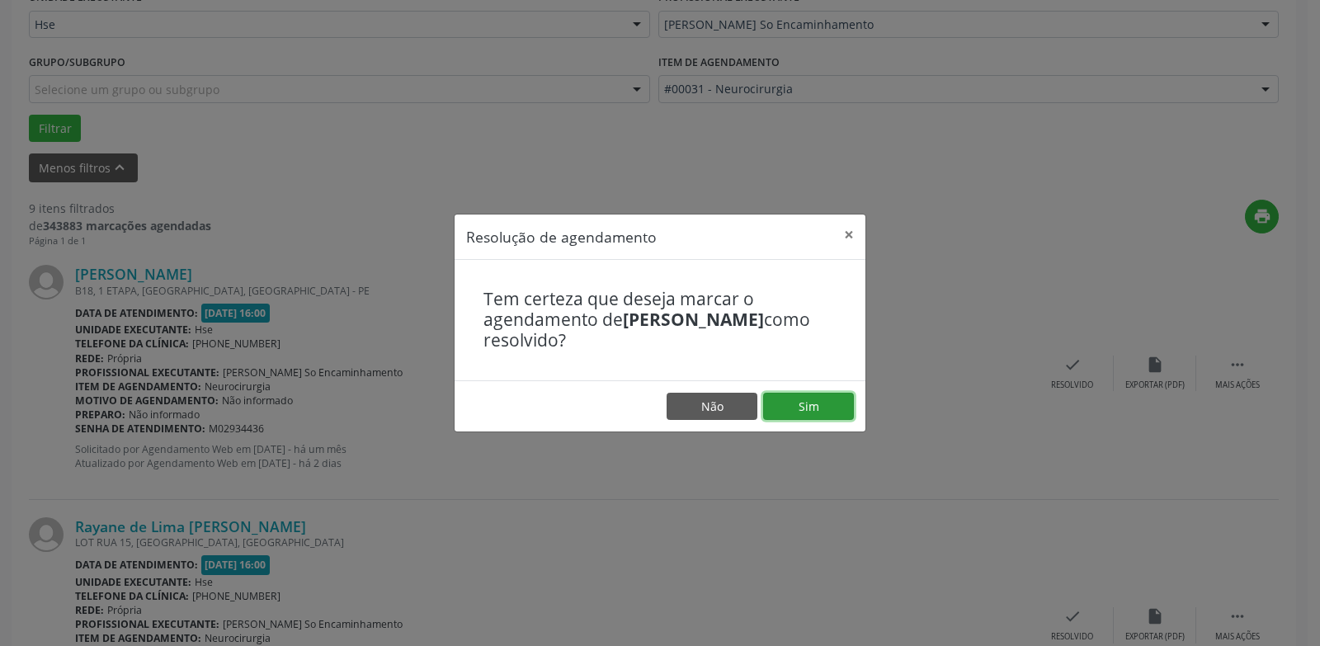
click at [828, 406] on button "Sim" at bounding box center [808, 407] width 91 height 28
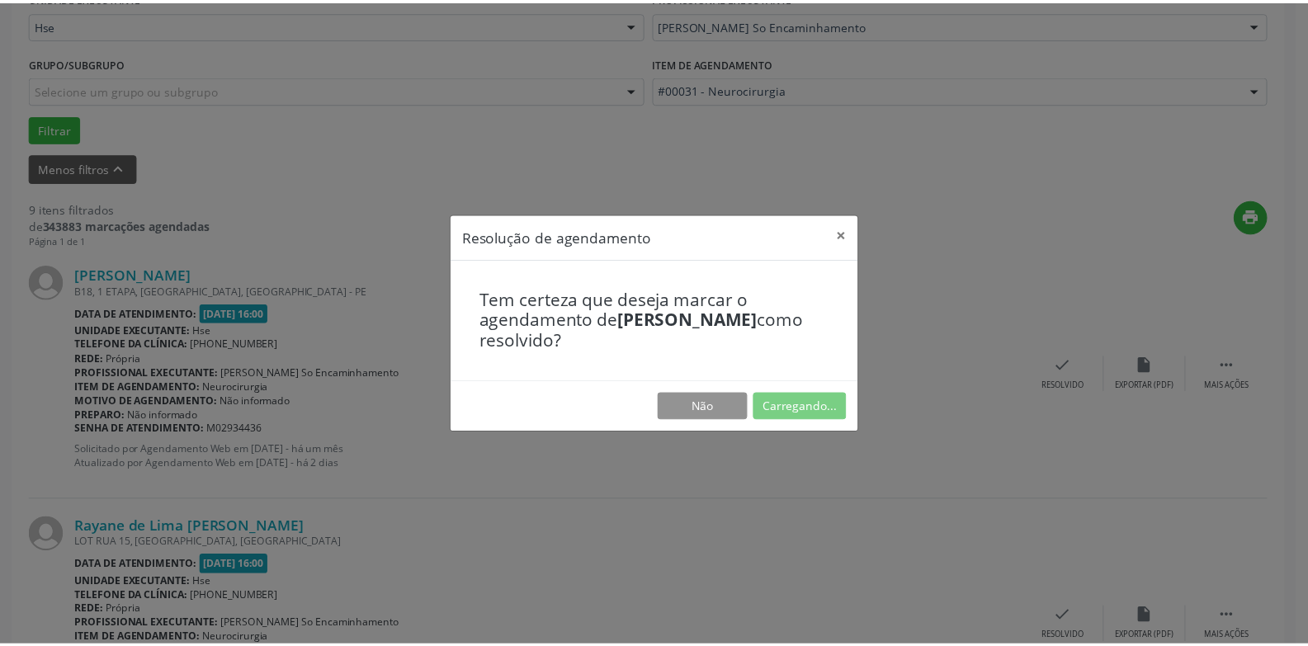
scroll to position [57, 0]
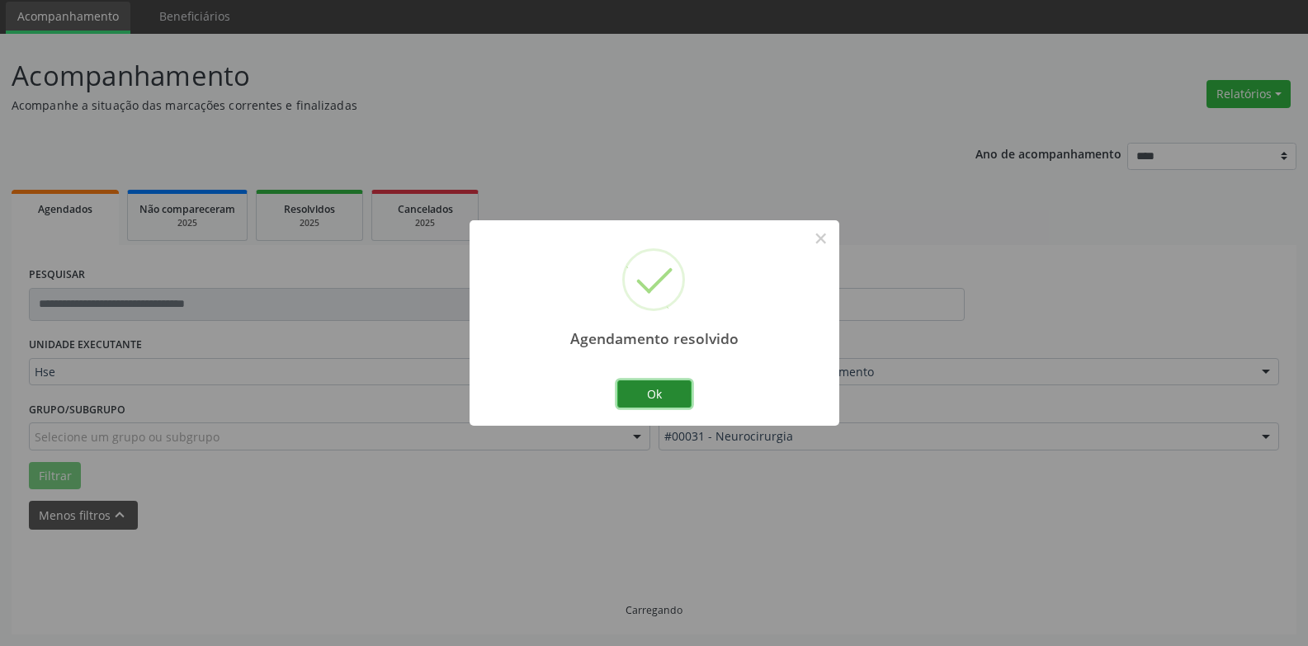
click at [659, 386] on button "Ok" at bounding box center [654, 394] width 74 height 28
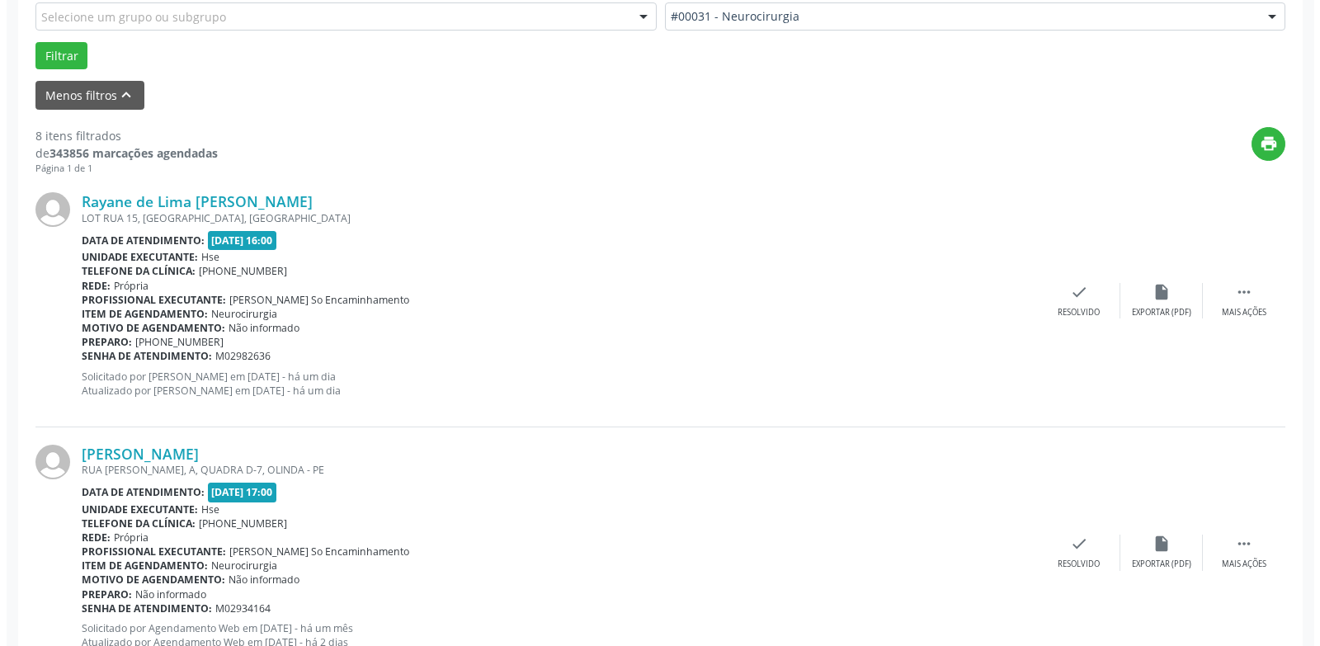
scroll to position [552, 0]
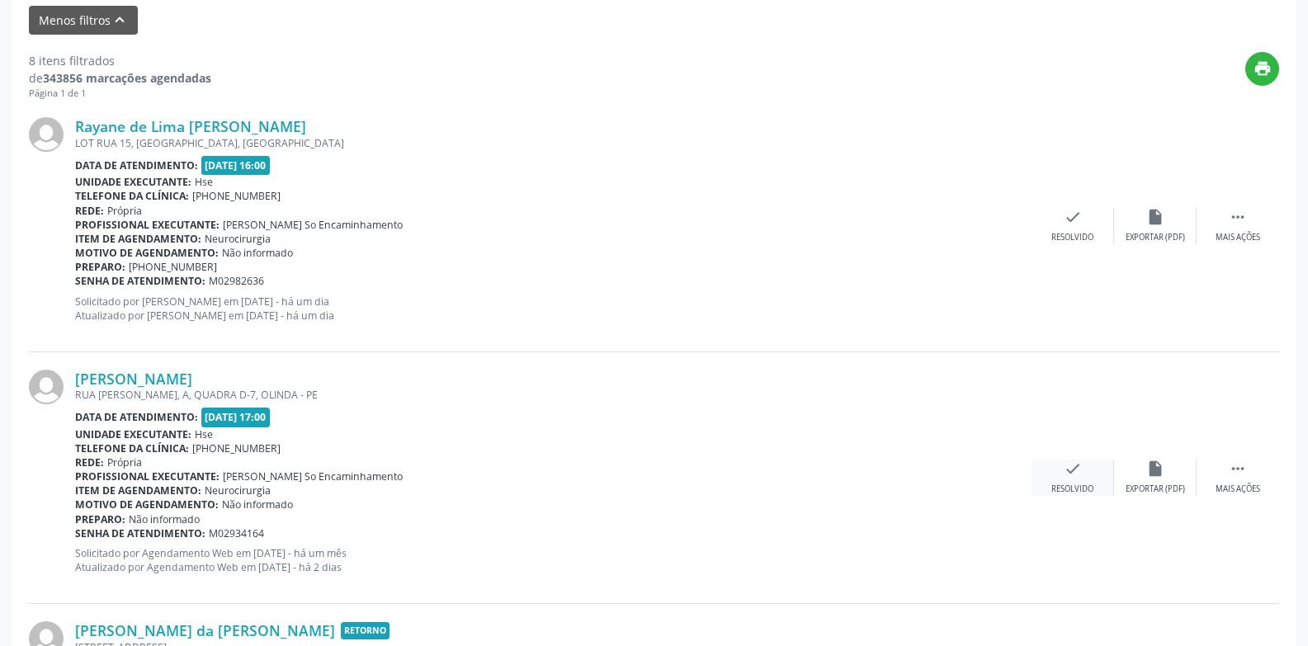
click at [1088, 480] on div "check Resolvido" at bounding box center [1073, 477] width 83 height 35
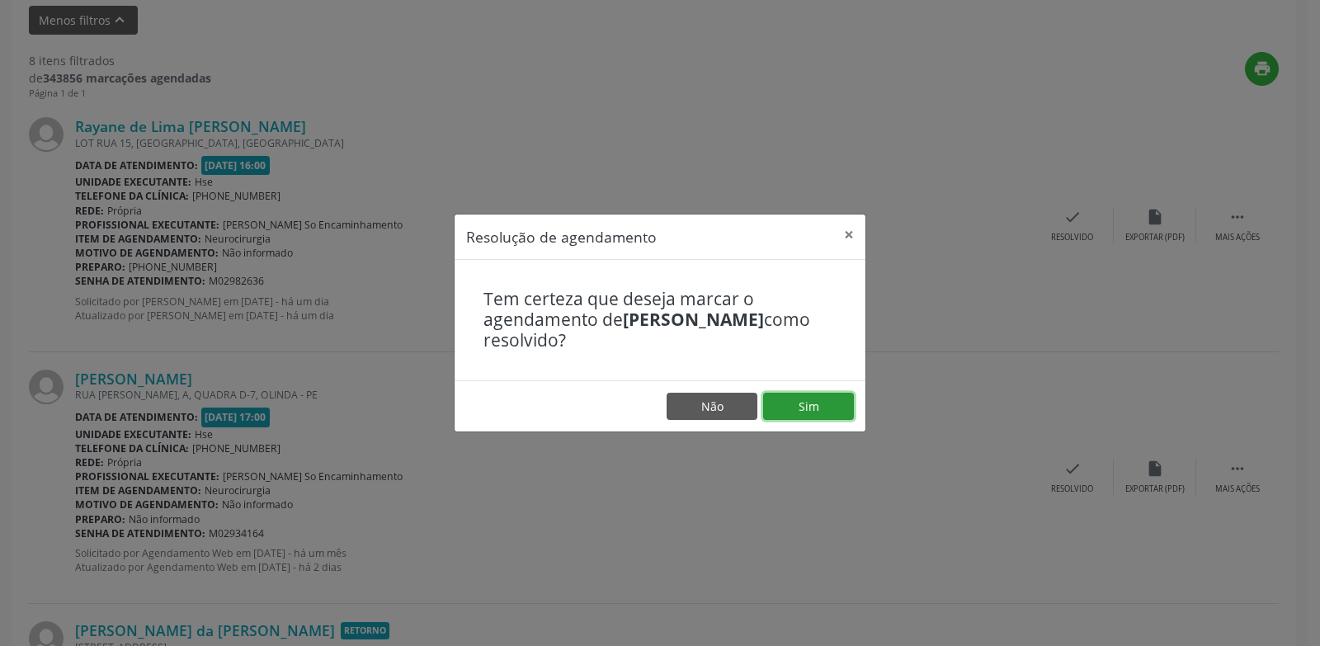
click at [789, 405] on button "Sim" at bounding box center [808, 407] width 91 height 28
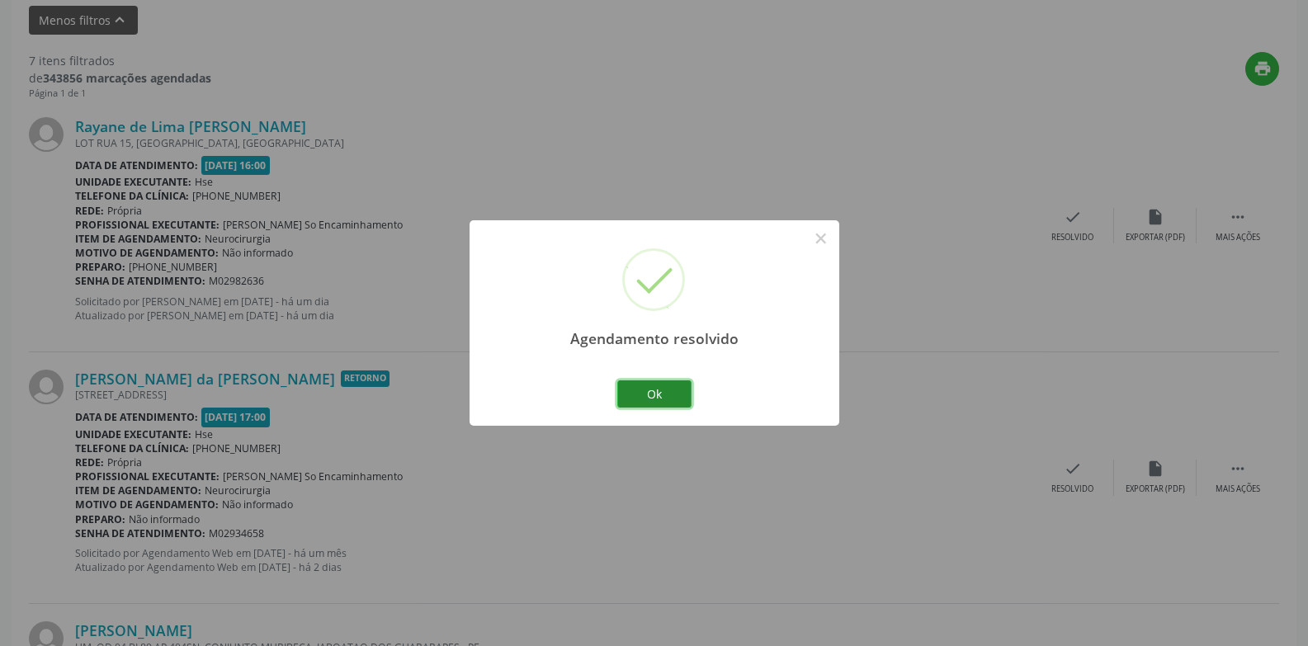
click at [668, 402] on button "Ok" at bounding box center [654, 394] width 74 height 28
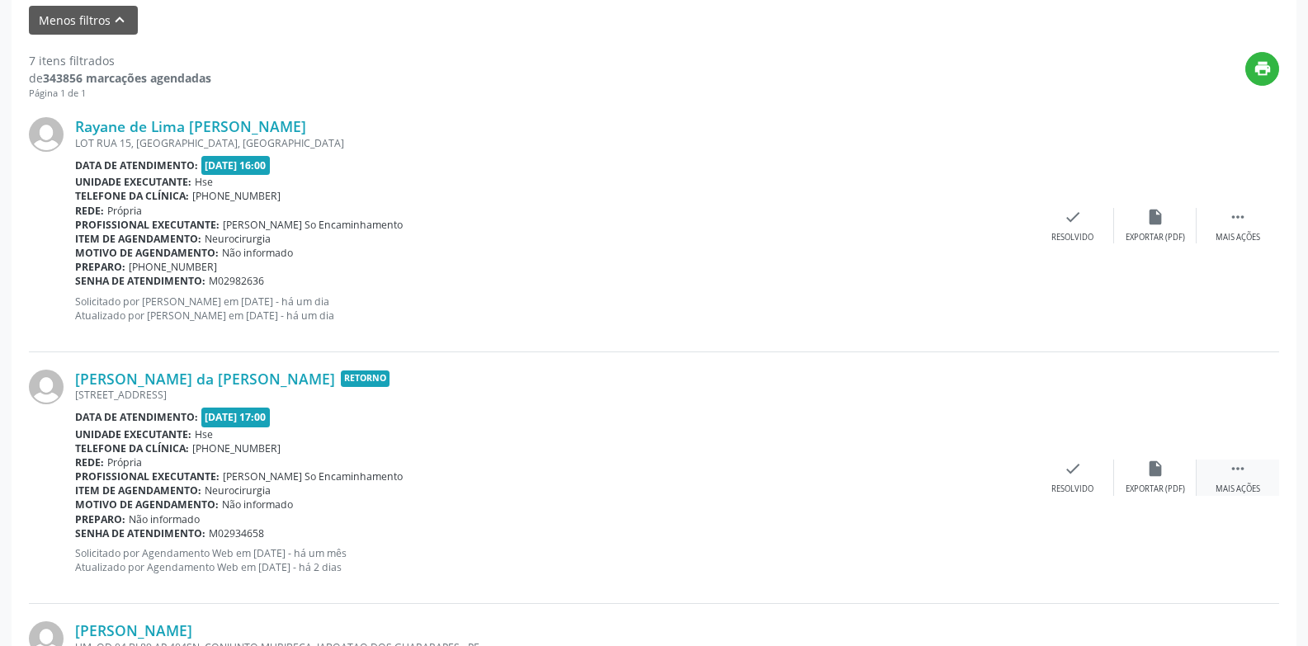
click at [1231, 475] on icon "" at bounding box center [1238, 469] width 18 height 18
click at [1165, 477] on div "alarm_off Não compareceu" at bounding box center [1155, 477] width 83 height 35
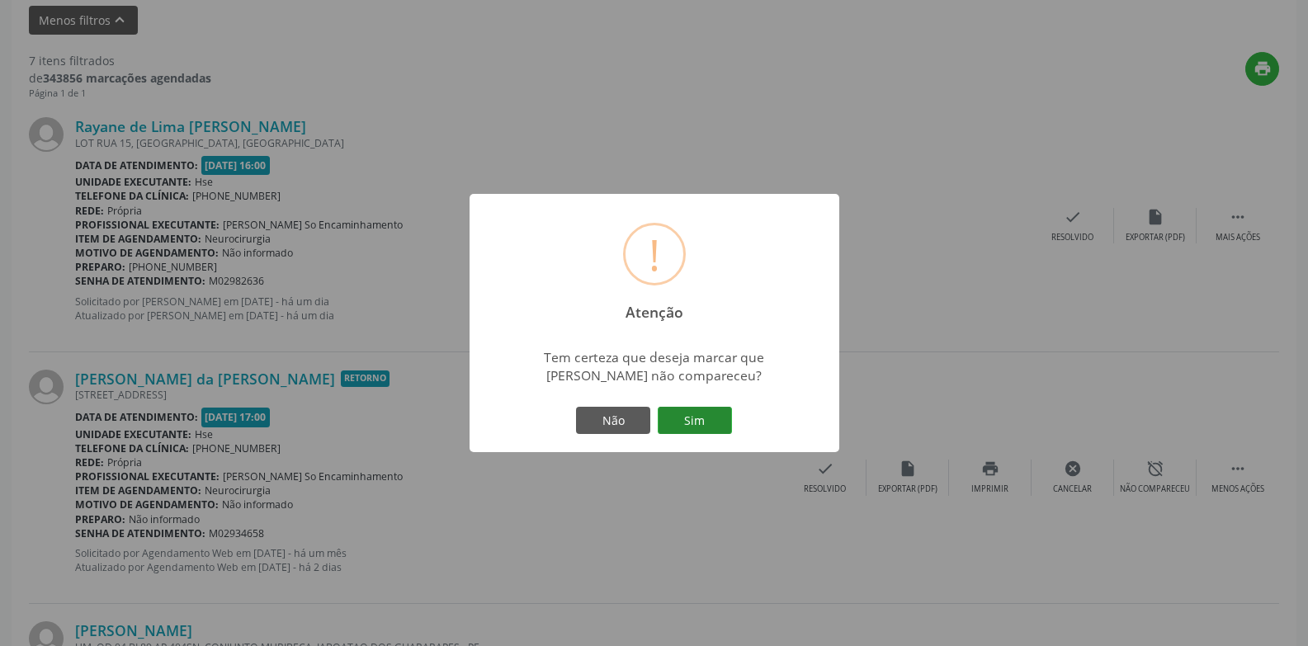
click at [702, 429] on button "Sim" at bounding box center [695, 421] width 74 height 28
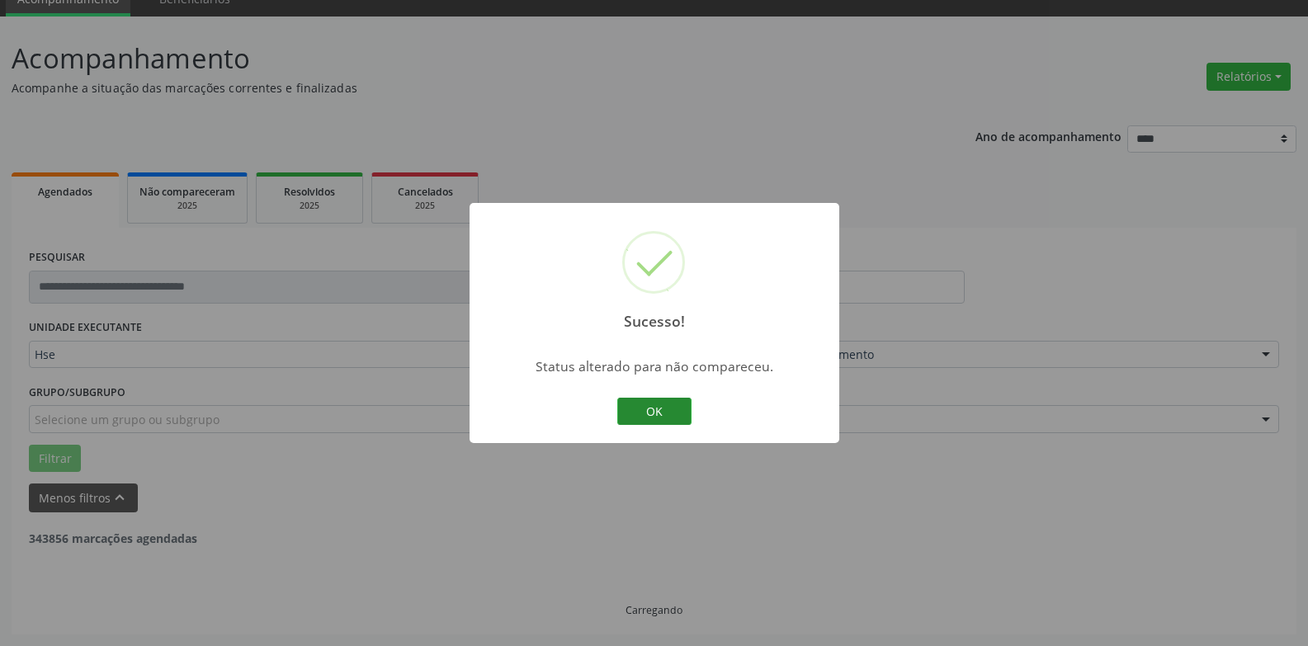
click at [657, 418] on button "OK" at bounding box center [654, 412] width 74 height 28
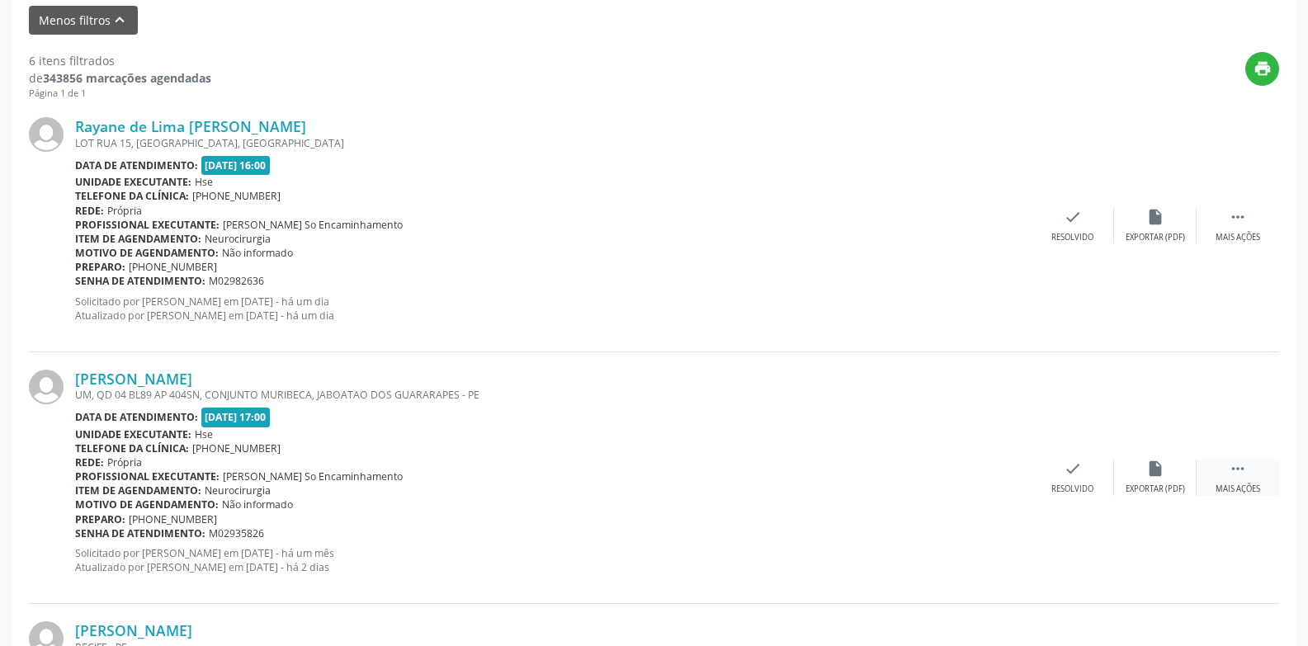
click at [1234, 477] on icon "" at bounding box center [1238, 469] width 18 height 18
click at [1157, 482] on div "alarm_off Não compareceu" at bounding box center [1155, 477] width 83 height 35
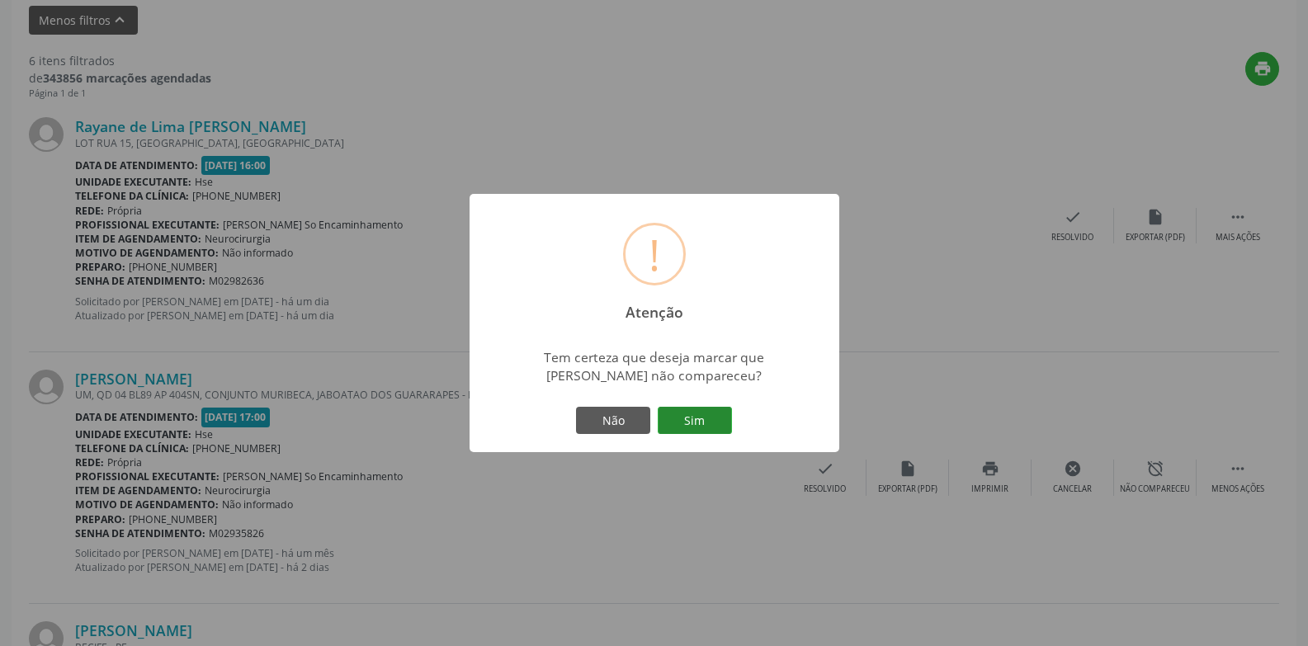
click at [710, 413] on button "Sim" at bounding box center [695, 421] width 74 height 28
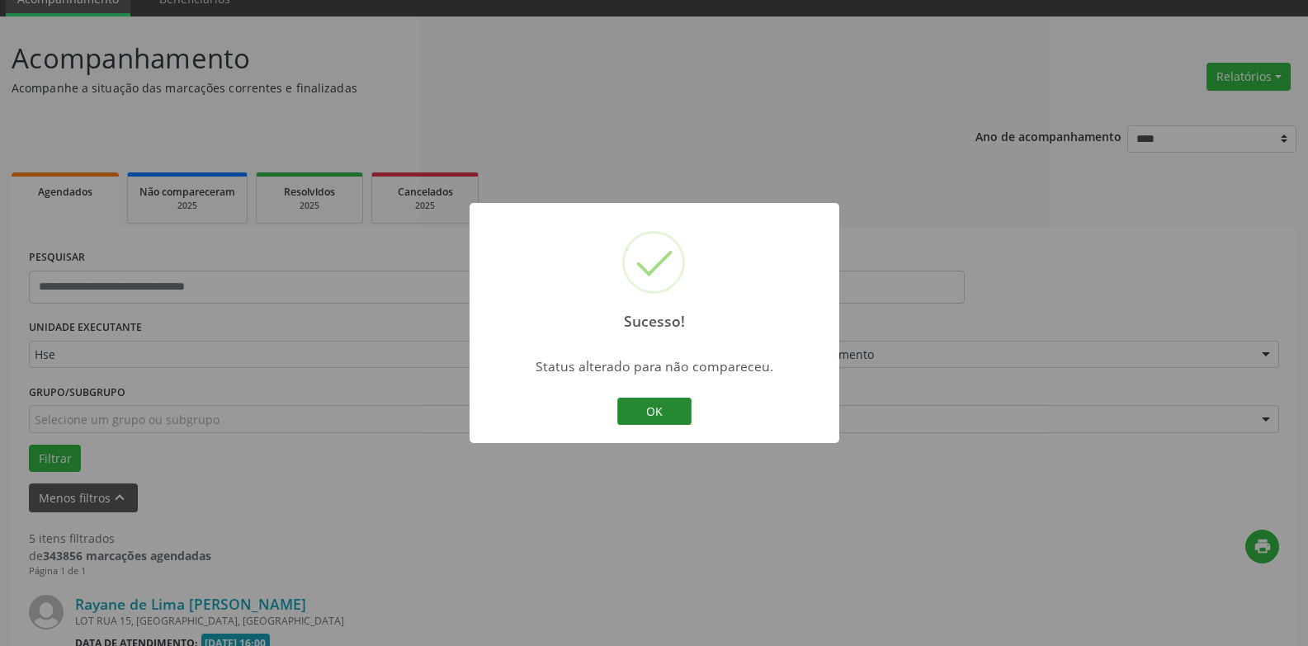
click at [661, 408] on button "OK" at bounding box center [654, 412] width 74 height 28
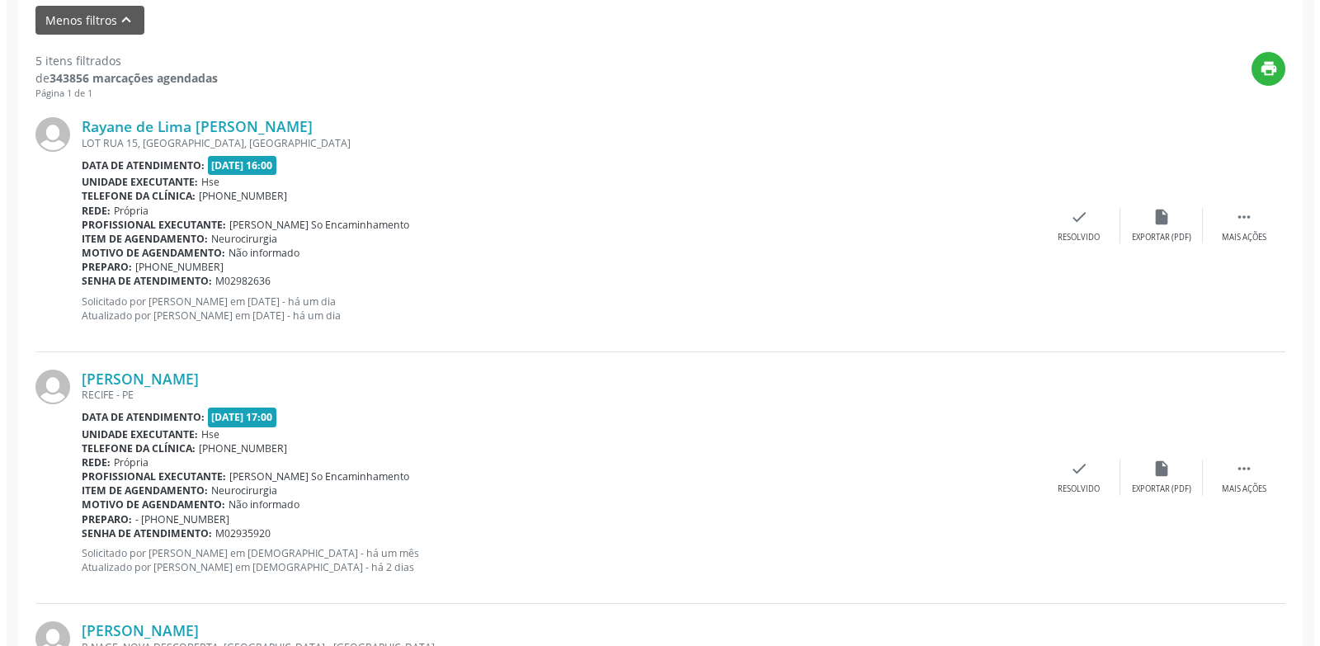
scroll to position [800, 0]
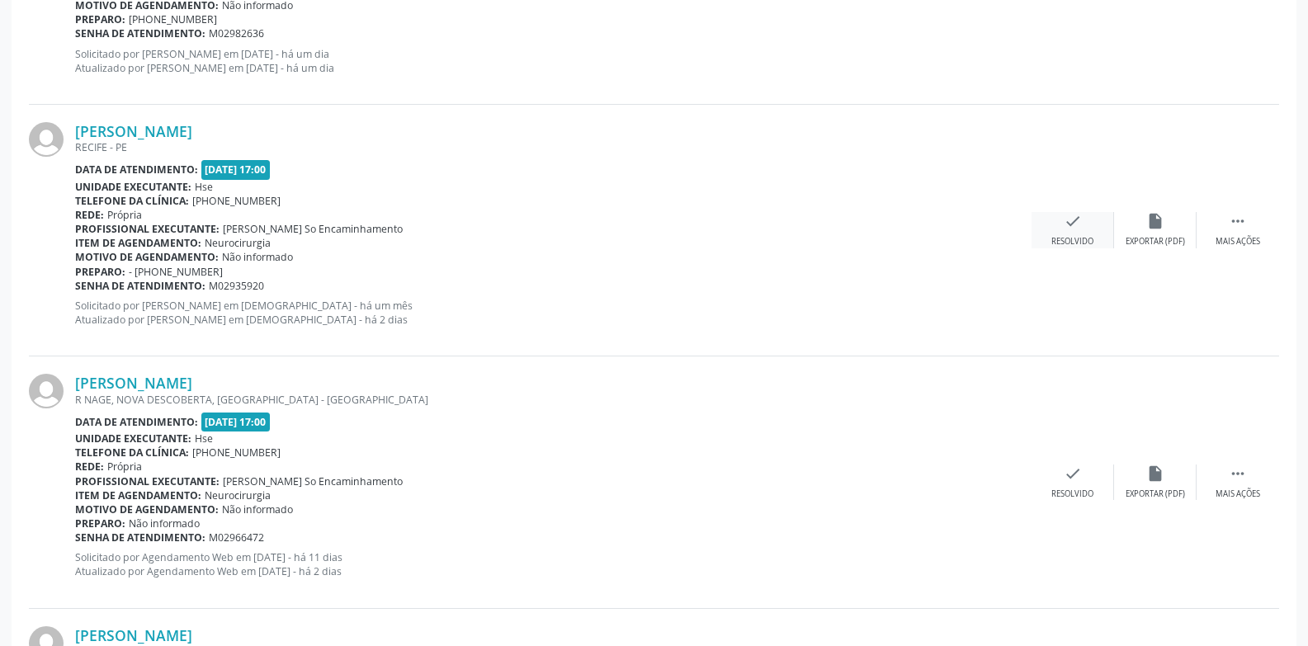
click at [1070, 230] on icon "check" at bounding box center [1073, 221] width 18 height 18
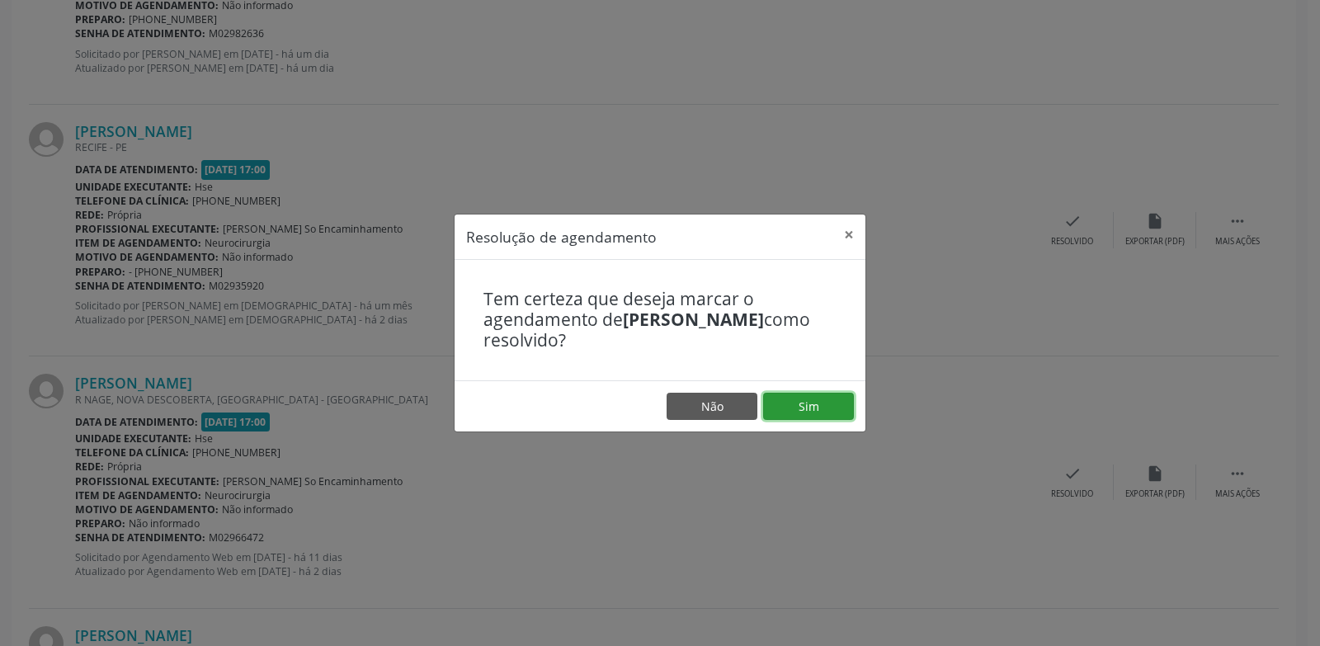
click at [796, 413] on button "Sim" at bounding box center [808, 407] width 91 height 28
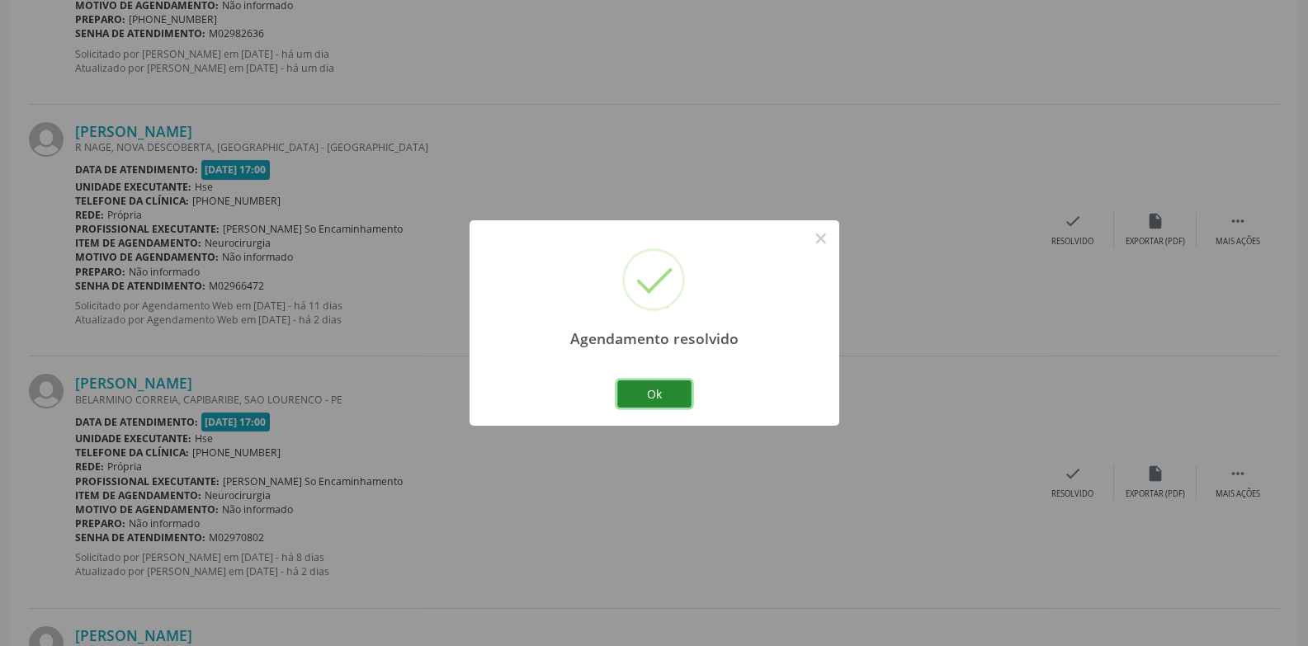
click at [660, 396] on button "Ok" at bounding box center [654, 394] width 74 height 28
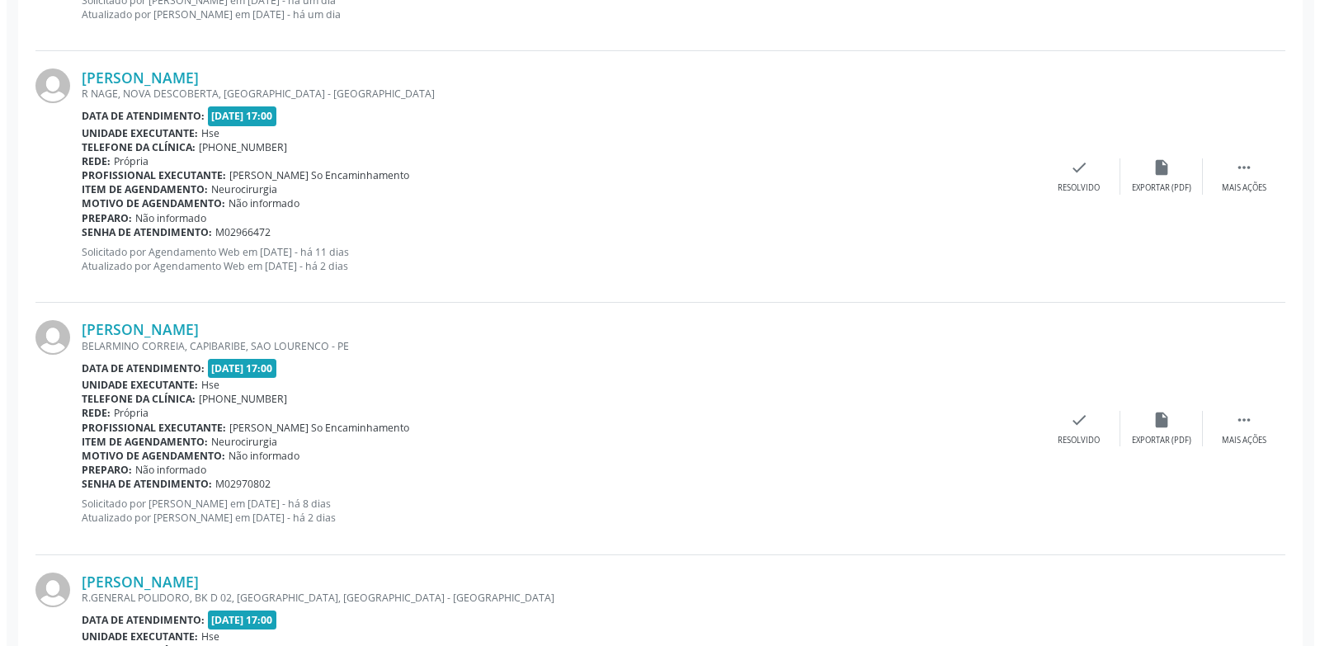
scroll to position [882, 0]
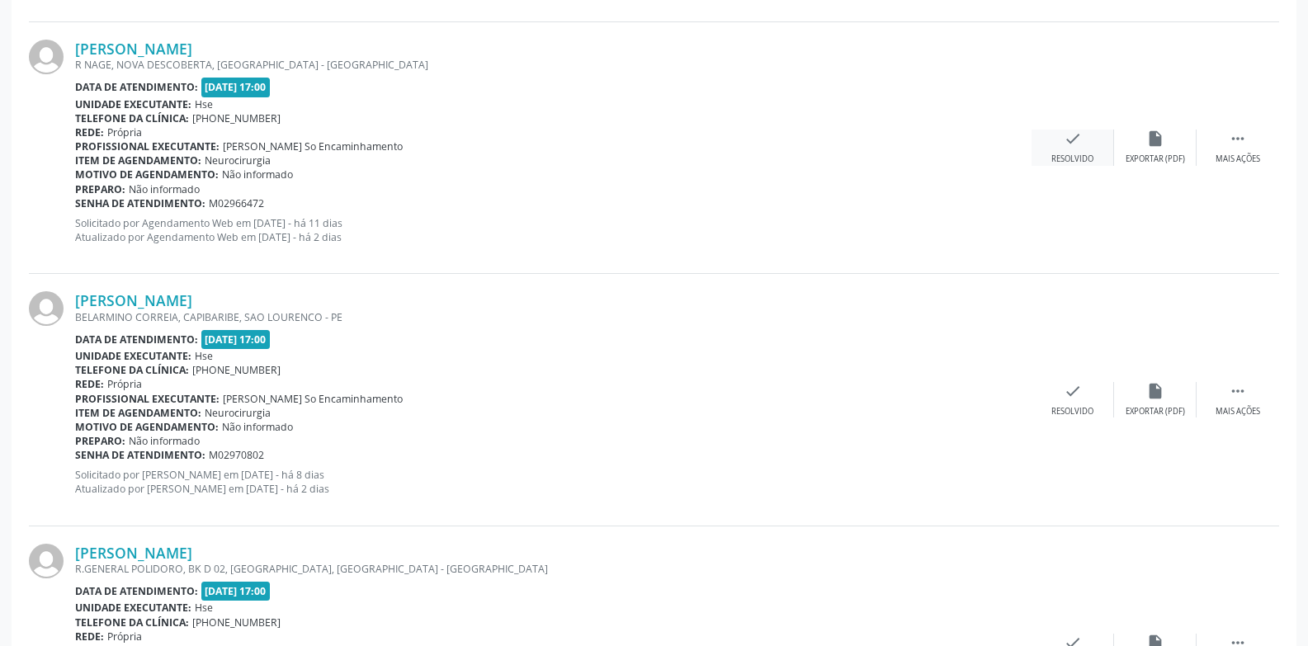
click at [1077, 158] on div "Resolvido" at bounding box center [1072, 160] width 42 height 12
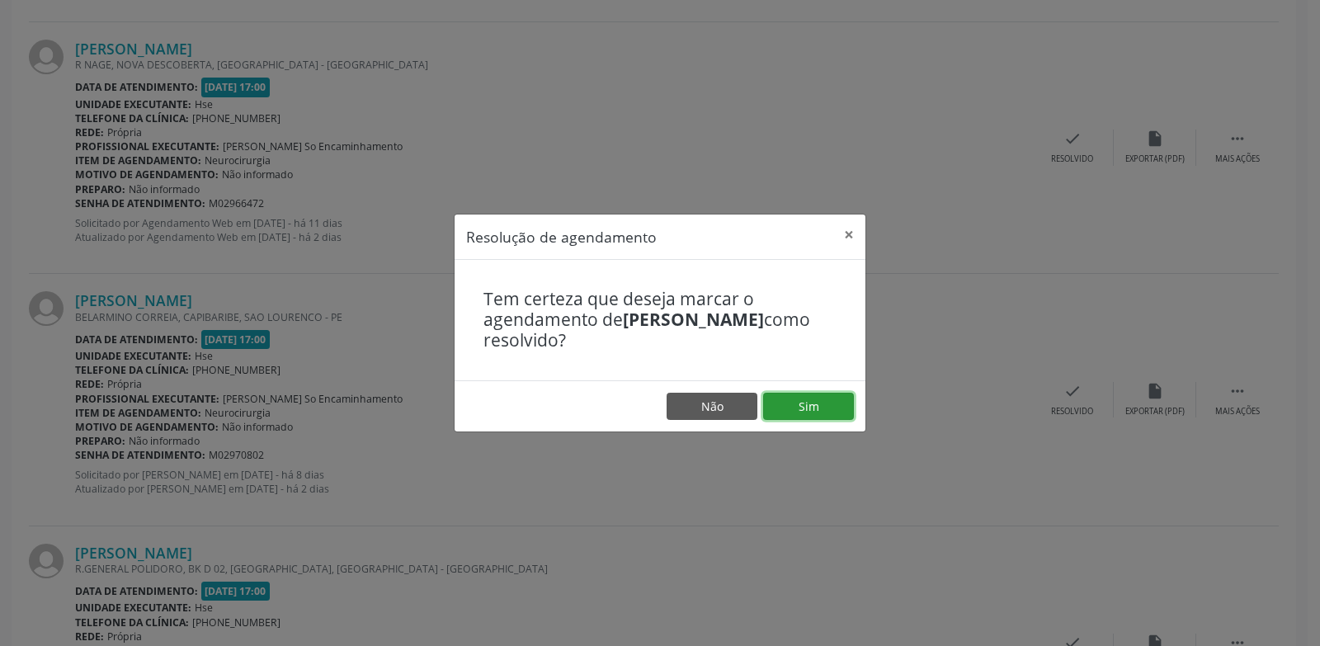
click at [819, 407] on button "Sim" at bounding box center [808, 407] width 91 height 28
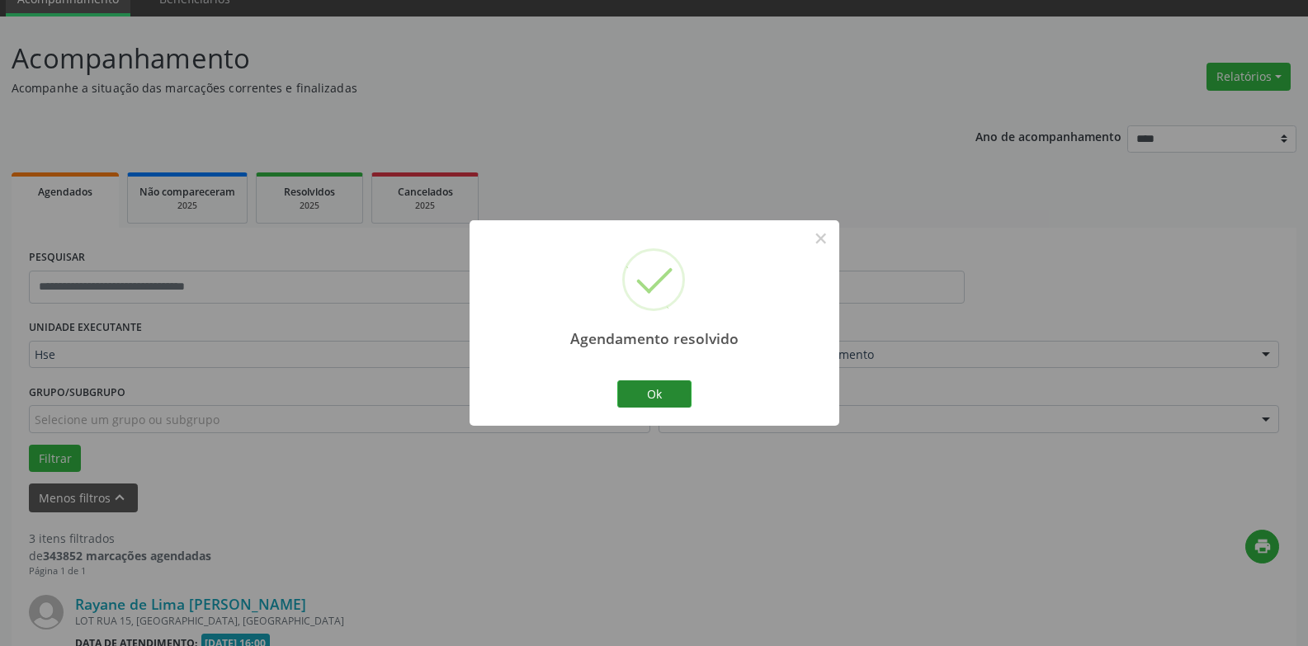
scroll to position [791, 0]
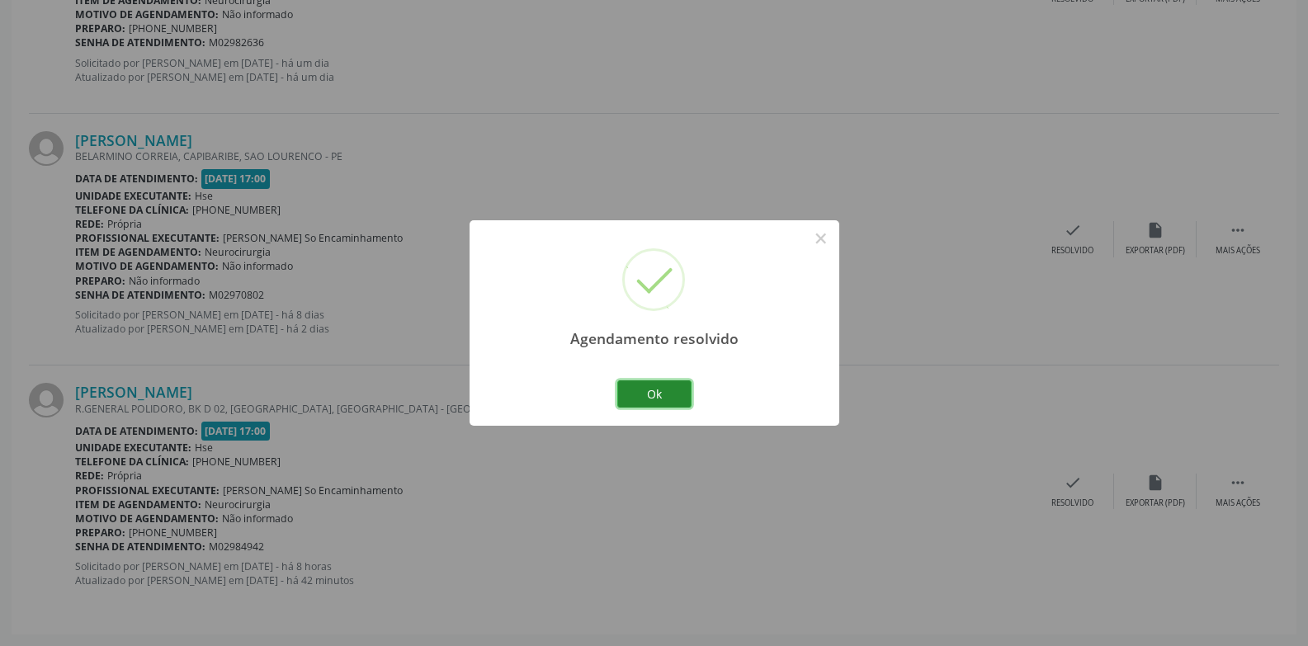
click at [648, 390] on button "Ok" at bounding box center [654, 394] width 74 height 28
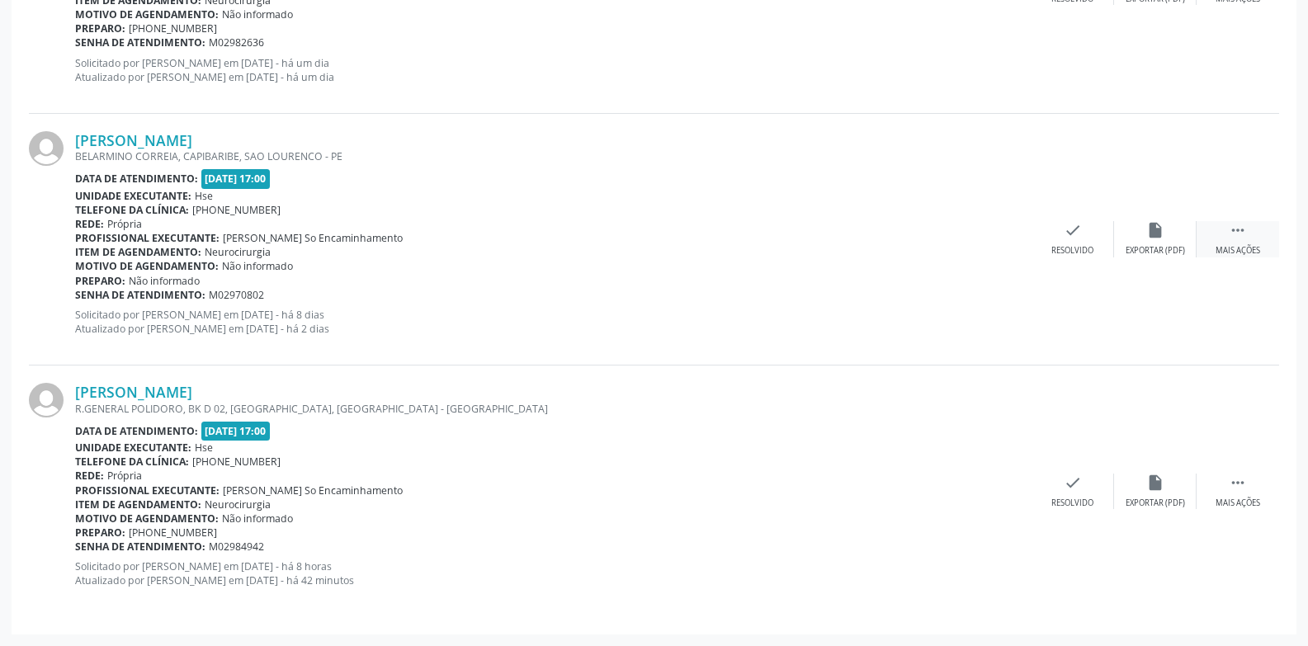
click at [1239, 234] on icon "" at bounding box center [1238, 230] width 18 height 18
click at [1150, 238] on icon "alarm_off" at bounding box center [1155, 230] width 18 height 18
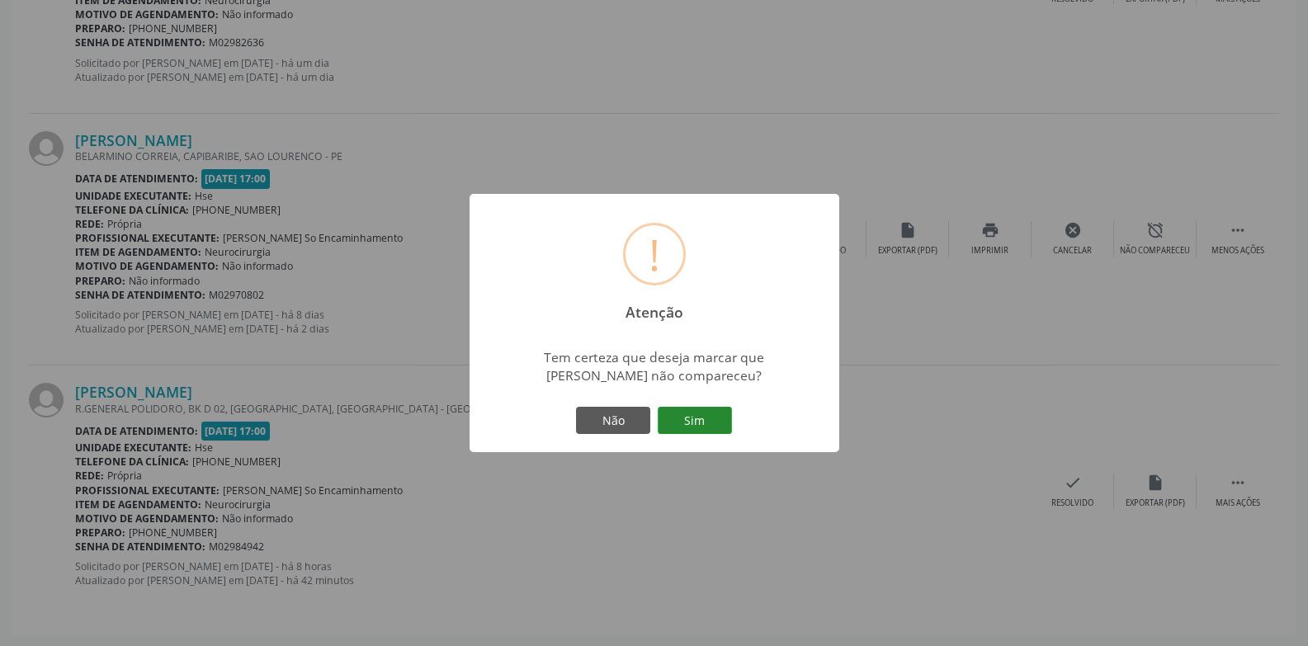
click at [717, 428] on button "Sim" at bounding box center [695, 421] width 74 height 28
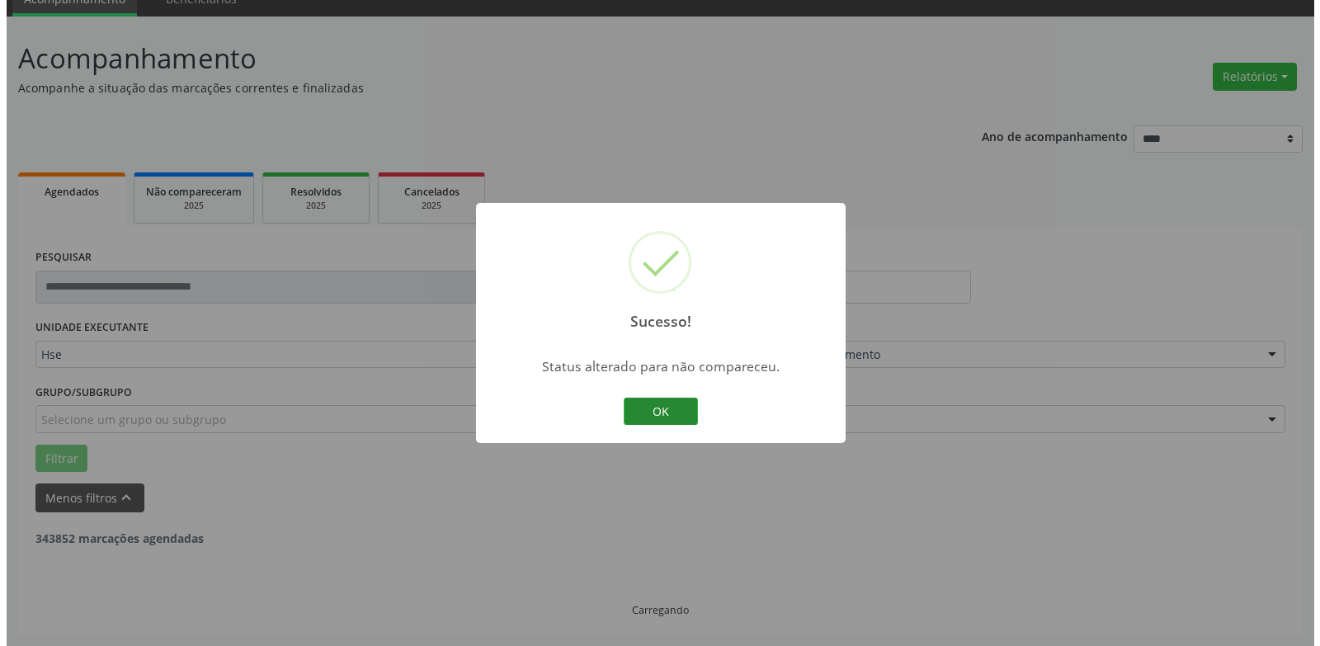
scroll to position [538, 0]
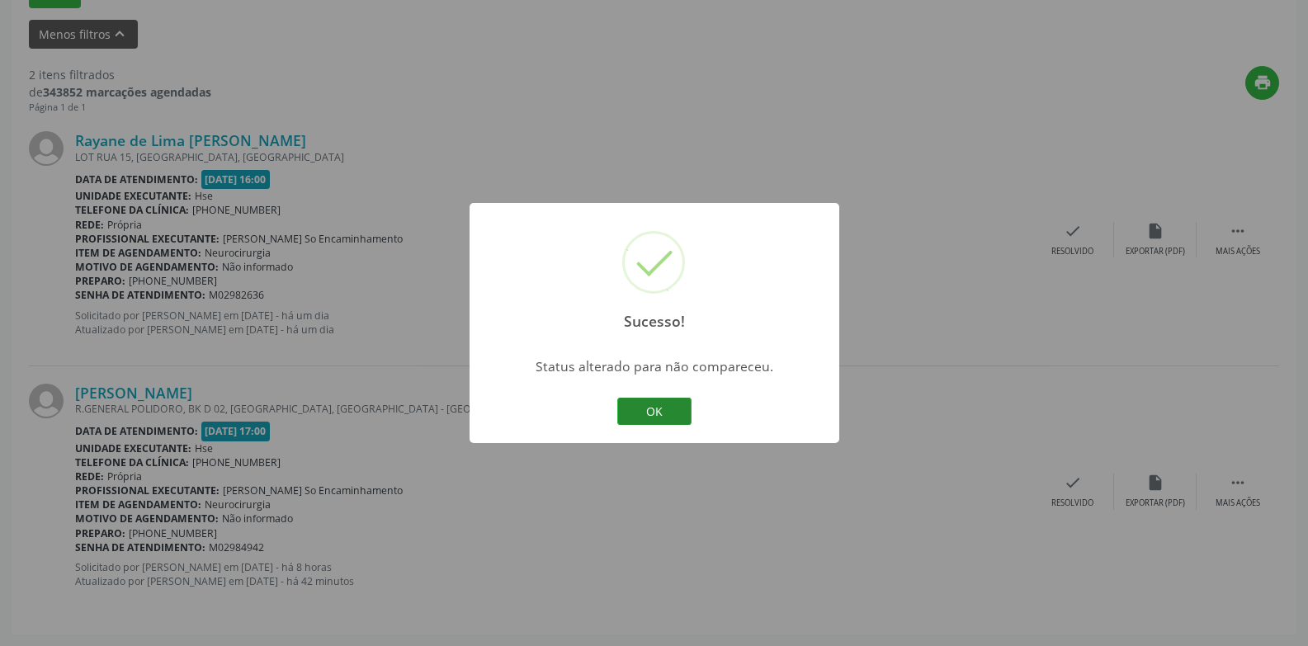
click at [674, 413] on button "OK" at bounding box center [654, 412] width 74 height 28
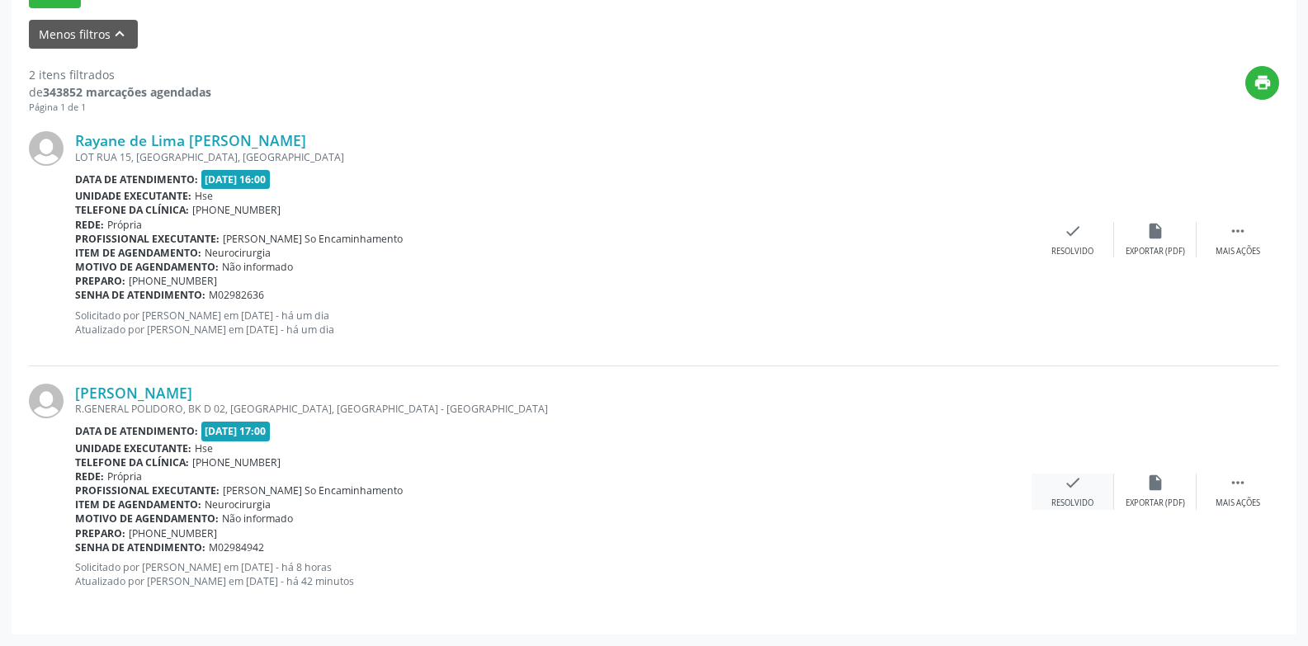
click at [1075, 498] on div "Resolvido" at bounding box center [1072, 504] width 42 height 12
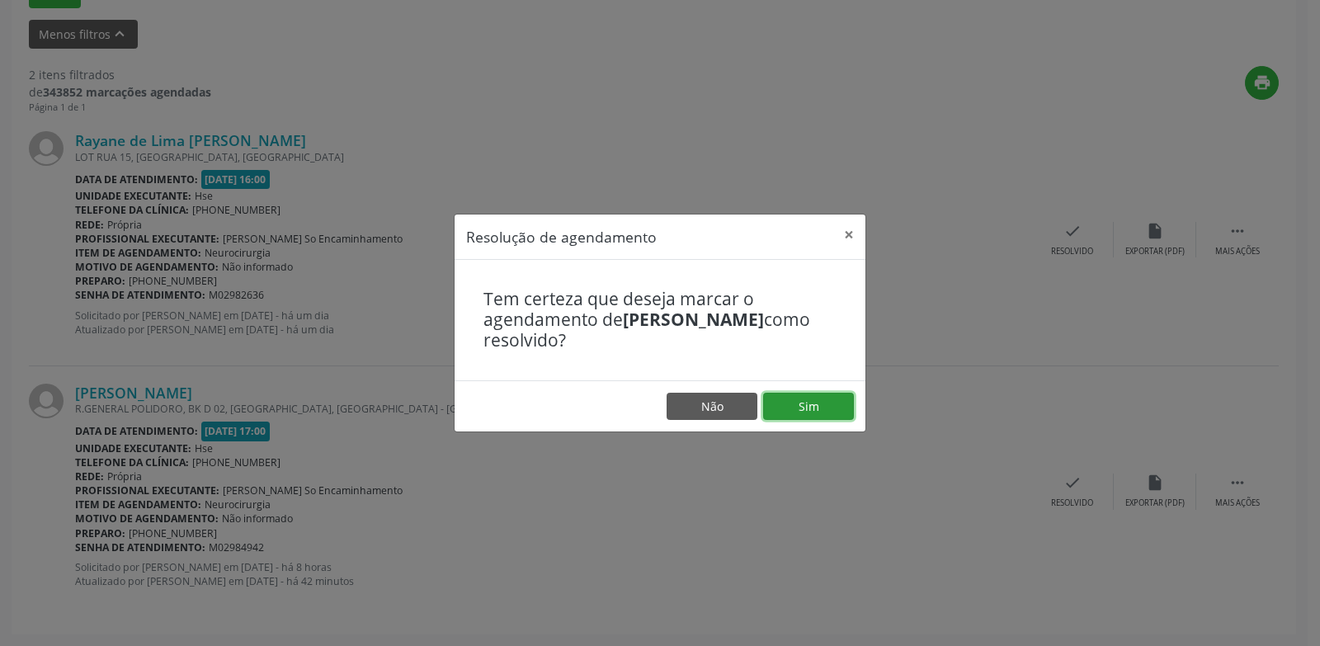
click at [813, 404] on button "Sim" at bounding box center [808, 407] width 91 height 28
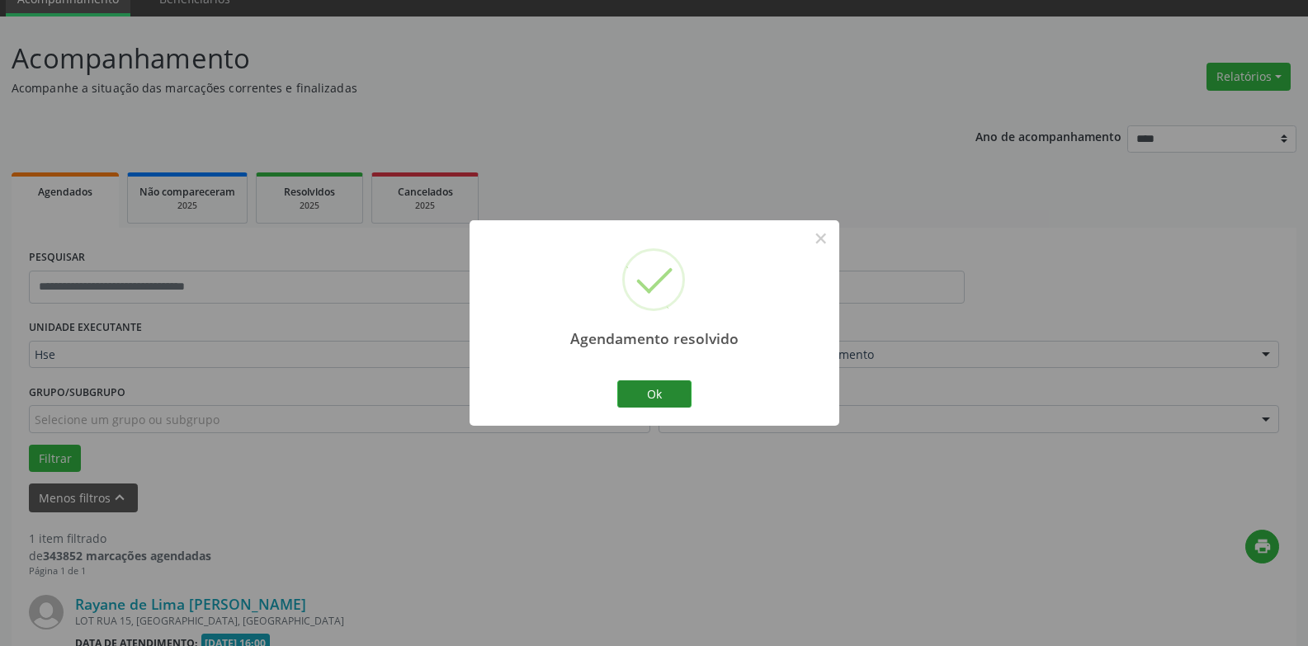
scroll to position [286, 0]
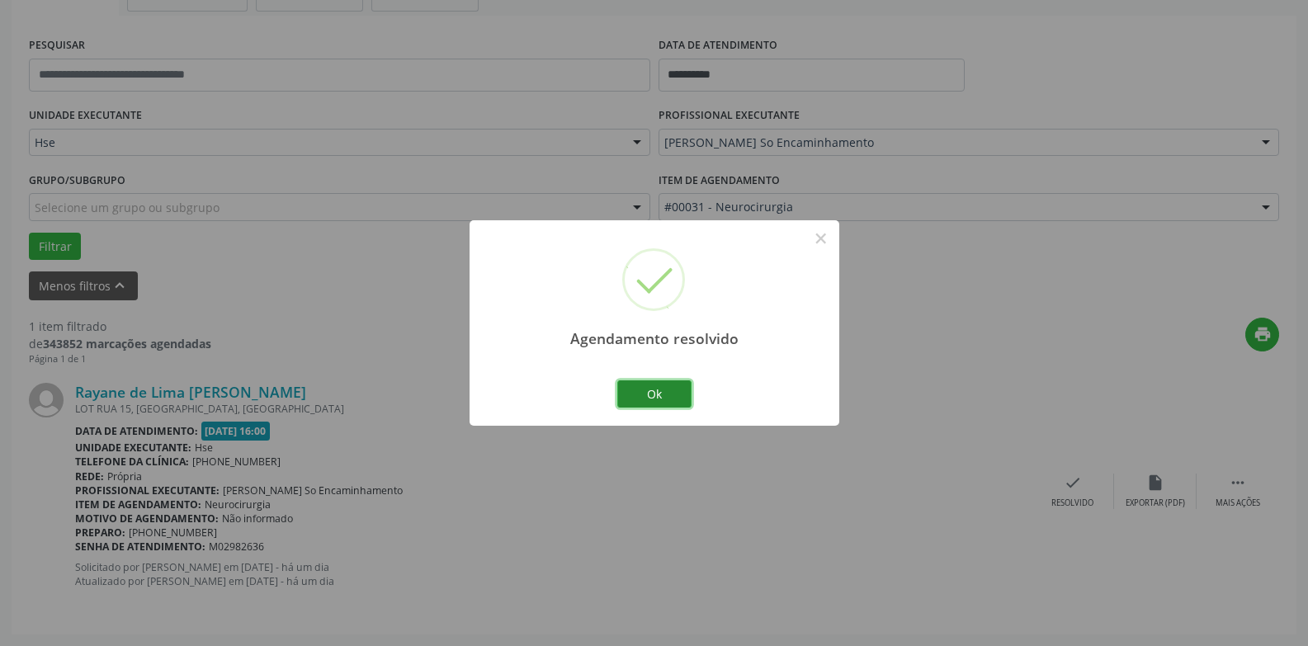
click at [656, 394] on button "Ok" at bounding box center [654, 394] width 74 height 28
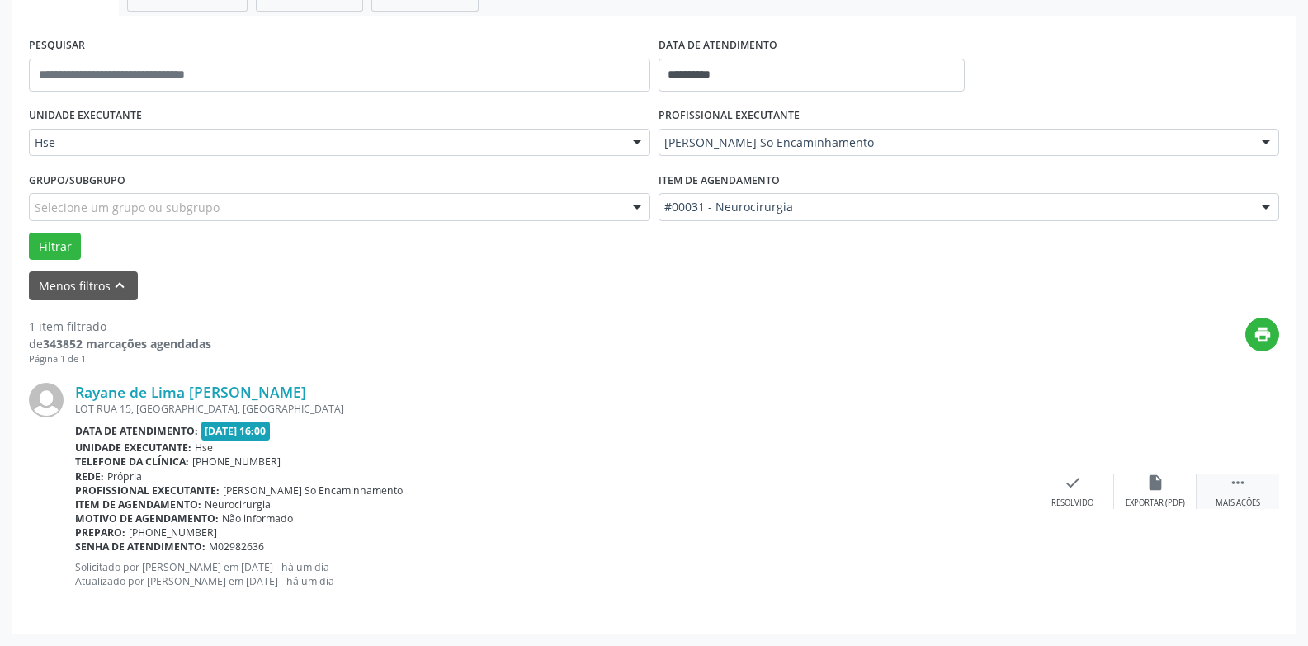
click at [1230, 503] on div "Mais ações" at bounding box center [1238, 504] width 45 height 12
click at [1161, 499] on div "Não compareceu" at bounding box center [1155, 504] width 70 height 12
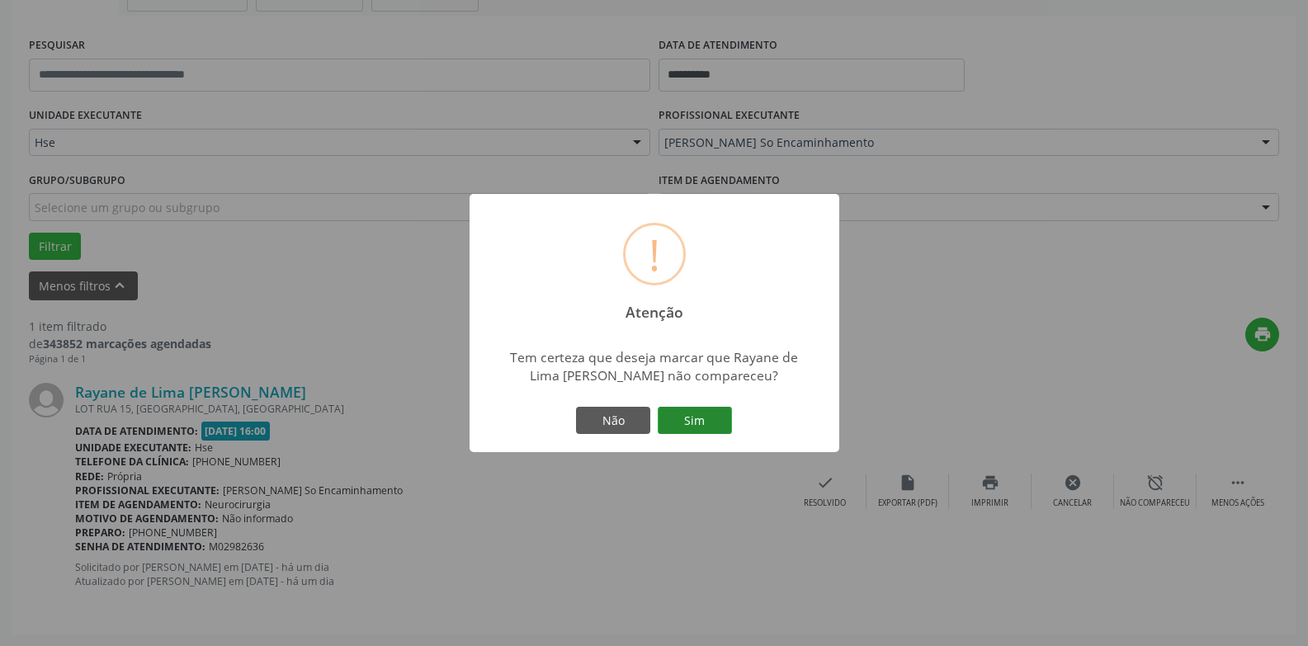
click at [695, 410] on button "Sim" at bounding box center [695, 421] width 74 height 28
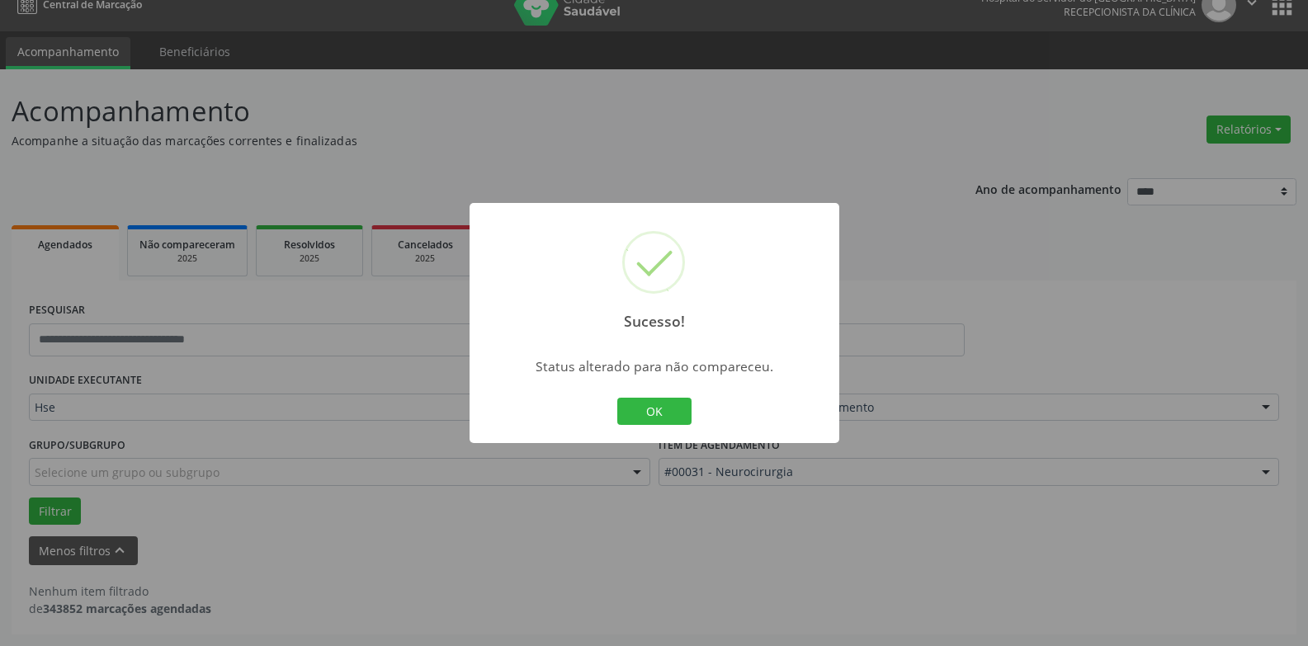
scroll to position [21, 0]
click at [647, 414] on button "OK" at bounding box center [654, 412] width 74 height 28
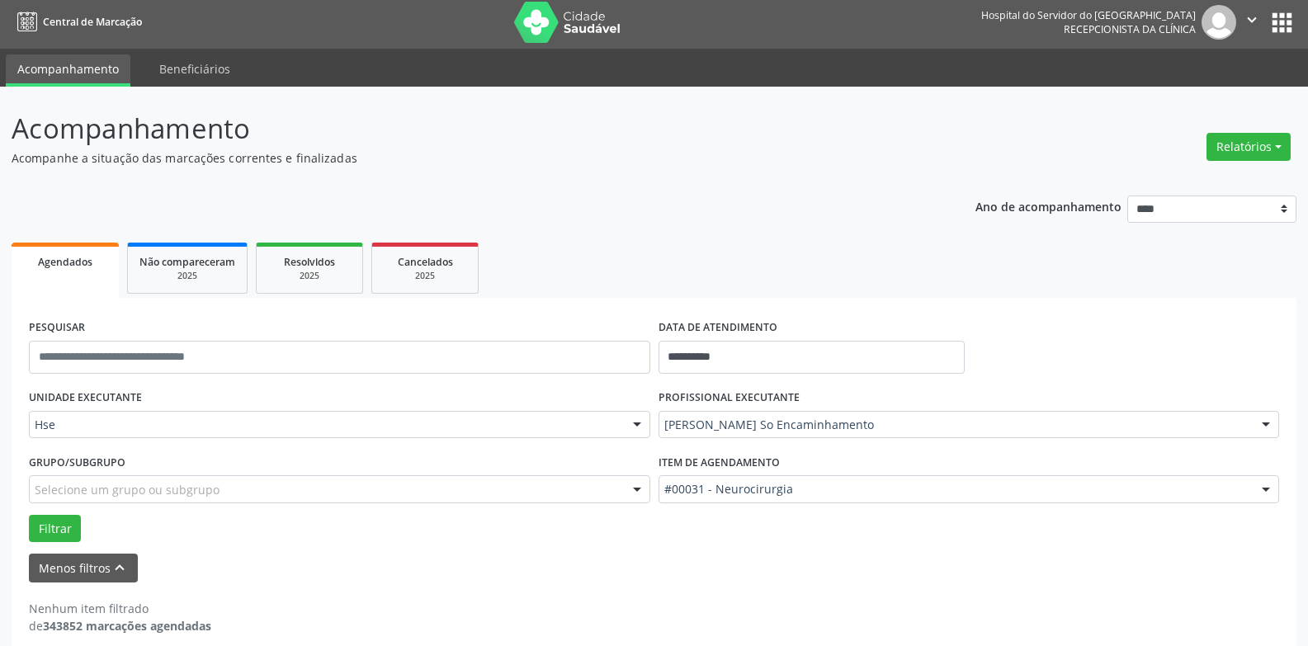
scroll to position [0, 0]
